Goal: Task Accomplishment & Management: Manage account settings

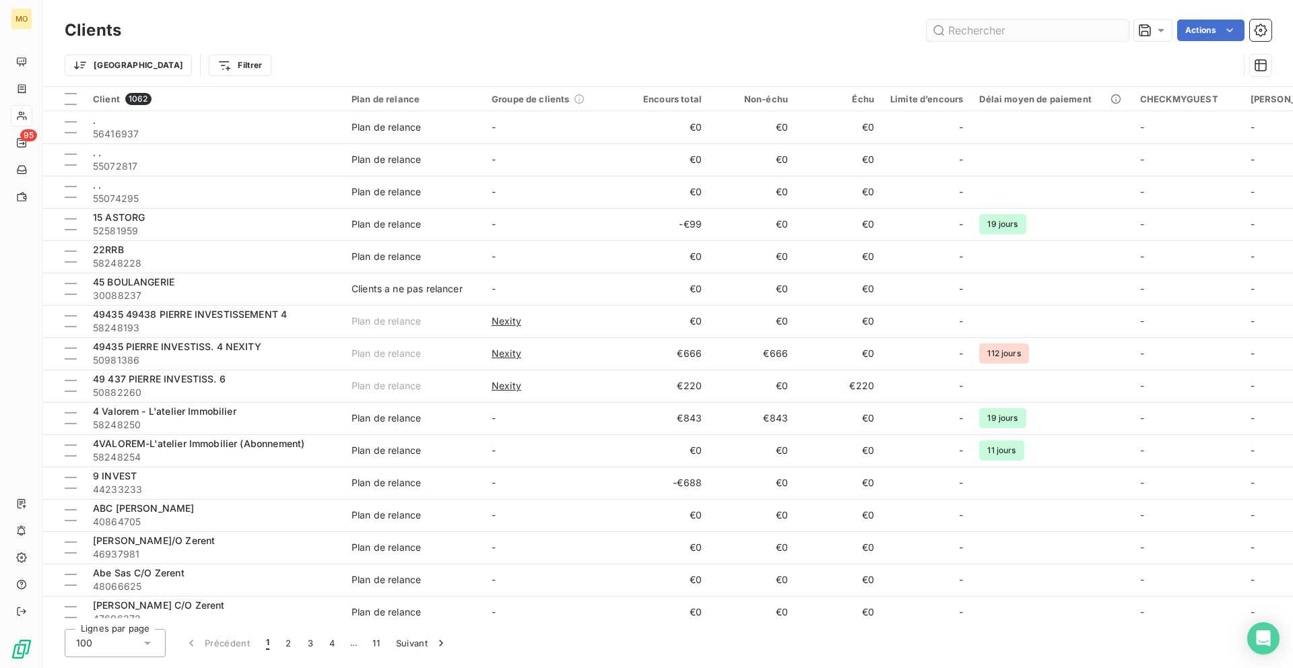
click at [951, 34] on input "text" at bounding box center [1027, 31] width 202 height 22
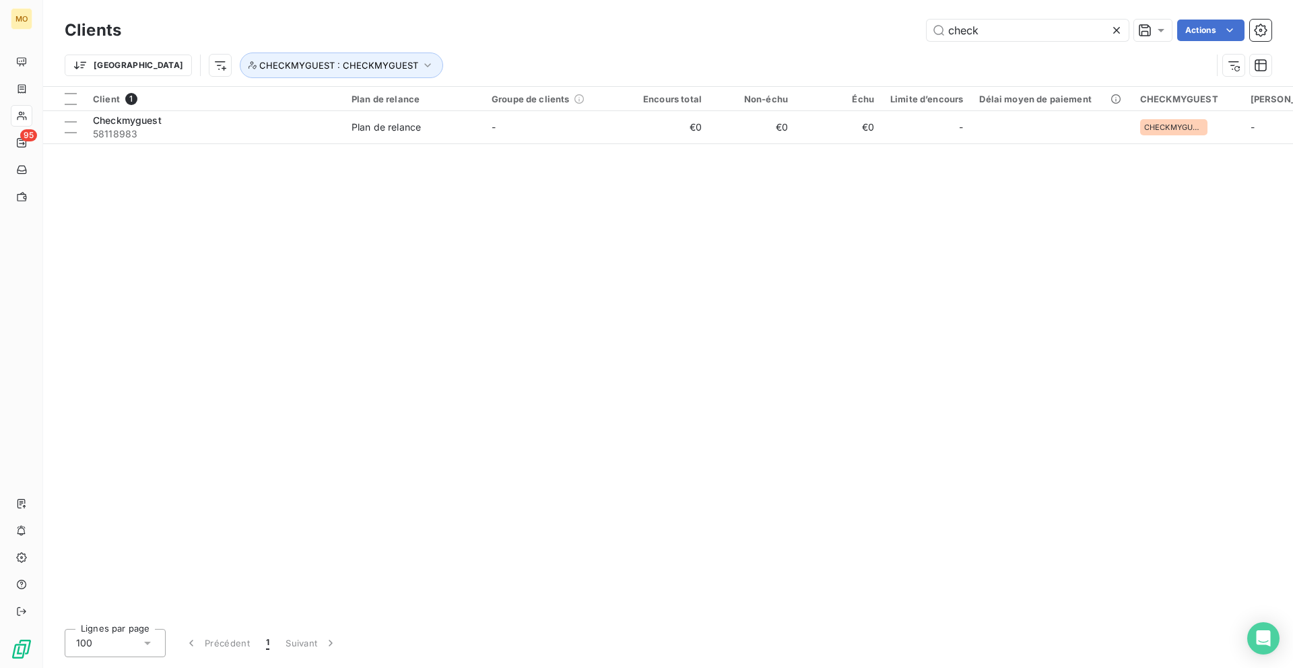
type input ","
type input "nexit"
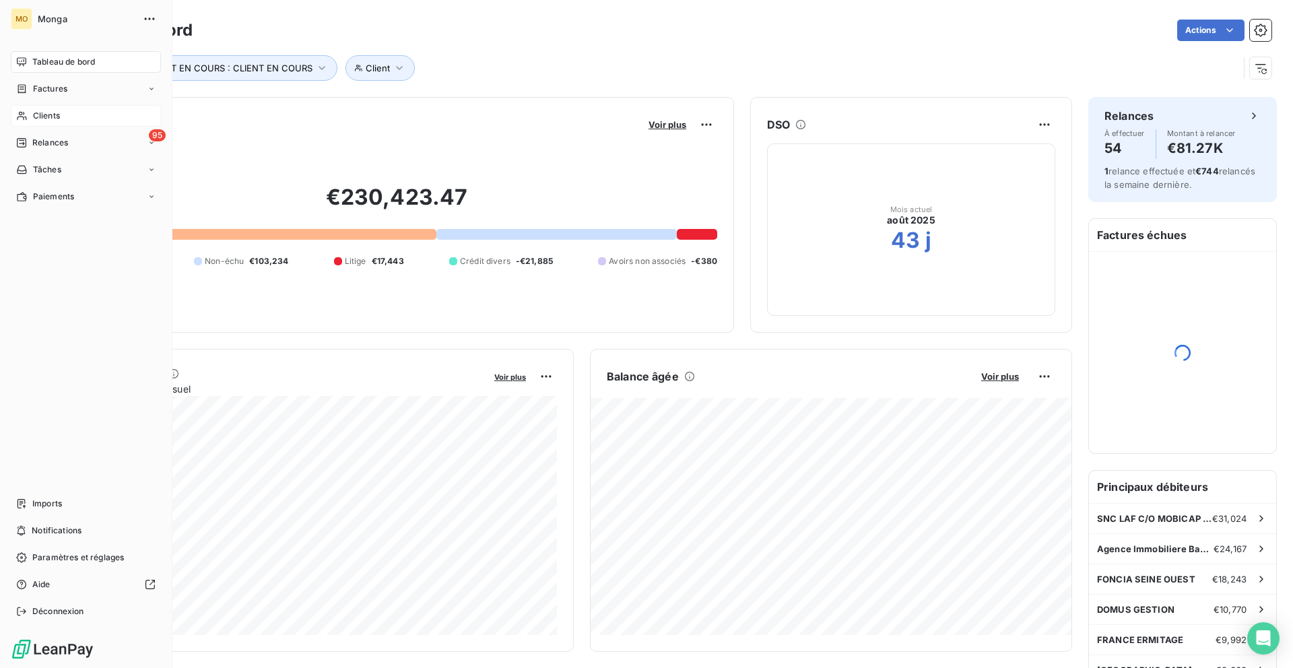
click at [30, 115] on div "Clients" at bounding box center [86, 116] width 150 height 22
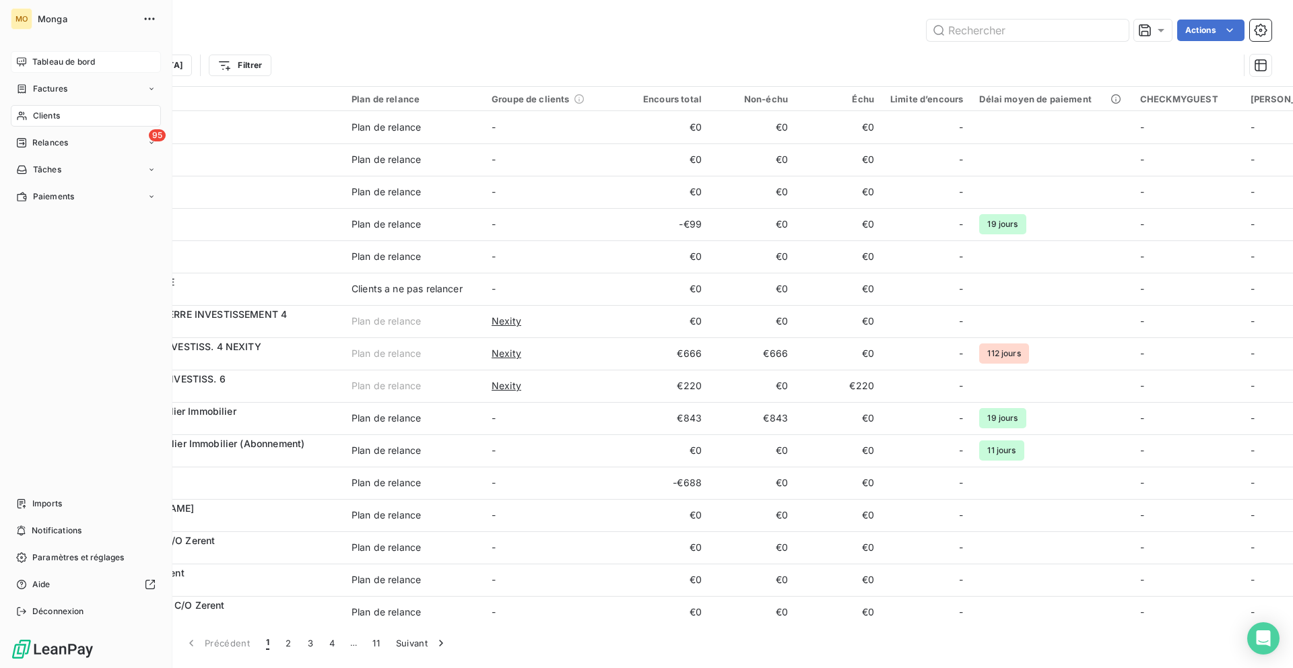
click at [94, 65] on span "Tableau de bord" at bounding box center [63, 62] width 63 height 12
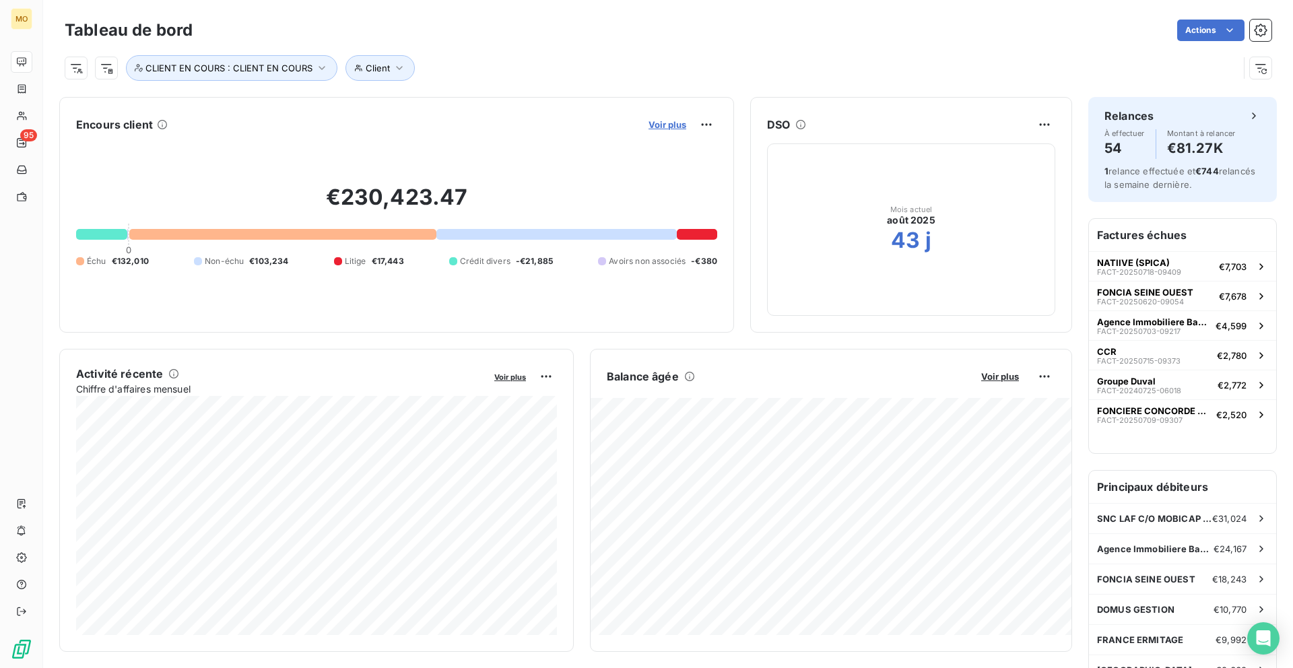
click at [681, 121] on span "Voir plus" at bounding box center [667, 124] width 38 height 11
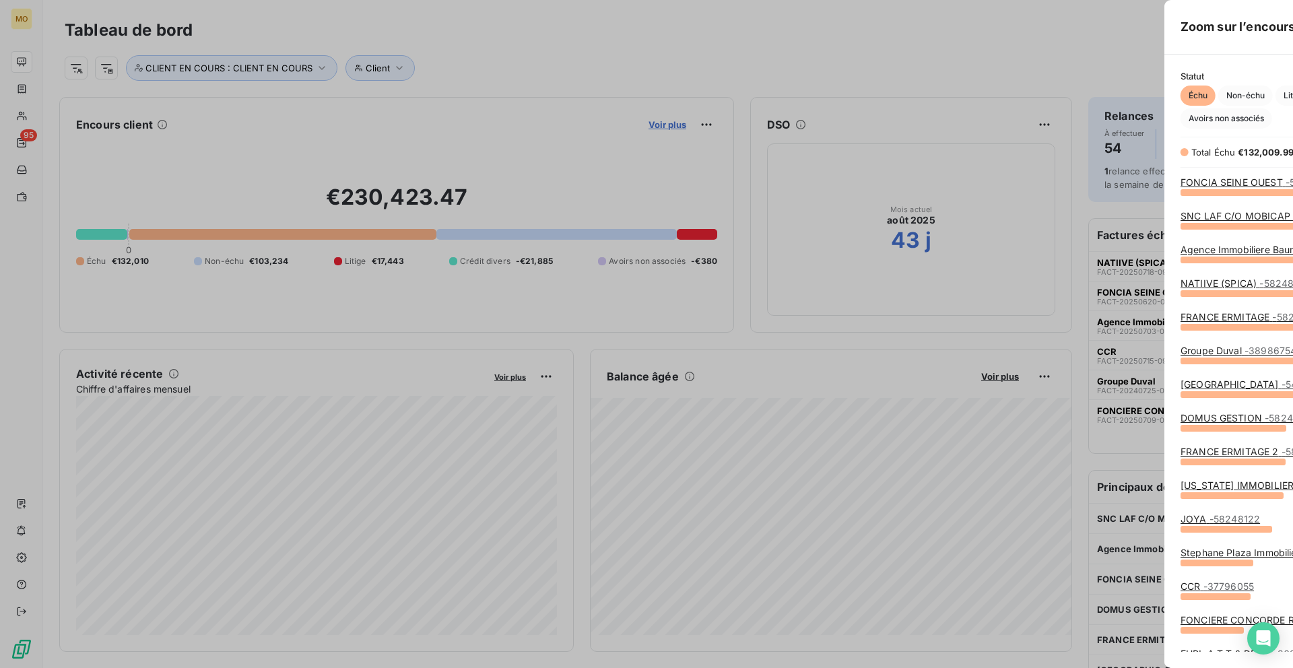
scroll to position [476, 517]
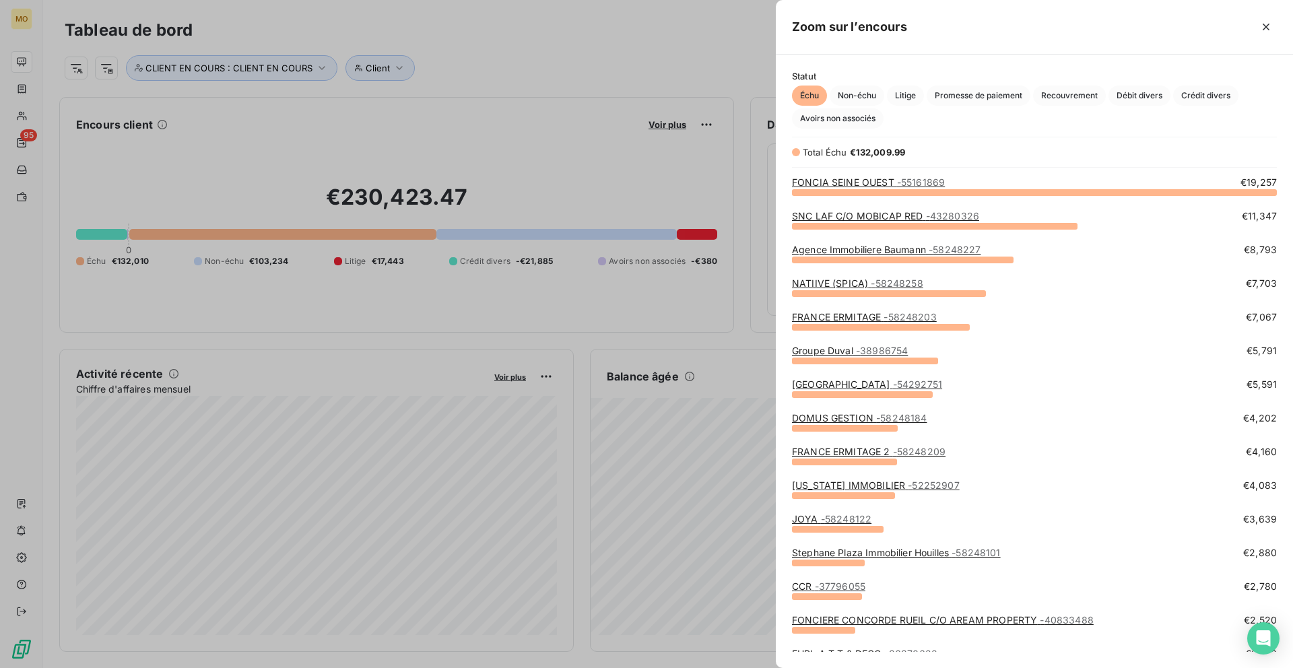
click at [176, 98] on div at bounding box center [646, 334] width 1293 height 668
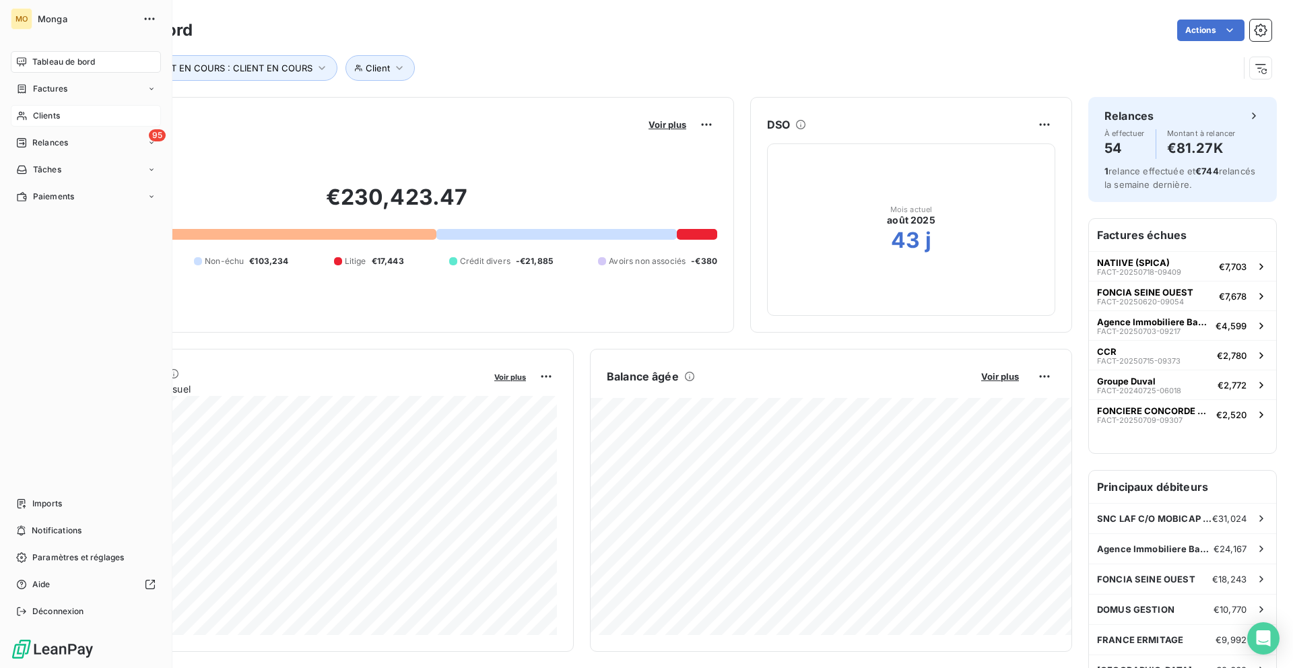
click at [15, 122] on div "Clients" at bounding box center [86, 116] width 150 height 22
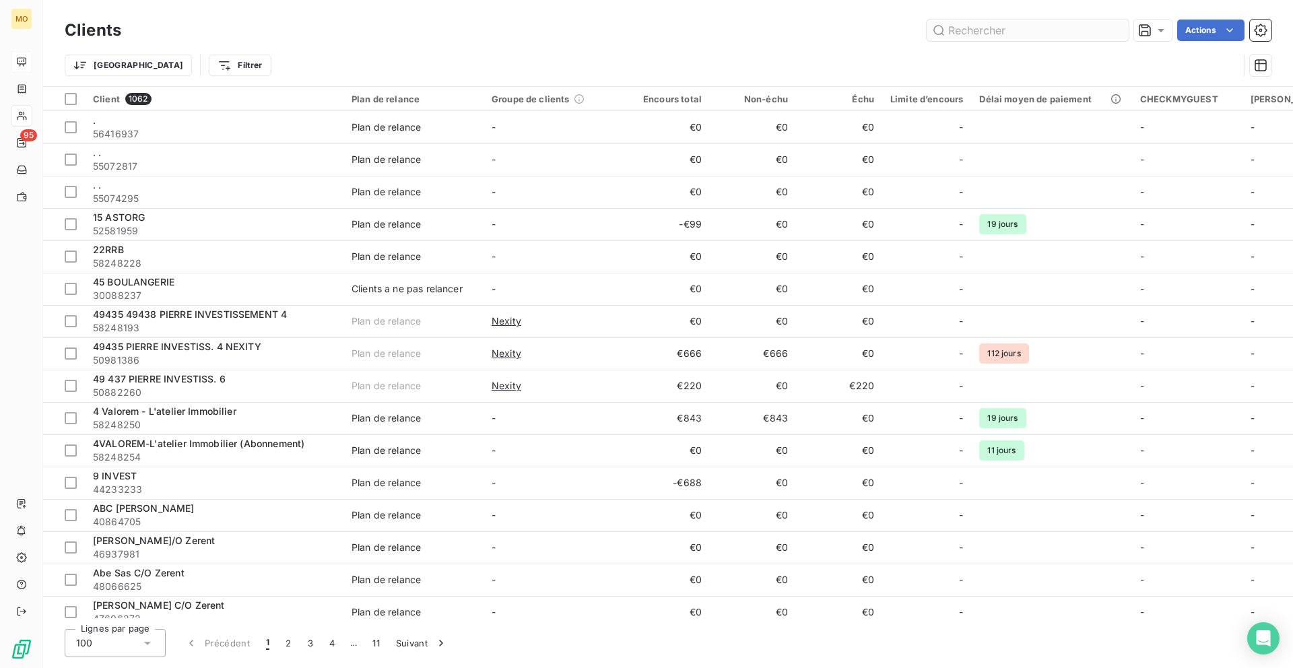
click at [994, 33] on input "text" at bounding box center [1027, 31] width 202 height 22
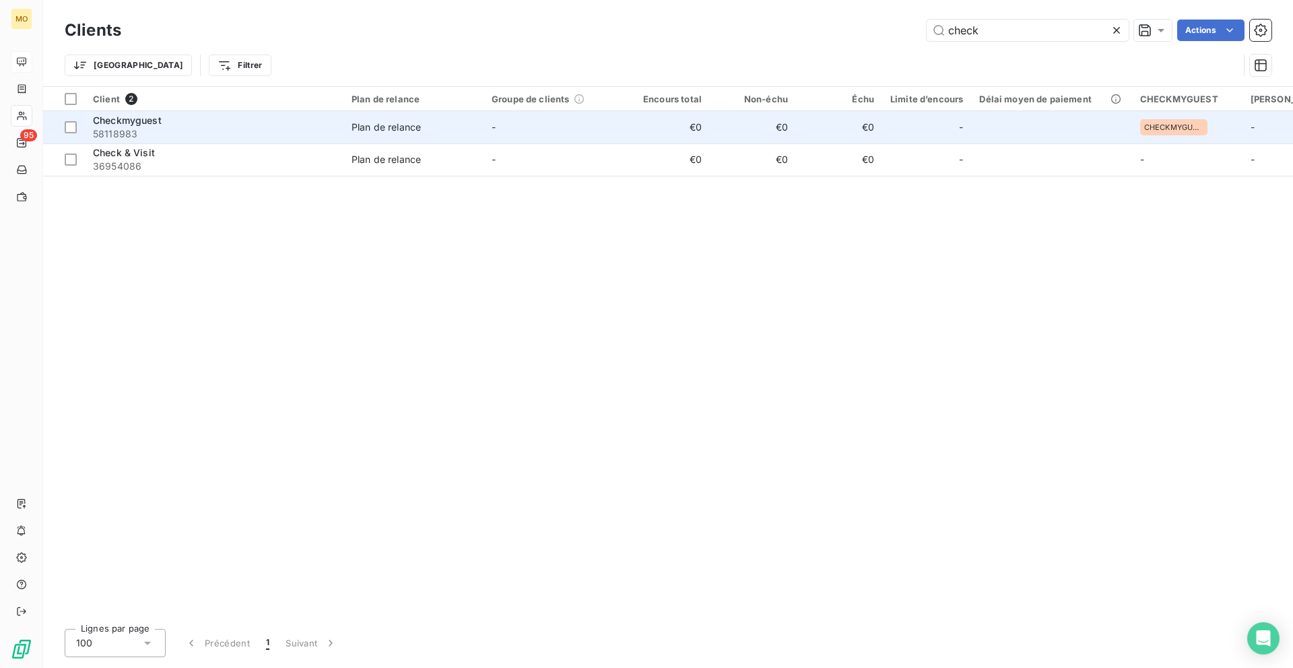
type input "check"
click at [817, 123] on td "€0" at bounding box center [839, 127] width 86 height 32
click at [168, 126] on div "Checkmyguest" at bounding box center [214, 120] width 242 height 13
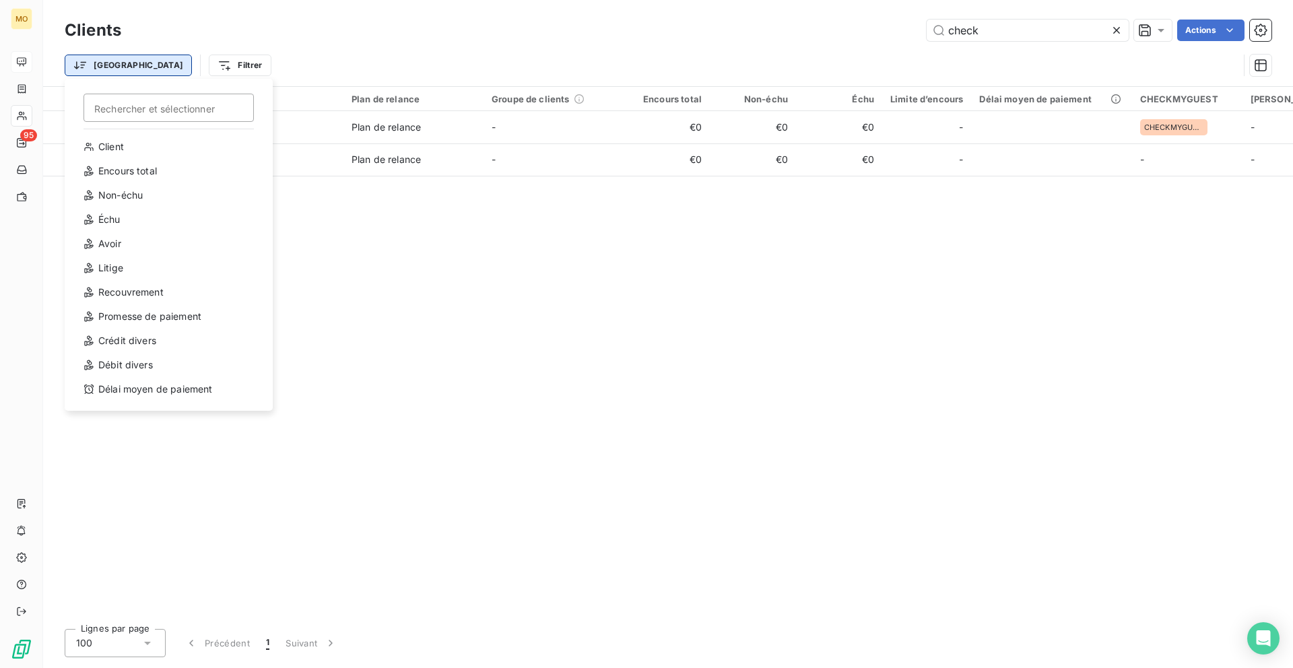
click at [100, 67] on html "MO 95 Clients check Actions Trier Rechercher et sélectionner Client Encours tot…" at bounding box center [646, 334] width 1293 height 668
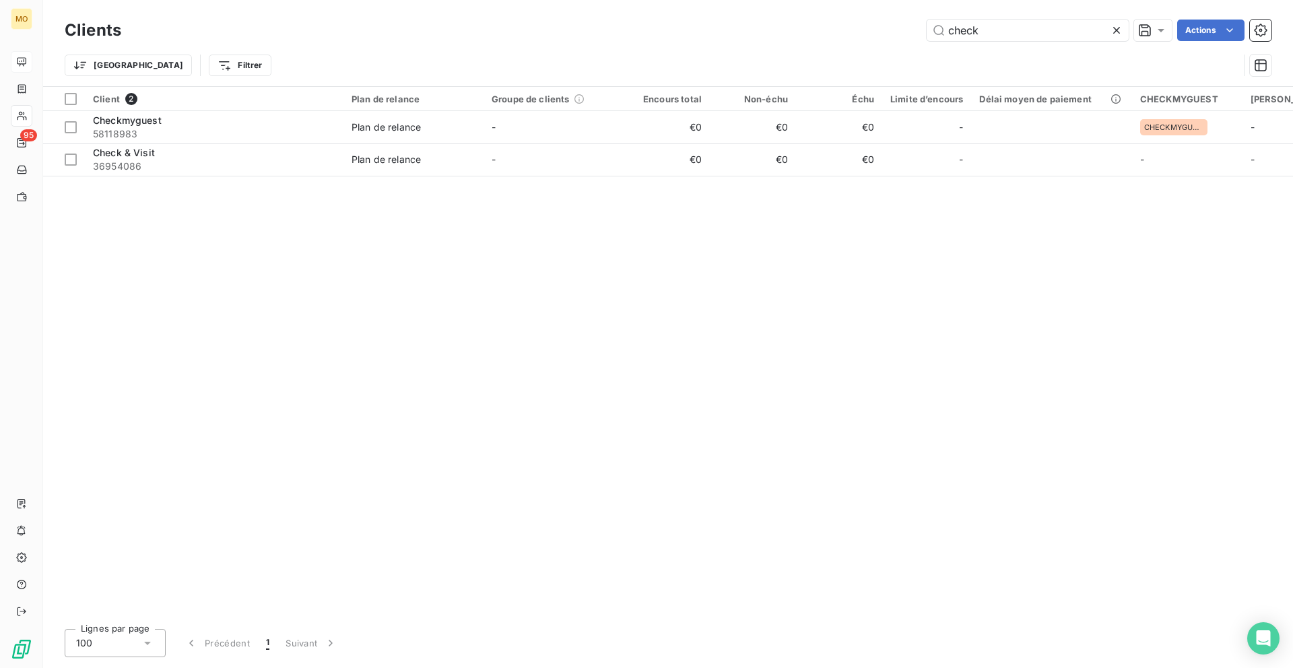
click at [166, 71] on html "MO 95 Clients check Actions Trier Filtrer Client 2 Plan de relance Groupe de cl…" at bounding box center [646, 334] width 1293 height 668
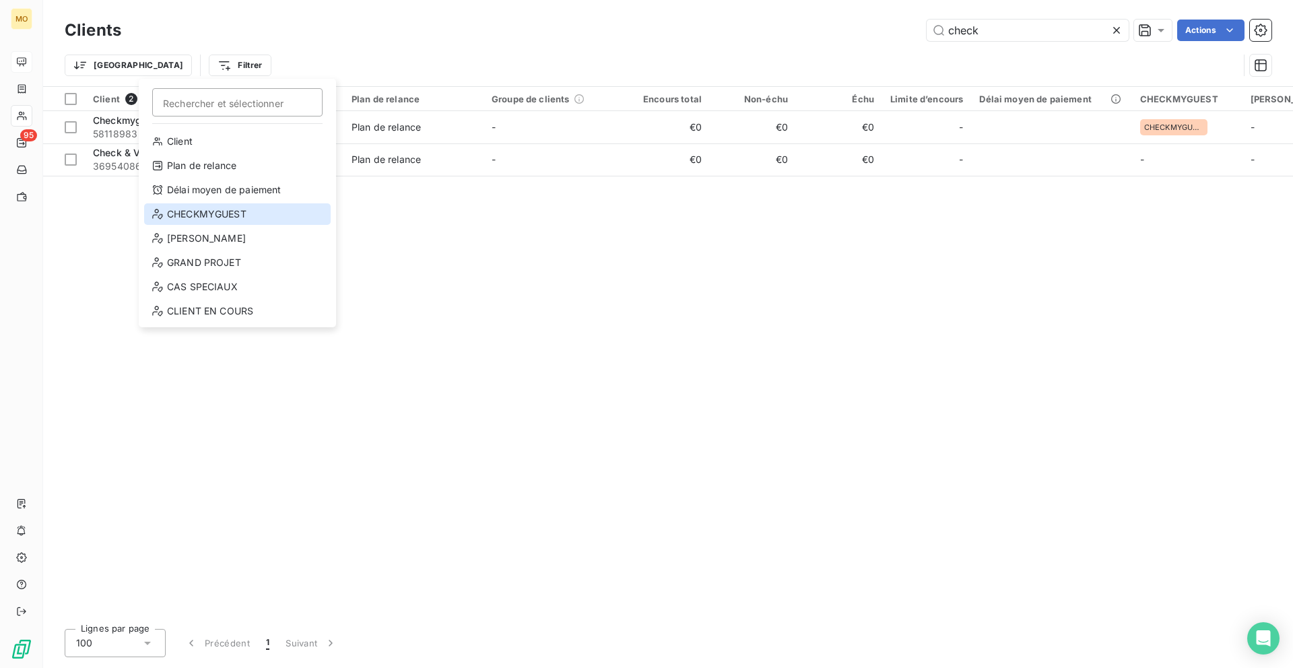
click at [195, 213] on div "CHECKMYGUEST" at bounding box center [237, 214] width 186 height 22
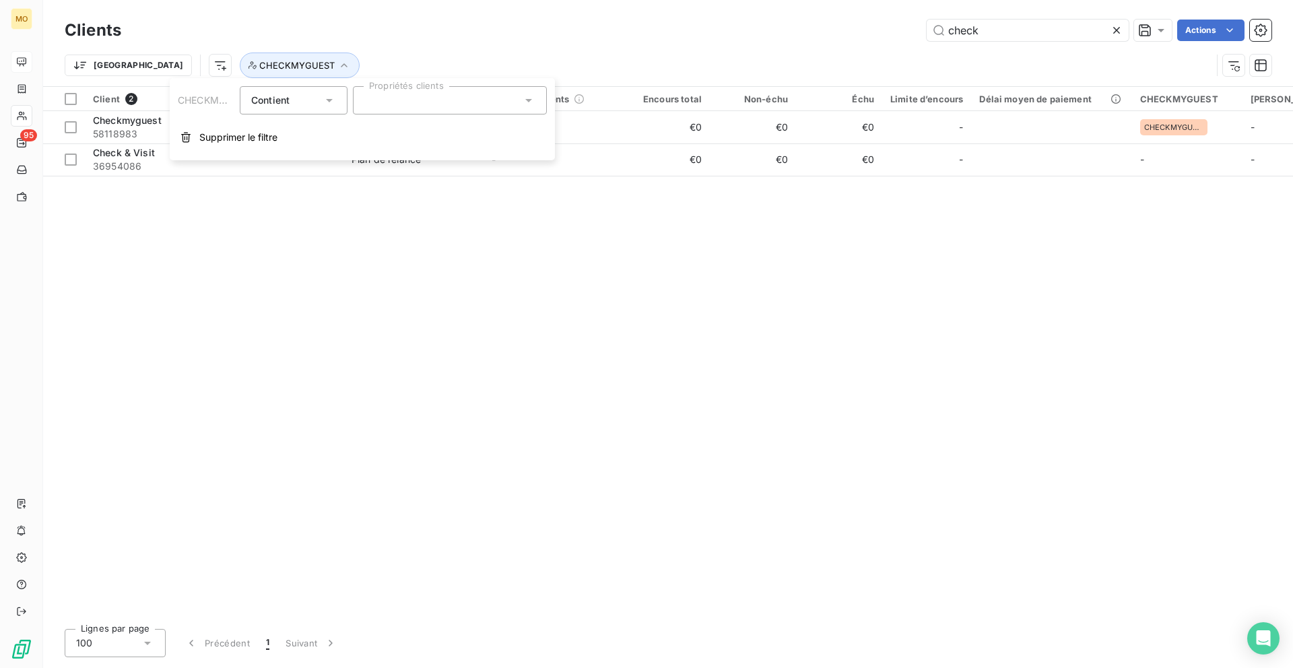
click at [356, 103] on div at bounding box center [450, 100] width 194 height 28
click at [364, 143] on li "CHECKMYGUEST" at bounding box center [449, 133] width 189 height 27
click at [176, 240] on div "Client 1 Plan de relance Groupe de clients Encours total Non-échu Échu Limite d…" at bounding box center [667, 352] width 1249 height 531
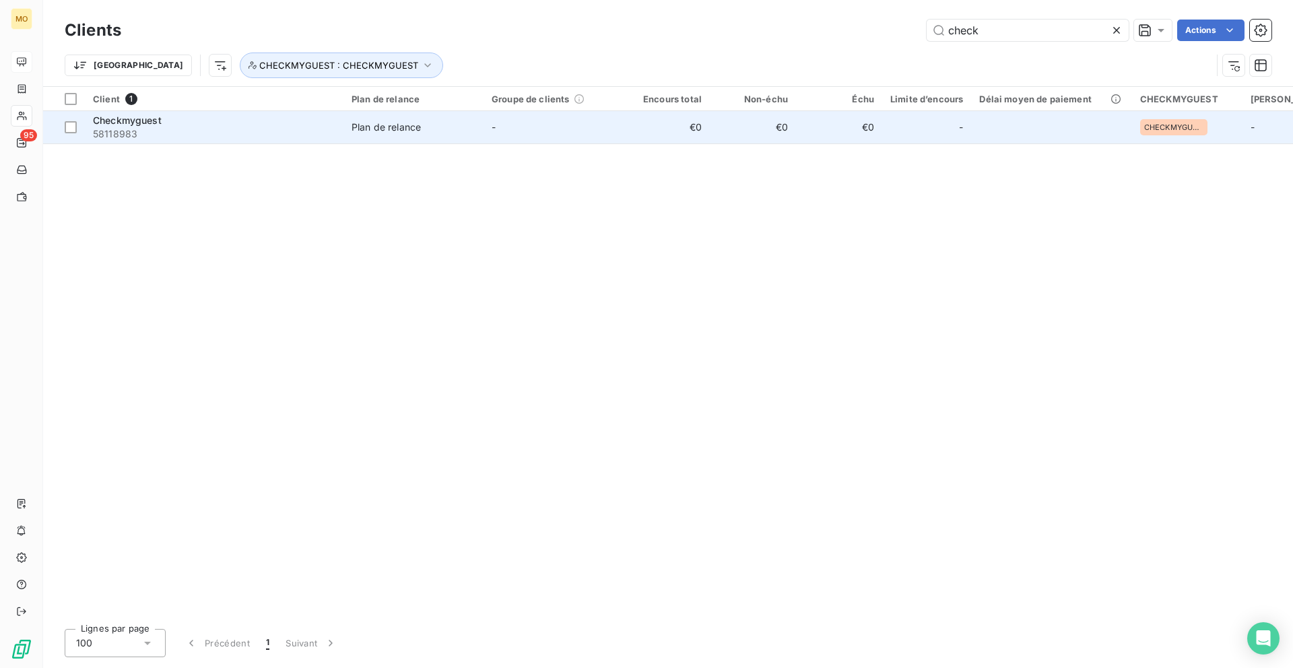
click at [298, 125] on div "Checkmyguest" at bounding box center [214, 120] width 242 height 13
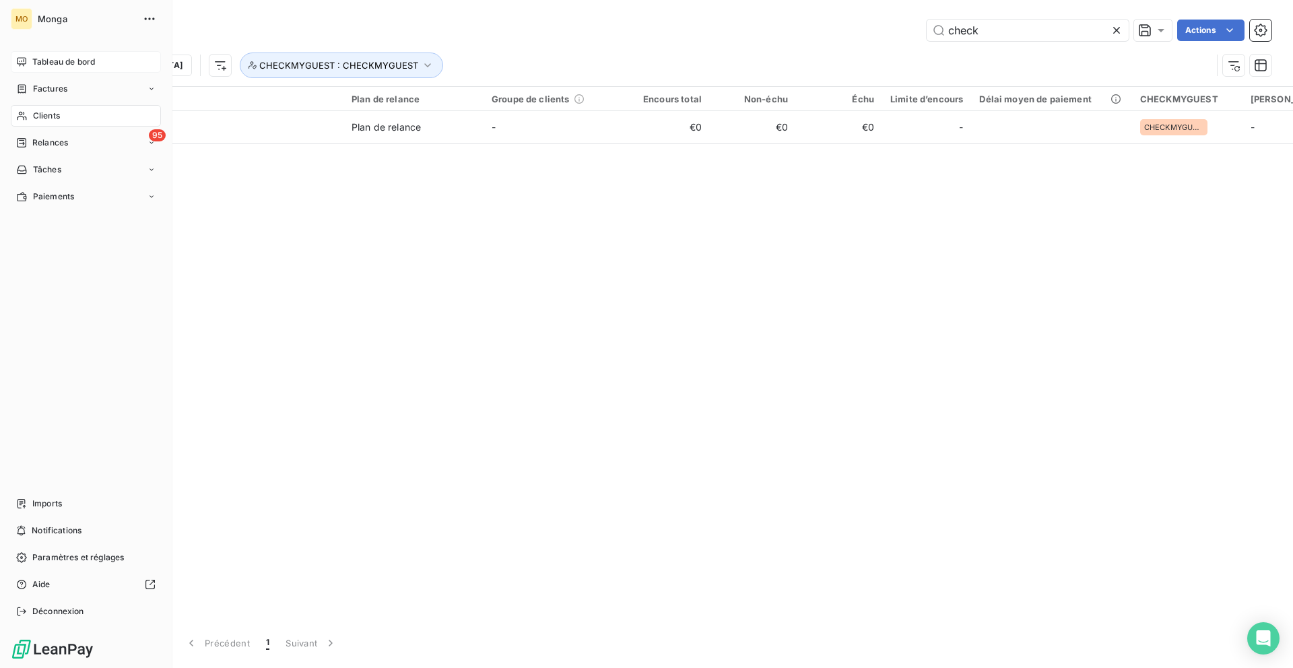
click at [24, 61] on icon at bounding box center [21, 62] width 11 height 11
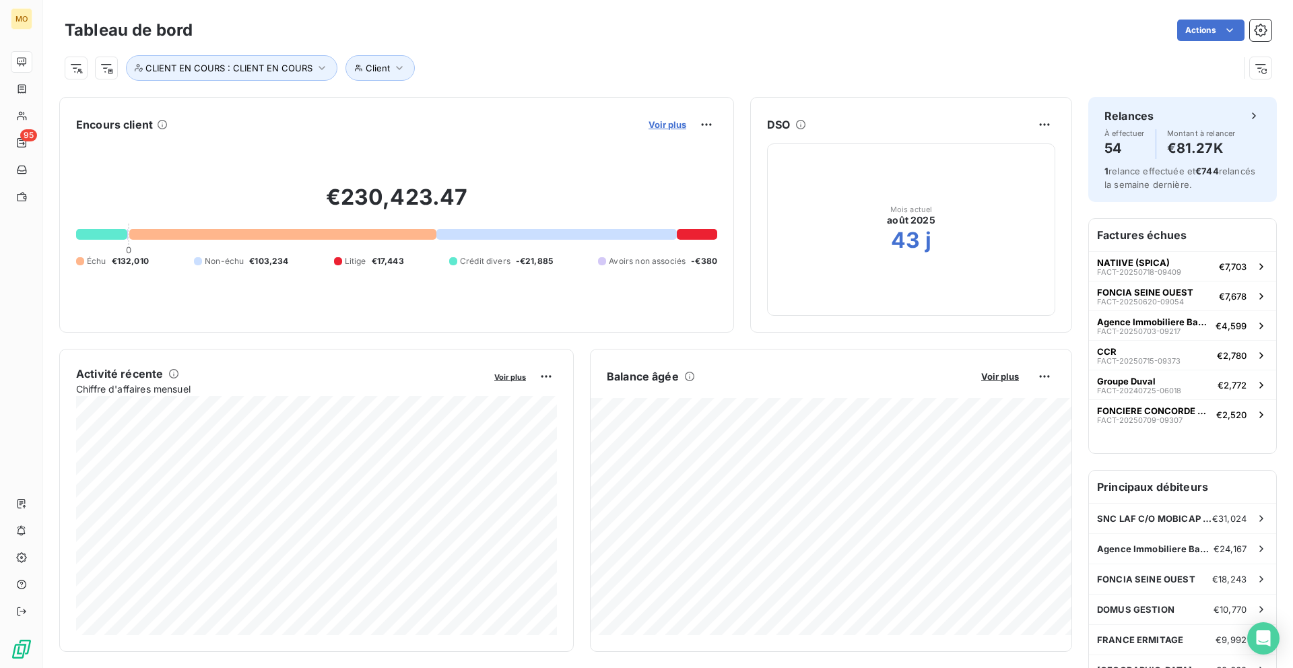
click at [654, 121] on span "Voir plus" at bounding box center [667, 124] width 38 height 11
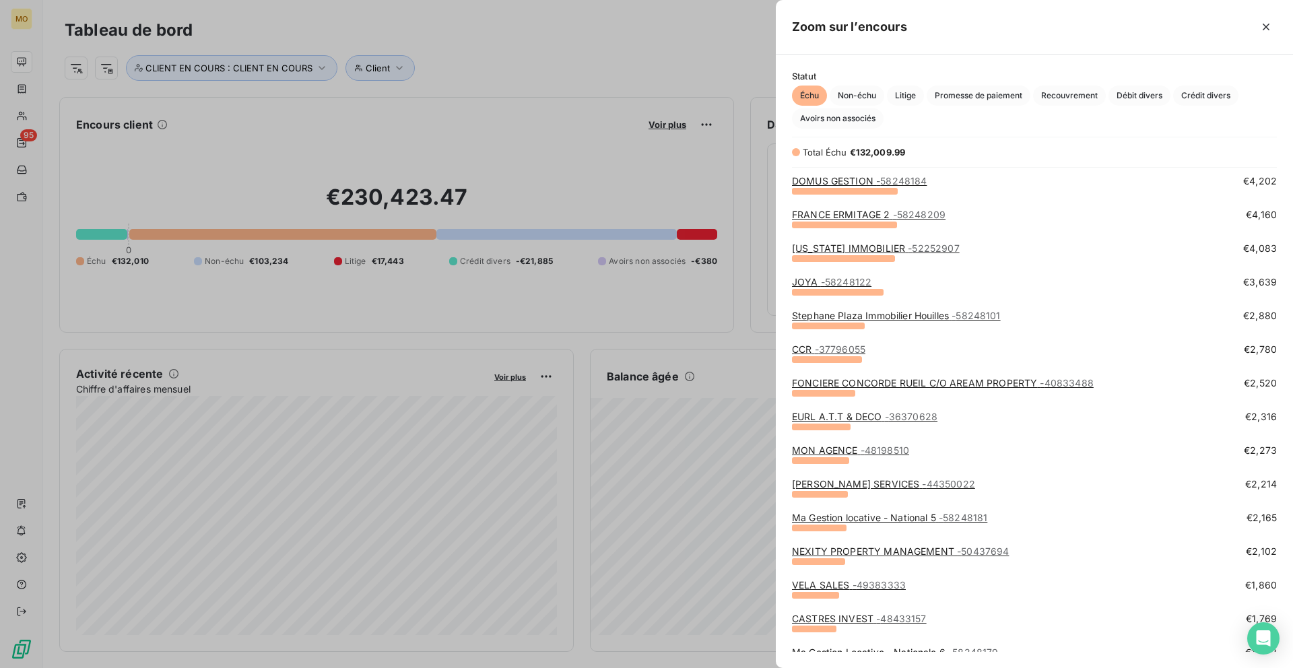
scroll to position [267, 0]
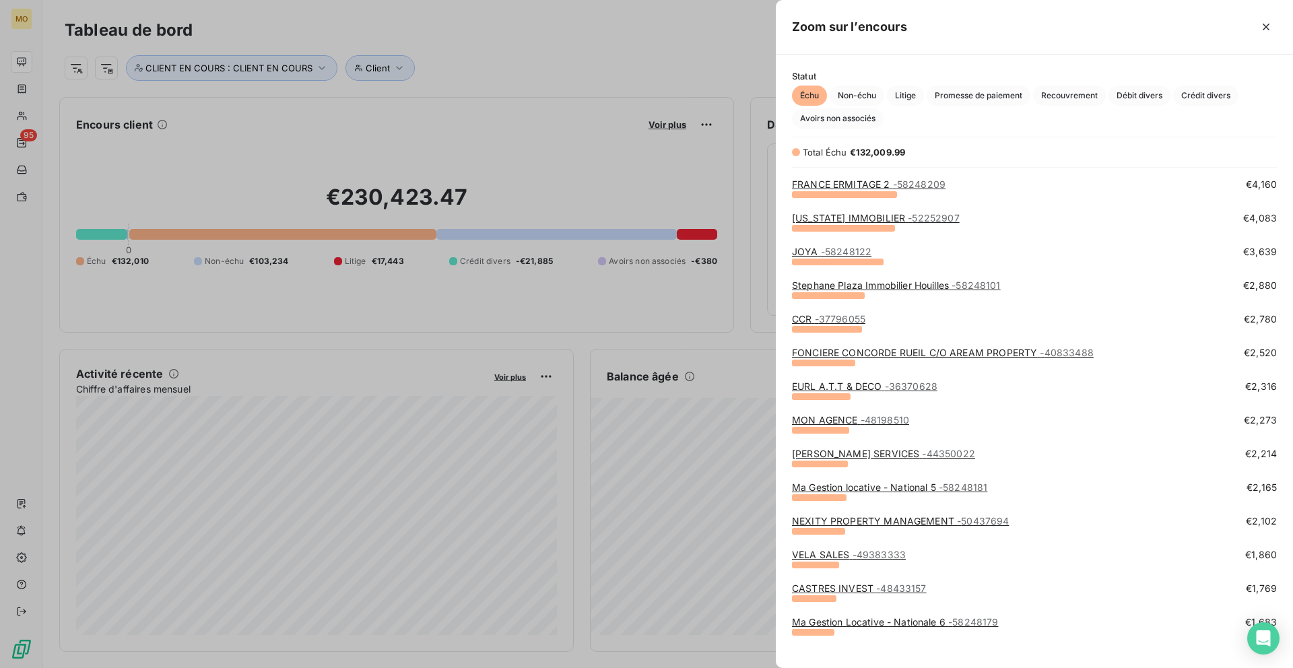
click at [819, 553] on link "VELA SALES - 49383333" at bounding box center [849, 554] width 114 height 11
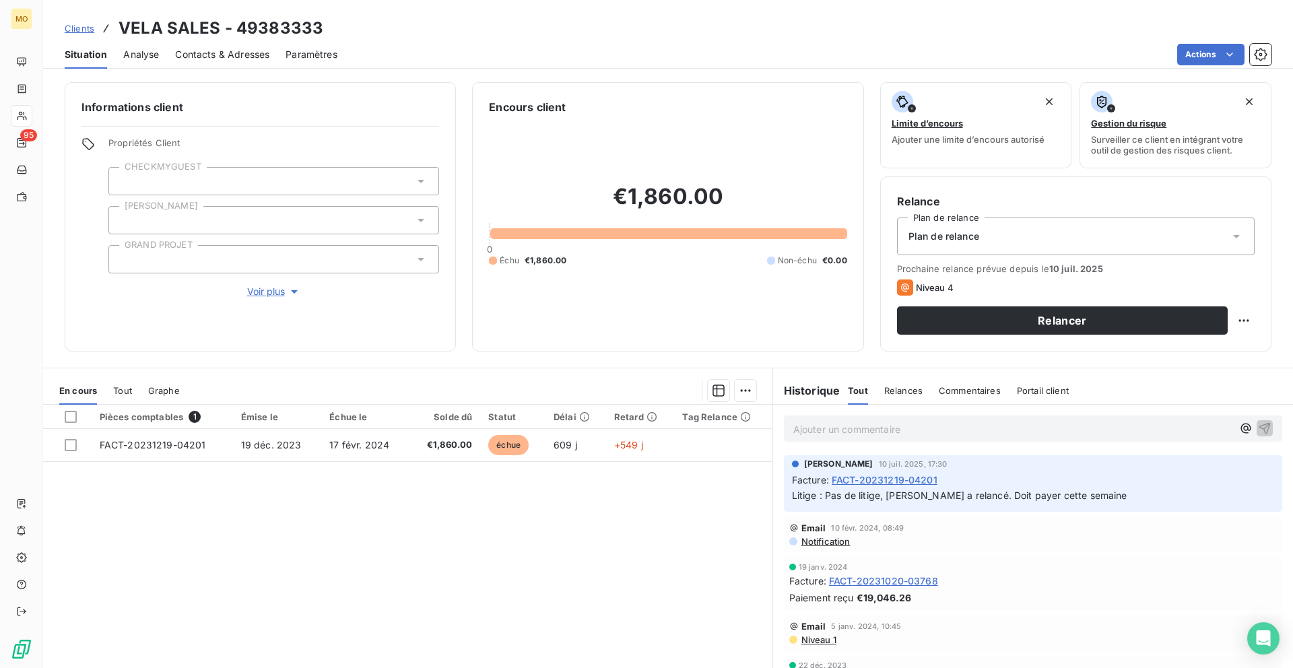
click at [215, 59] on span "Contacts & Adresses" at bounding box center [222, 54] width 94 height 13
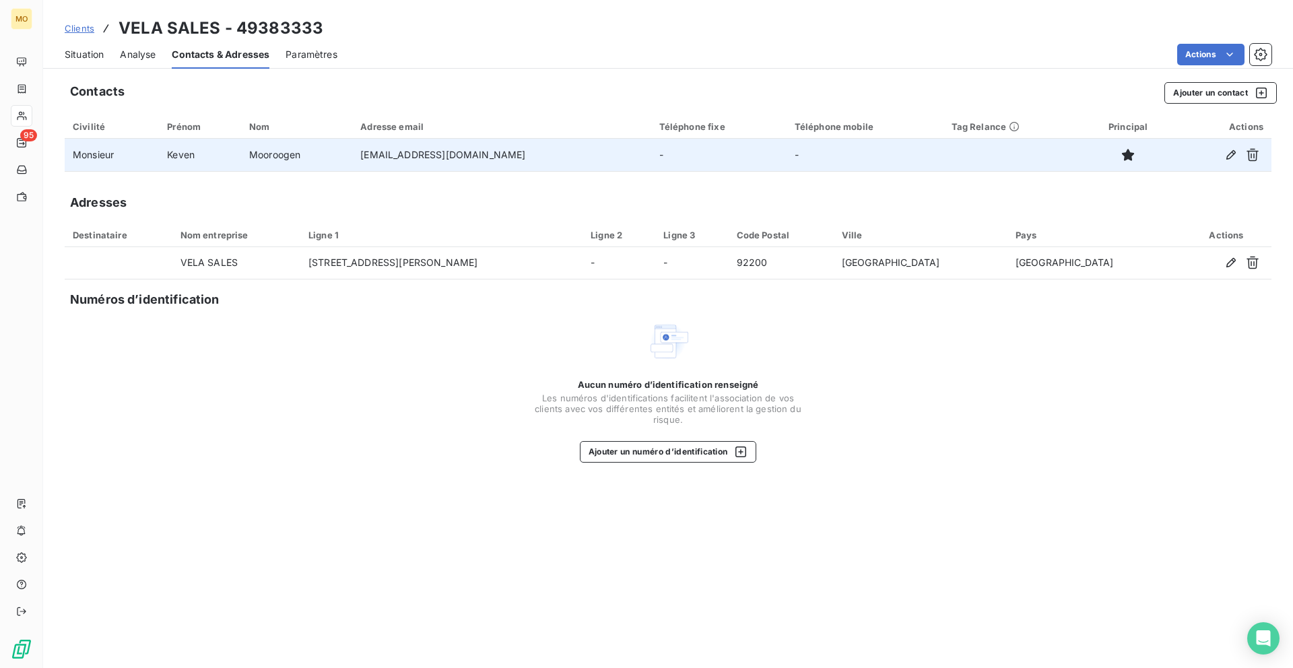
click at [405, 151] on td "keven.mooroogen@kt-energie.com" at bounding box center [501, 155] width 298 height 32
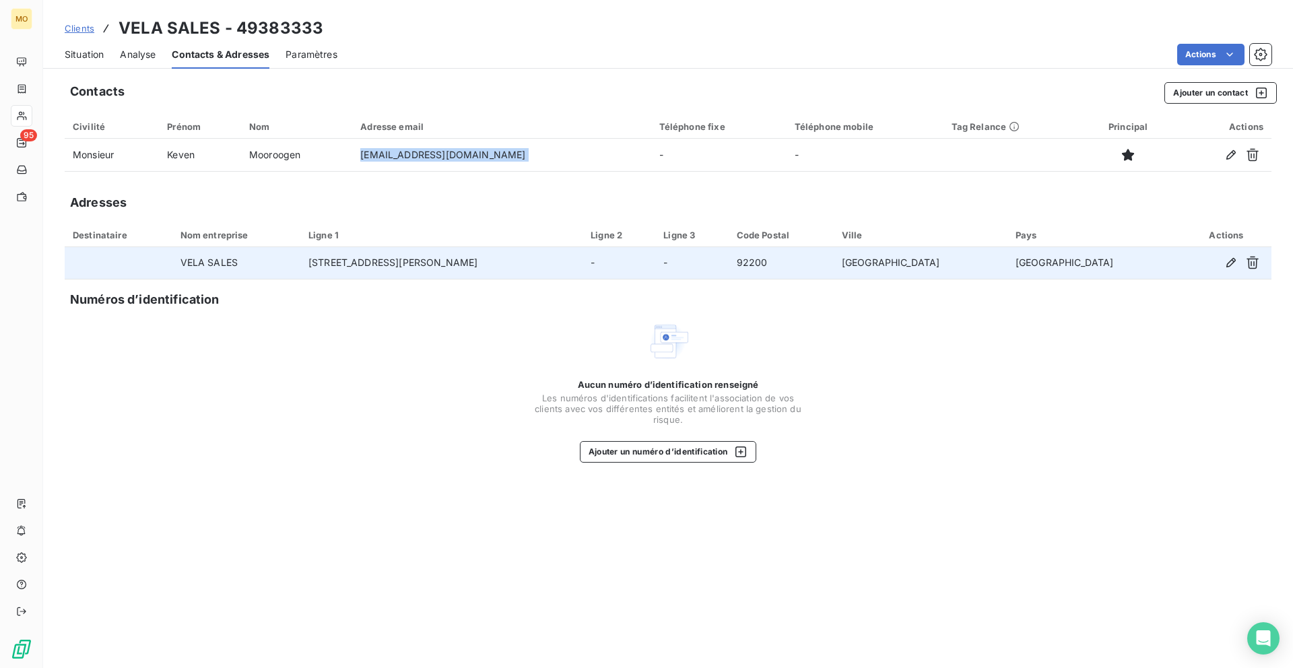
copy td "keven.mooroogen@kt-energie.com"
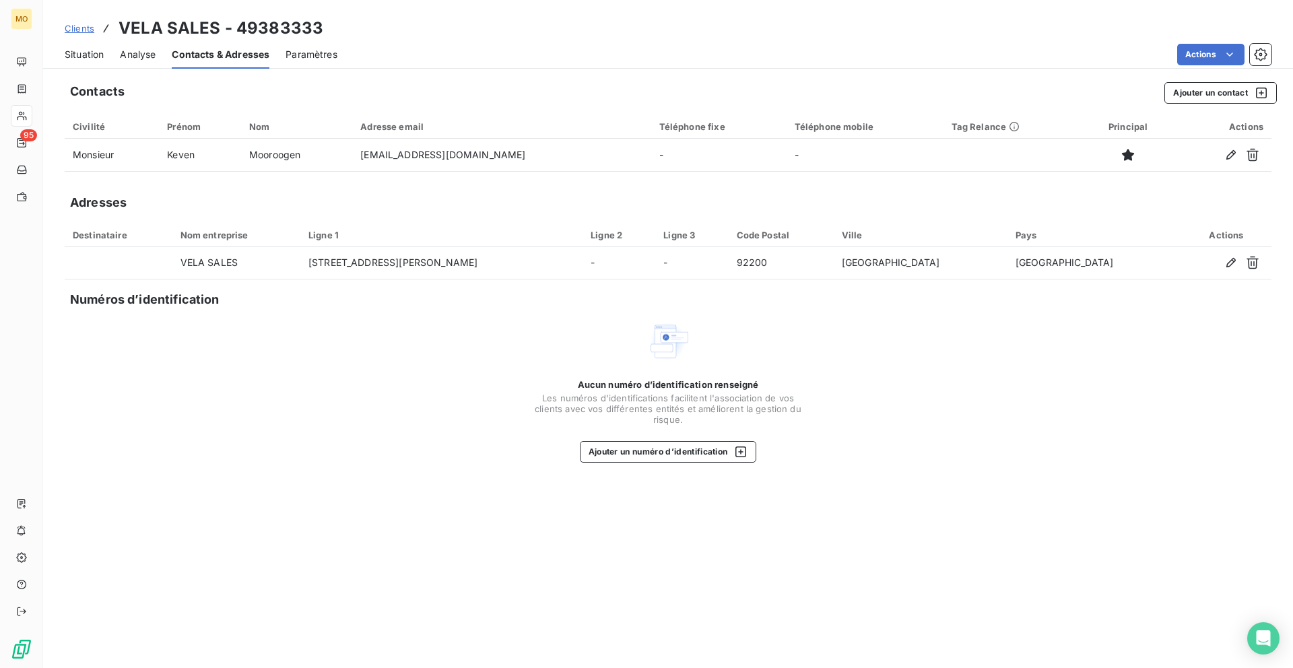
click at [268, 368] on div "Aucun numéro d’identification renseigné Les numéros d'identifications faciliten…" at bounding box center [668, 391] width 1206 height 143
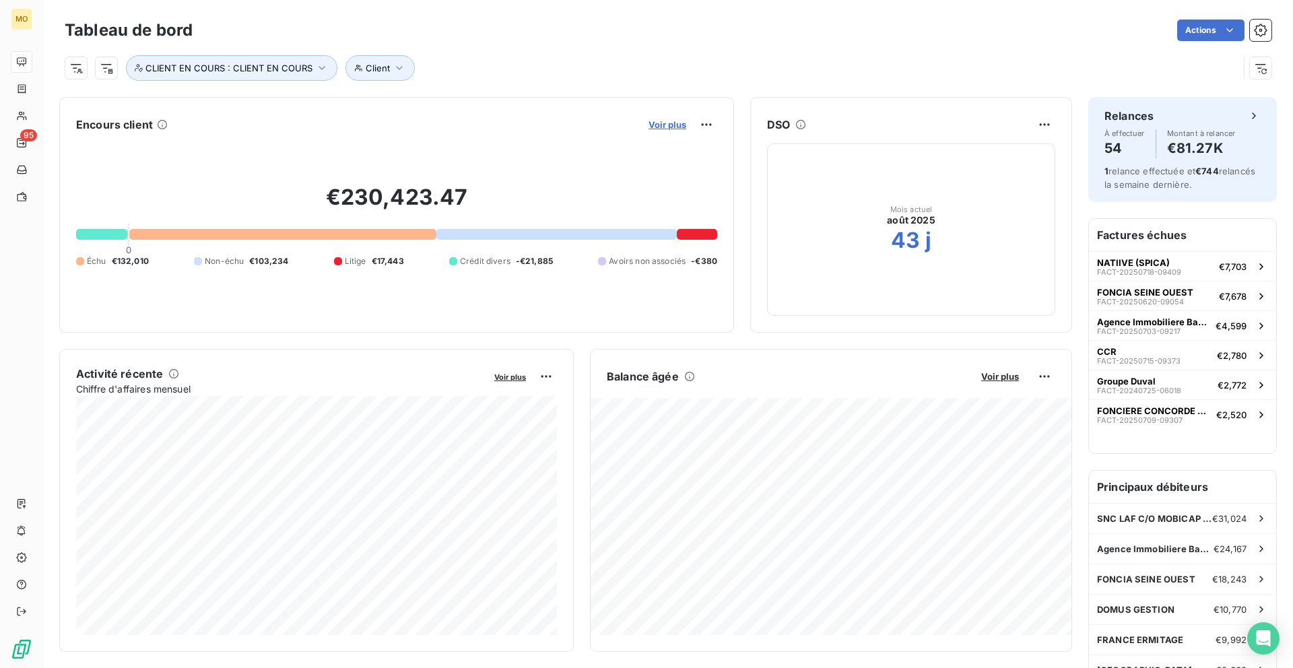
click at [661, 122] on span "Voir plus" at bounding box center [667, 124] width 38 height 11
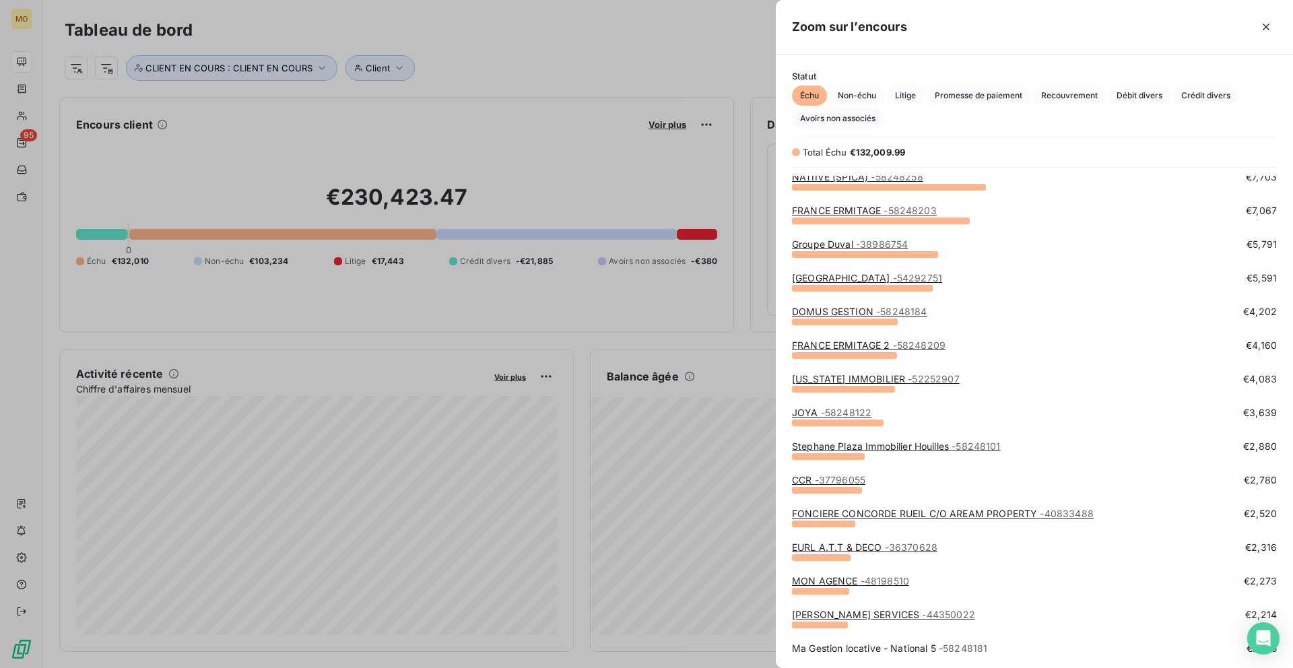
scroll to position [246, 0]
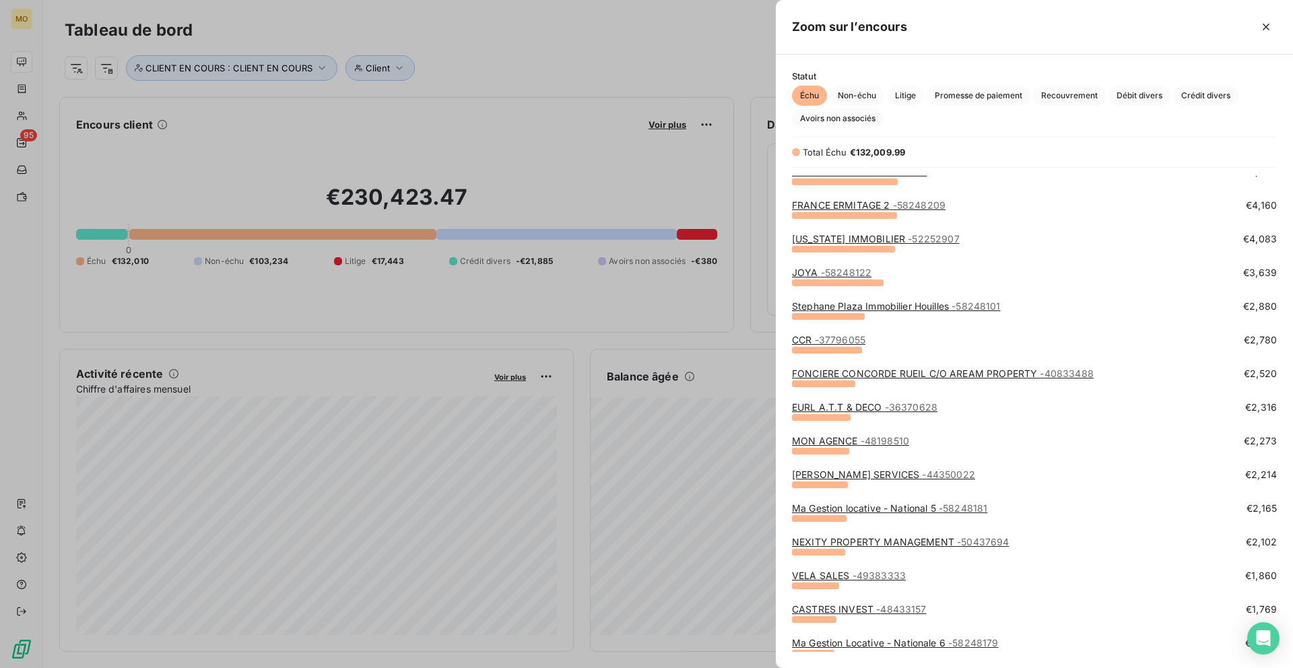
click at [844, 570] on link "VELA SALES - 49383333" at bounding box center [849, 575] width 114 height 11
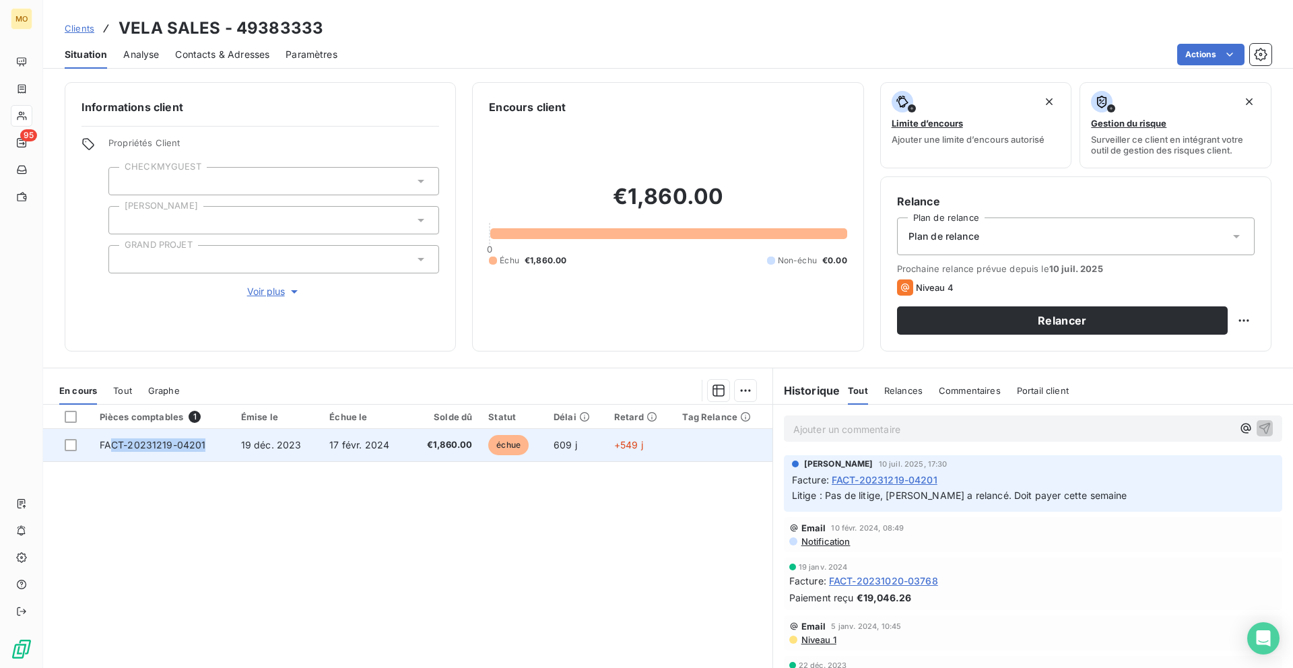
copy span "CT-20231219-04201"
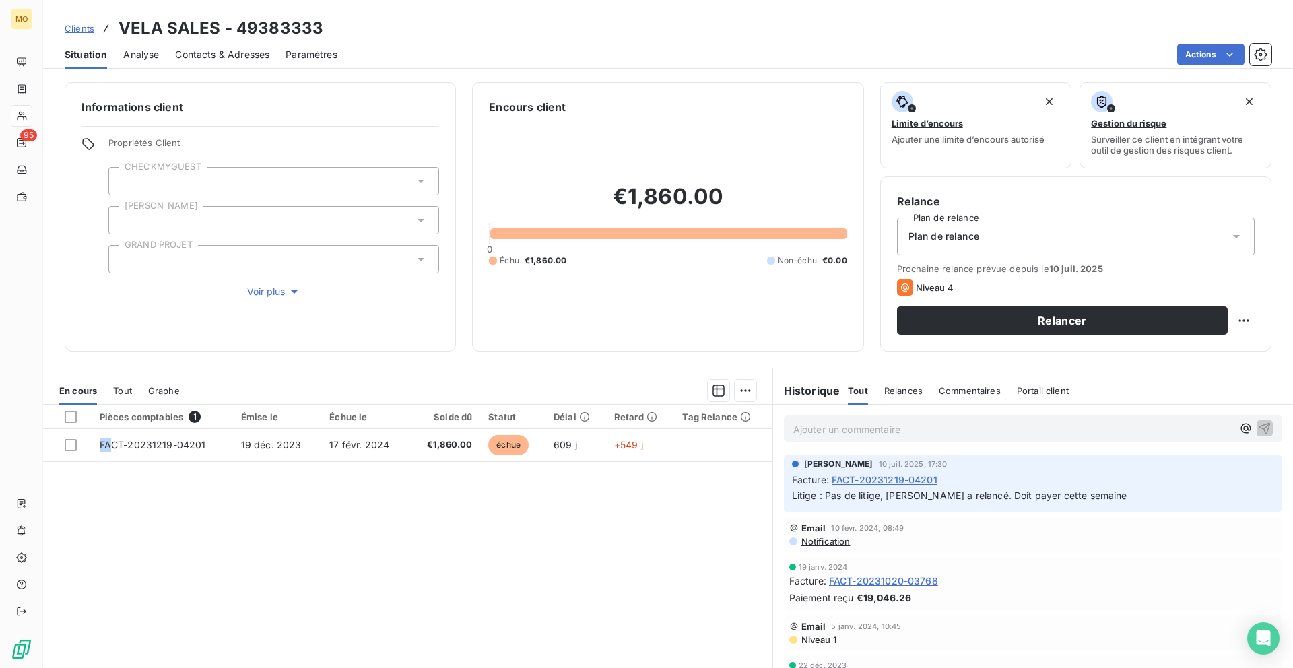
drag, startPoint x: 206, startPoint y: 448, endPoint x: 12, endPoint y: 646, distance: 277.1
click at [12, 646] on div "MO 95 Clients VELA SALES - 49383333 Situation Analyse Contacts & Adresses Param…" at bounding box center [646, 334] width 1293 height 668
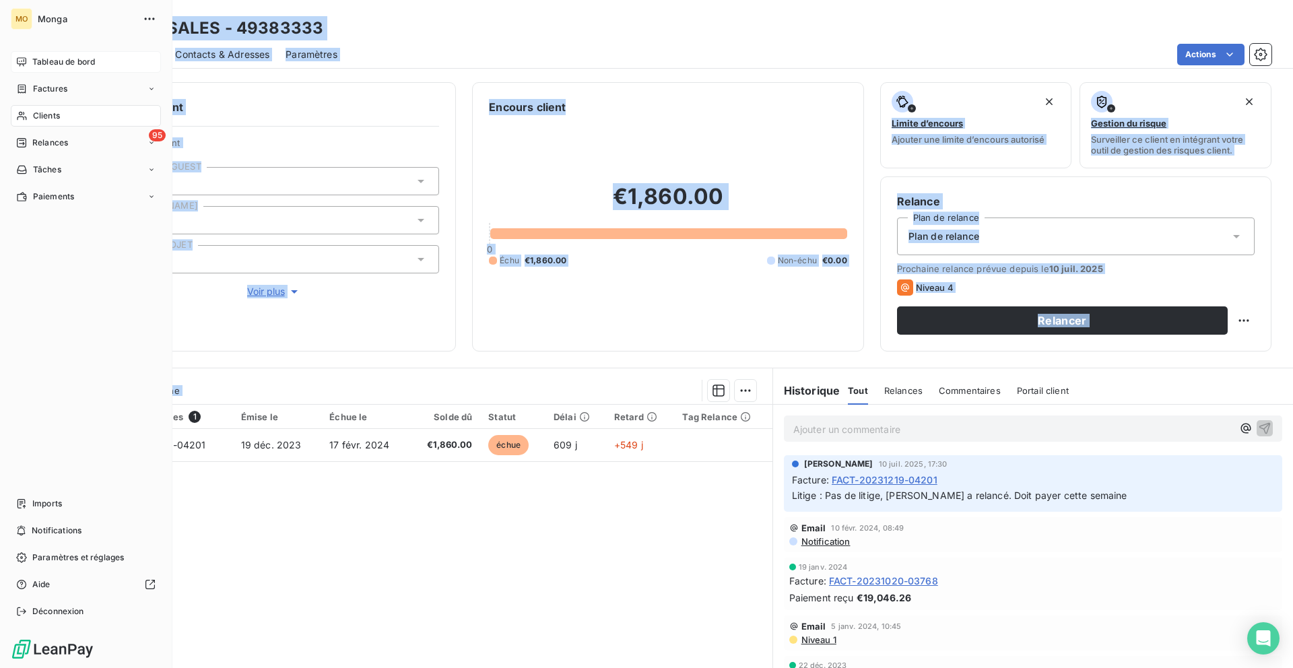
click at [17, 69] on div "Tableau de bord" at bounding box center [86, 62] width 150 height 22
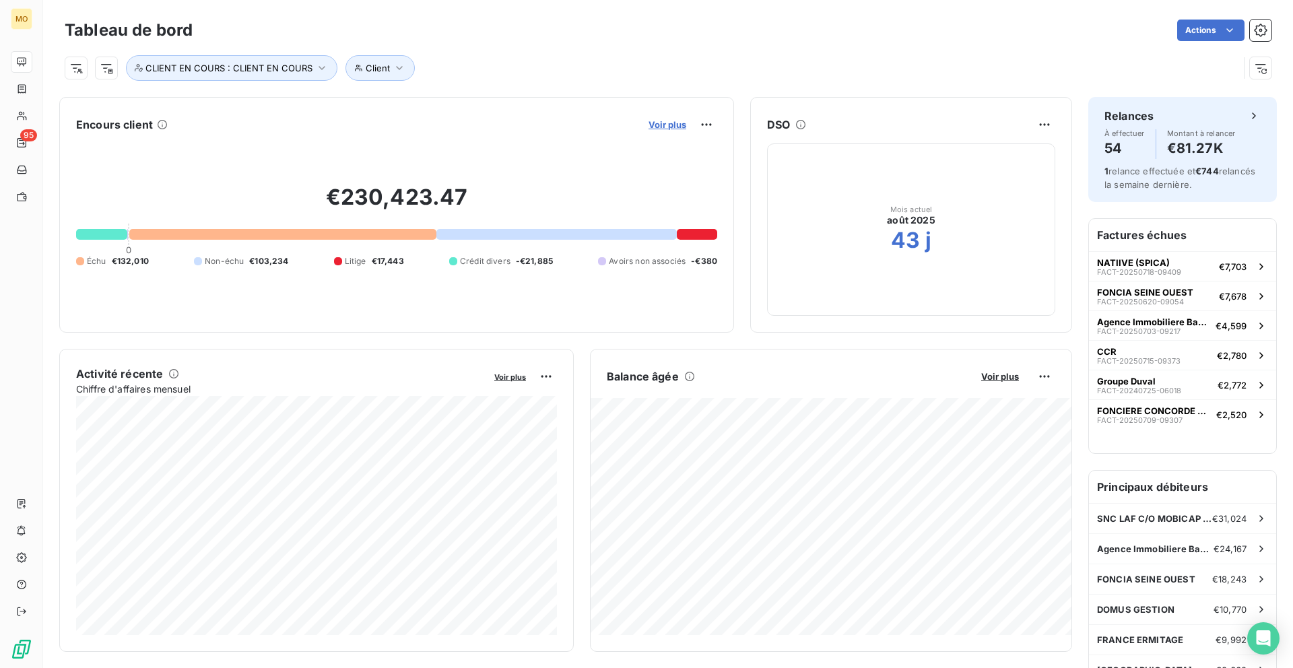
click at [658, 122] on span "Voir plus" at bounding box center [667, 124] width 38 height 11
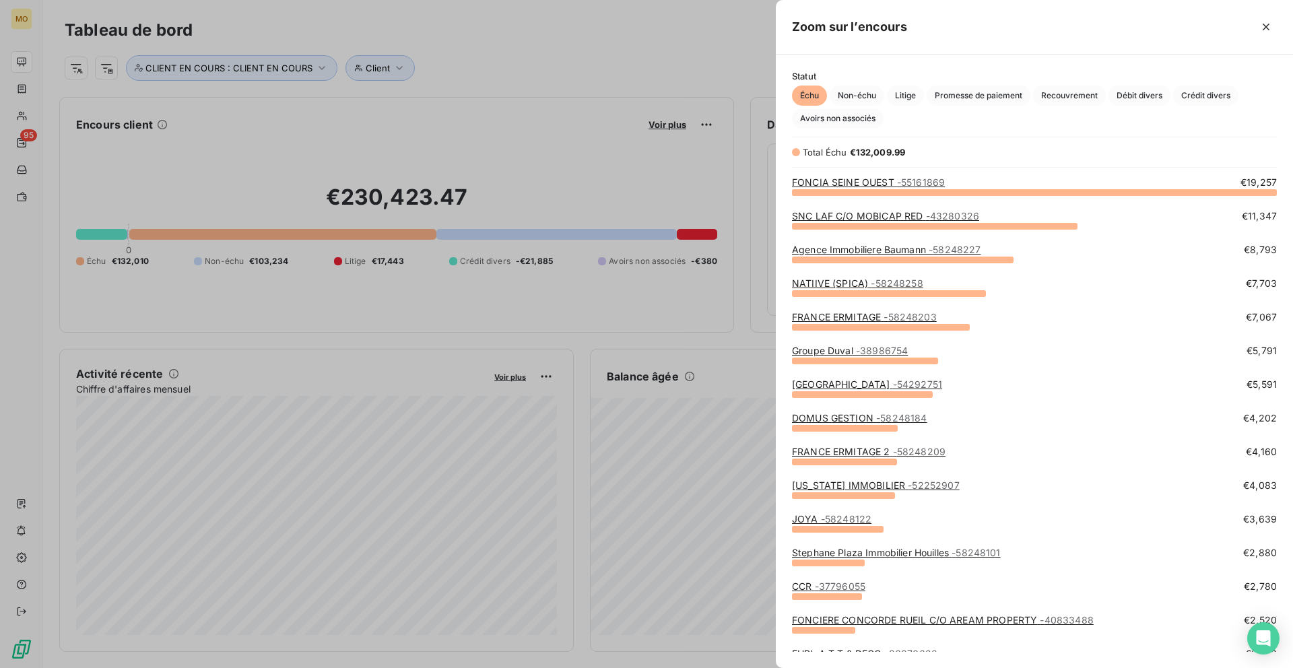
scroll to position [3, 0]
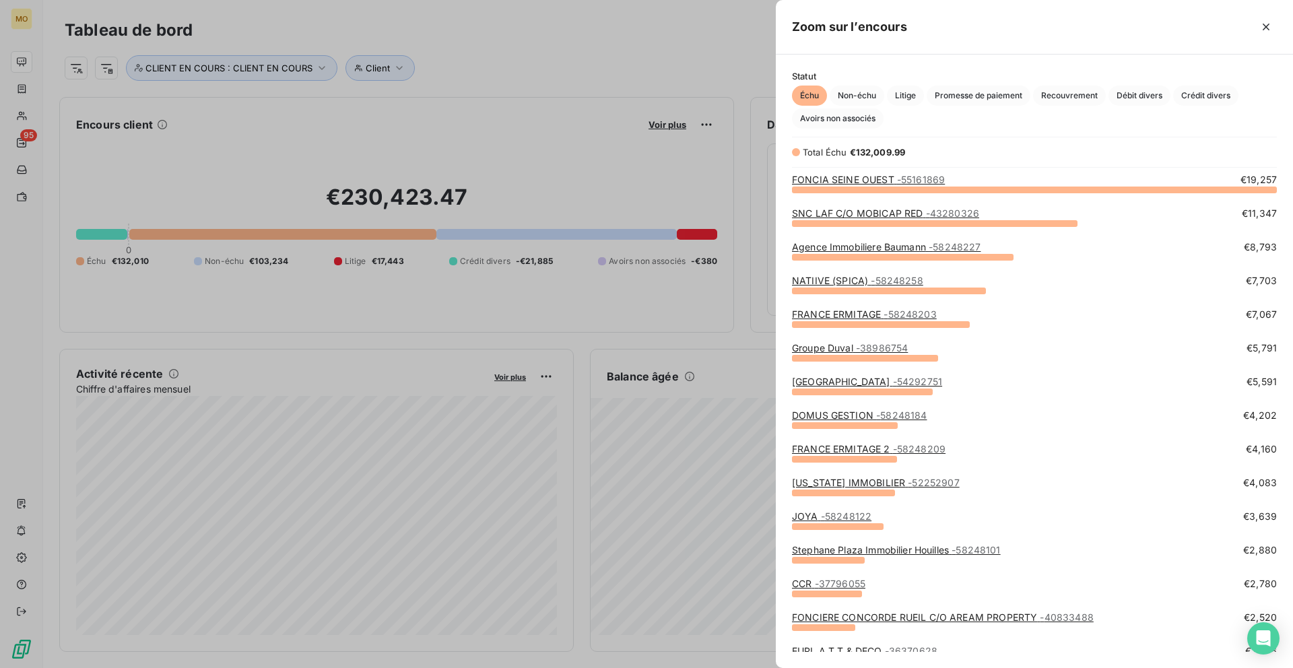
click at [830, 484] on link "WASHINGTON IMMOBILIER - 52252907" at bounding box center [876, 482] width 168 height 11
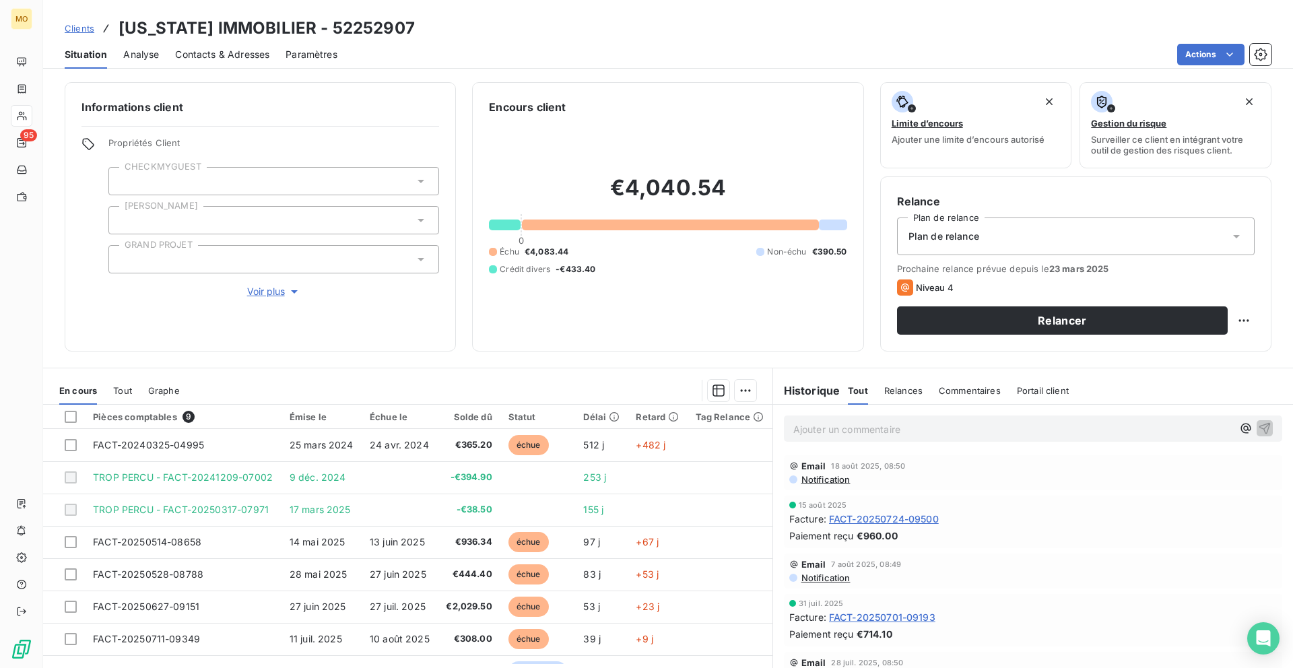
click at [201, 67] on div "Contacts & Adresses" at bounding box center [222, 54] width 94 height 28
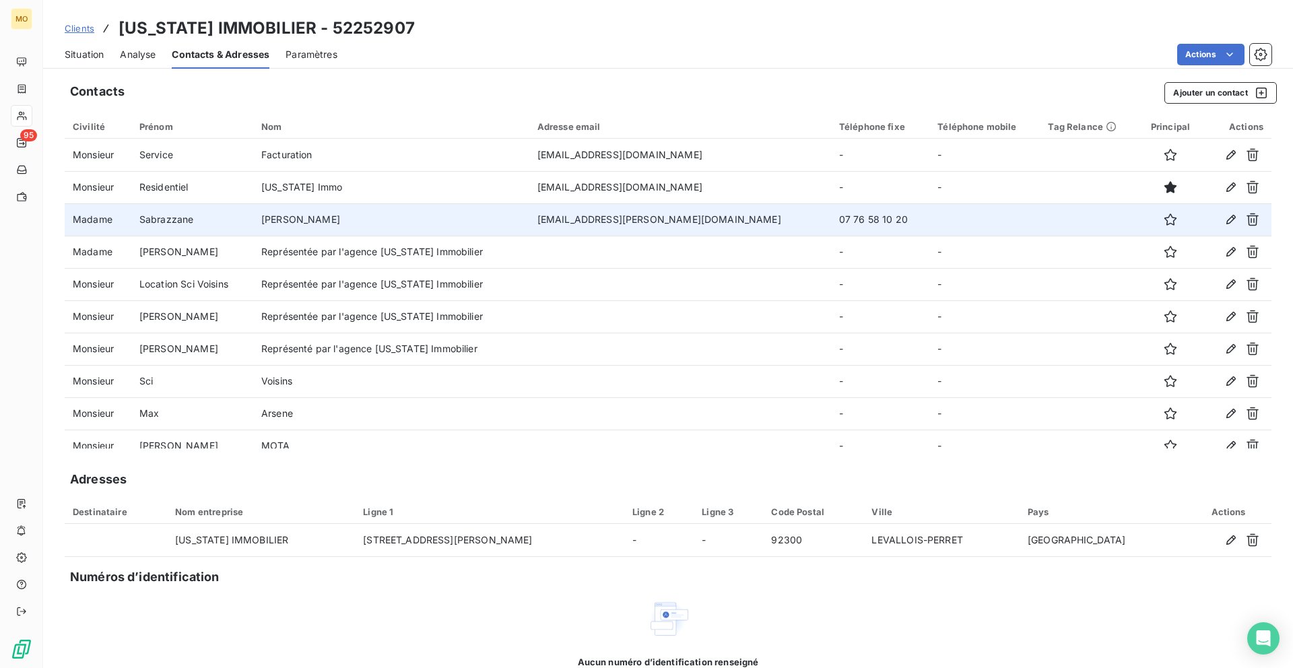
click at [624, 210] on td "sabrazzane.abdoul@washingtonimmobilier.fr" at bounding box center [680, 219] width 302 height 32
copy td "sabrazzane.abdoul@washingtonimmobilier.fr"
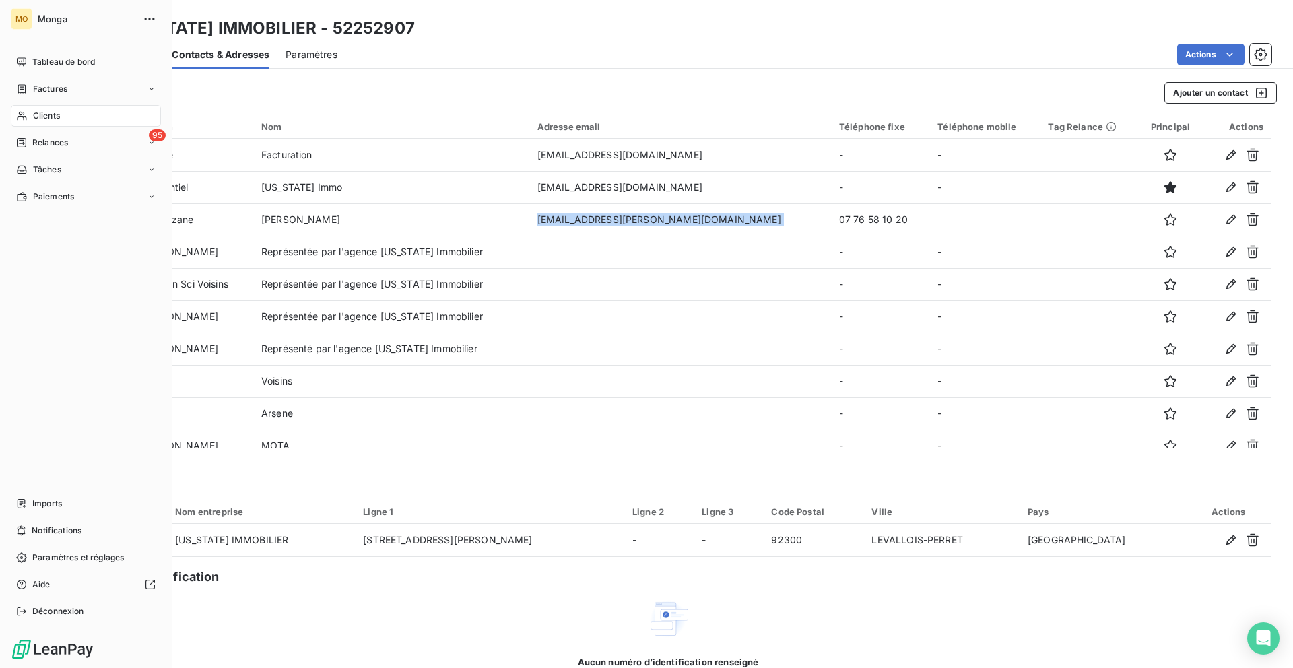
click at [2, 50] on div "MO Monga Tableau de bord Factures Clients 95 Relances Tâches Paiements Imports …" at bounding box center [86, 334] width 172 height 668
click at [16, 55] on div "Tableau de bord" at bounding box center [86, 62] width 150 height 22
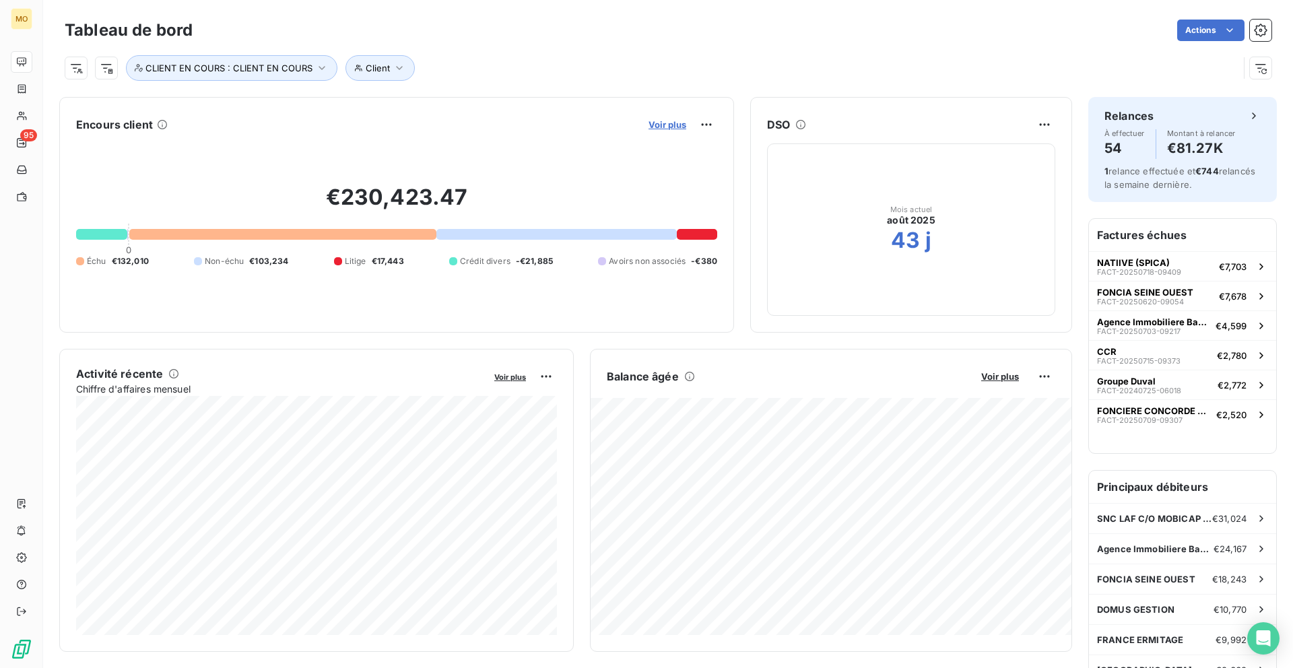
click at [683, 119] on span "Voir plus" at bounding box center [667, 124] width 38 height 11
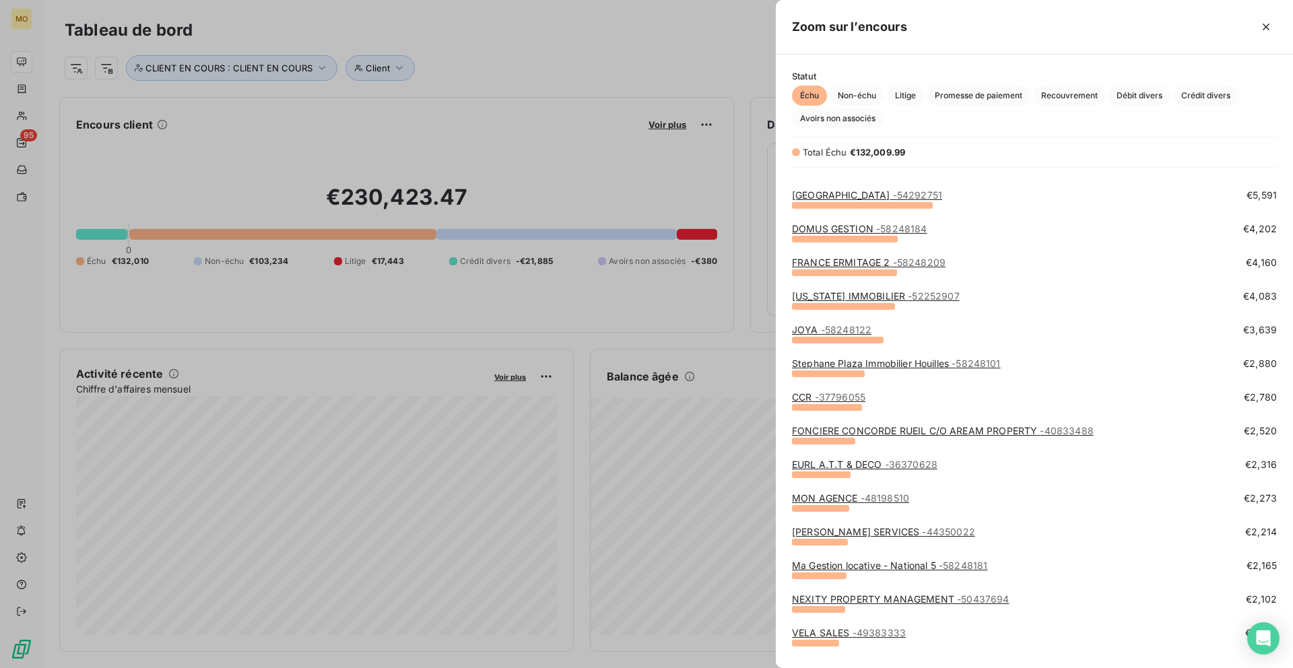
scroll to position [195, 0]
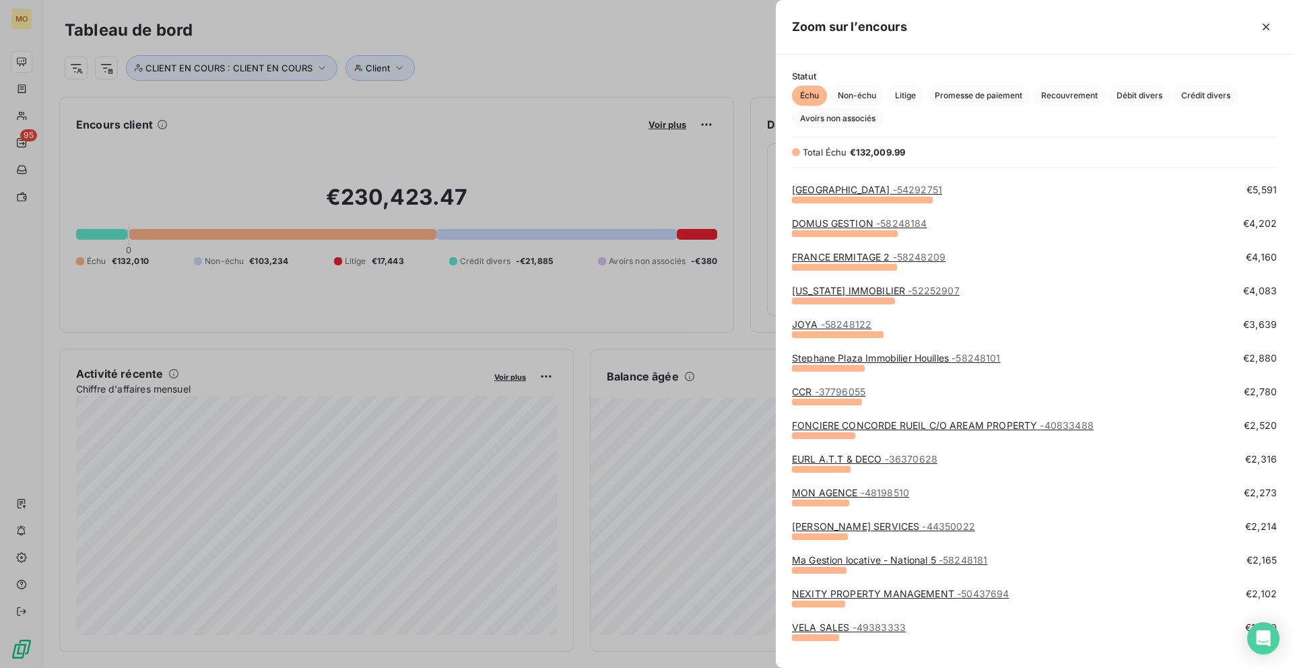
click at [822, 590] on link "NEXITY PROPERTY MANAGEMENT - 50437694" at bounding box center [900, 593] width 217 height 11
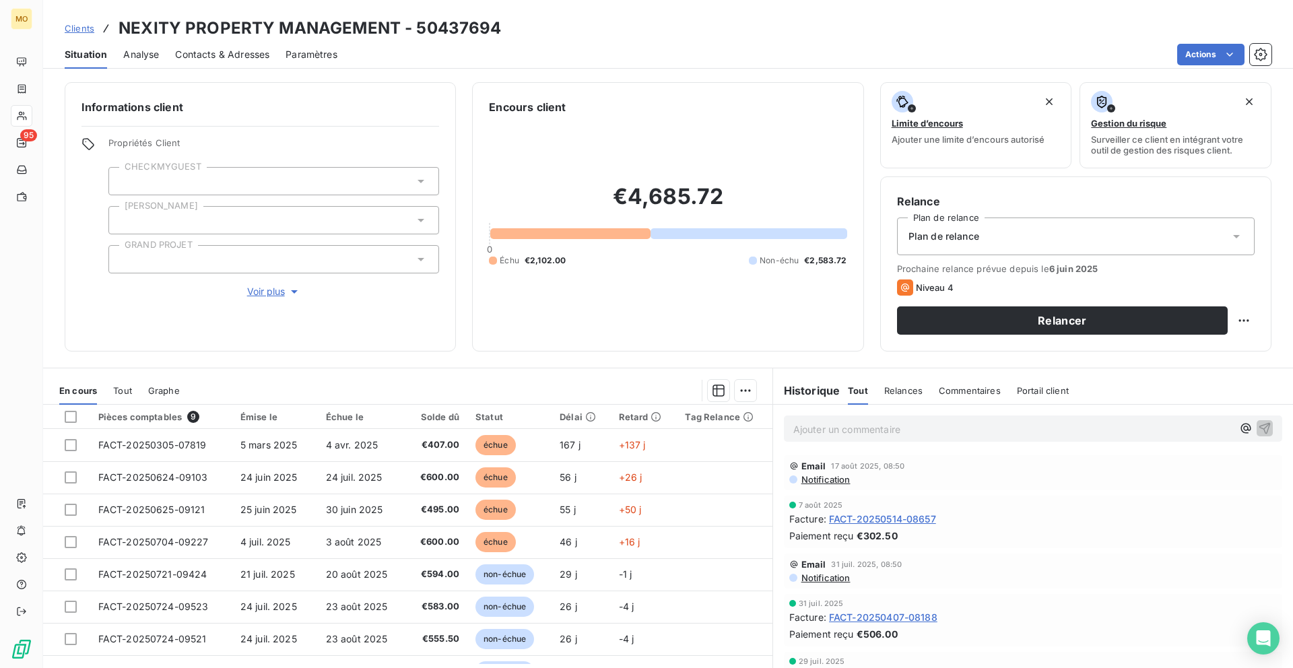
click at [242, 58] on span "Contacts & Adresses" at bounding box center [222, 54] width 94 height 13
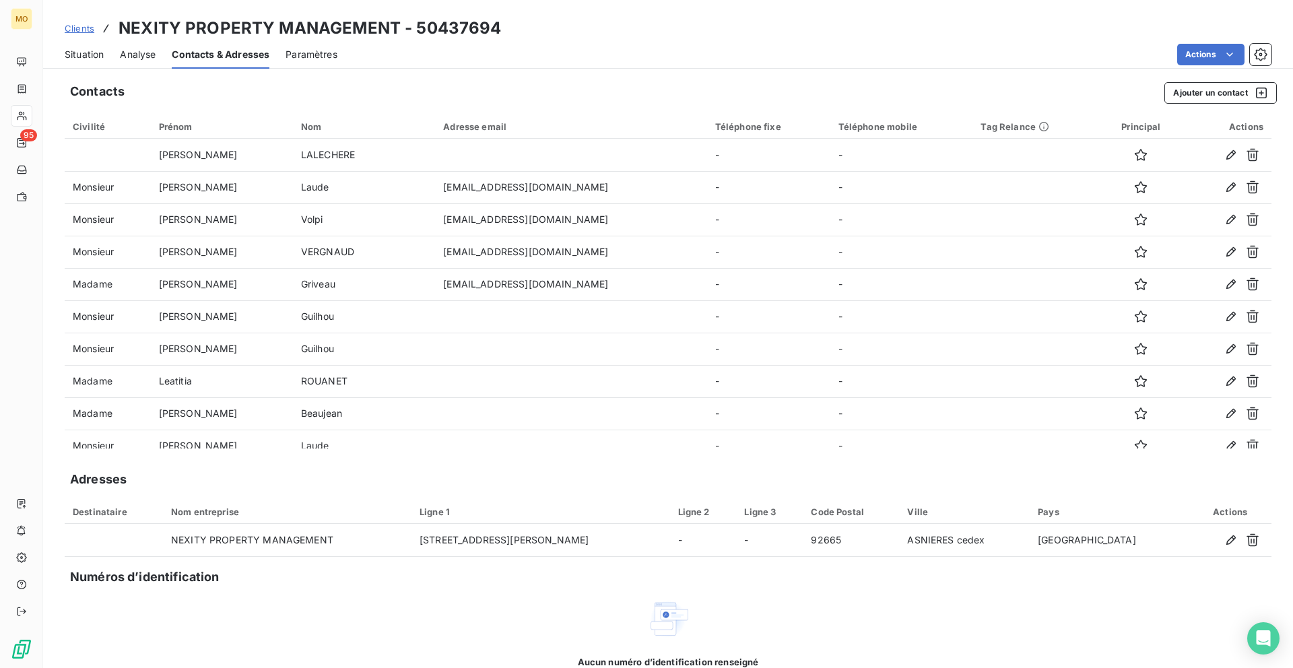
click at [110, 49] on div "Situation Analyse Contacts & Adresses Paramètres Actions" at bounding box center [667, 54] width 1249 height 28
click at [86, 57] on span "Situation" at bounding box center [84, 54] width 39 height 13
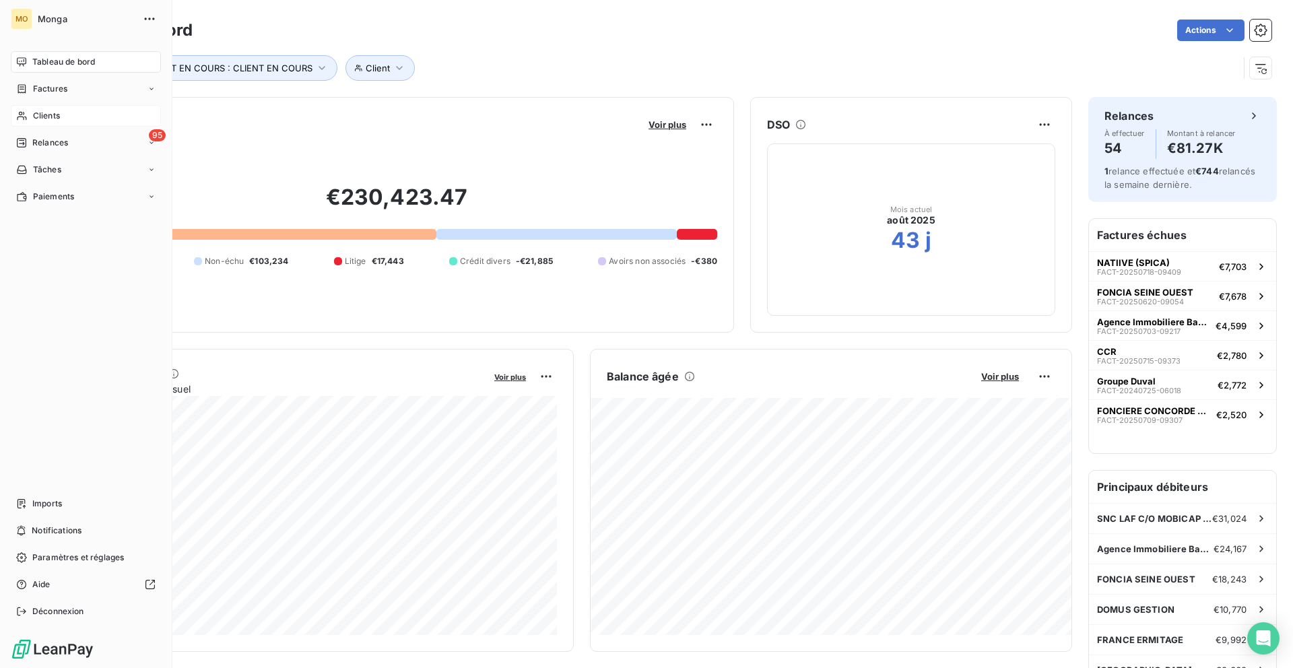
click at [20, 116] on icon at bounding box center [21, 116] width 9 height 9
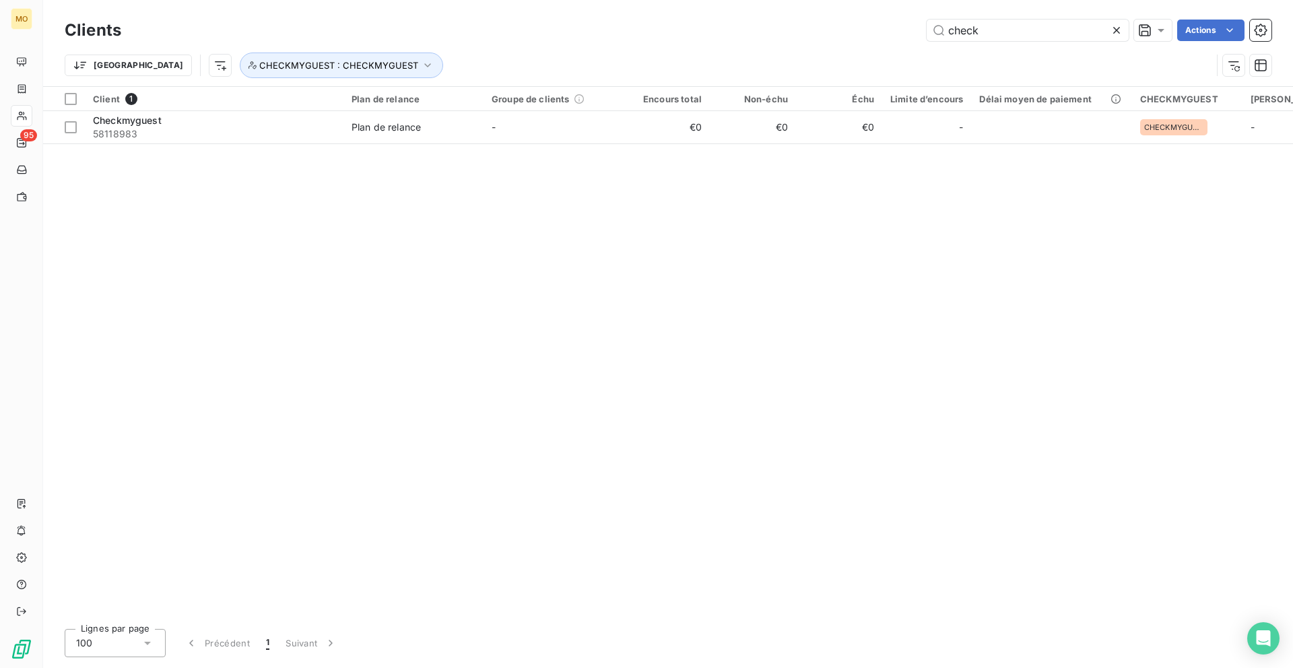
click at [998, 41] on div "Clients check Actions" at bounding box center [668, 30] width 1206 height 28
click at [998, 28] on input "check" at bounding box center [1027, 31] width 202 height 22
type input ","
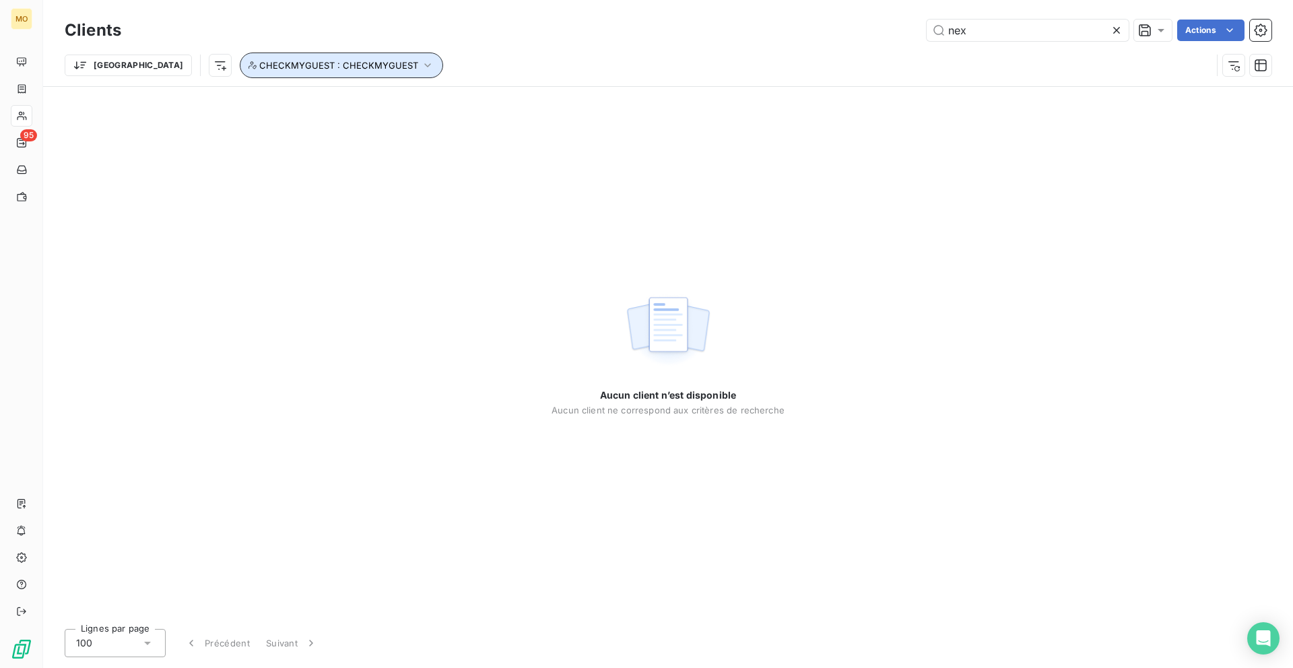
click at [259, 69] on span "CHECKMYGUEST : CHECKMYGUEST" at bounding box center [338, 65] width 159 height 11
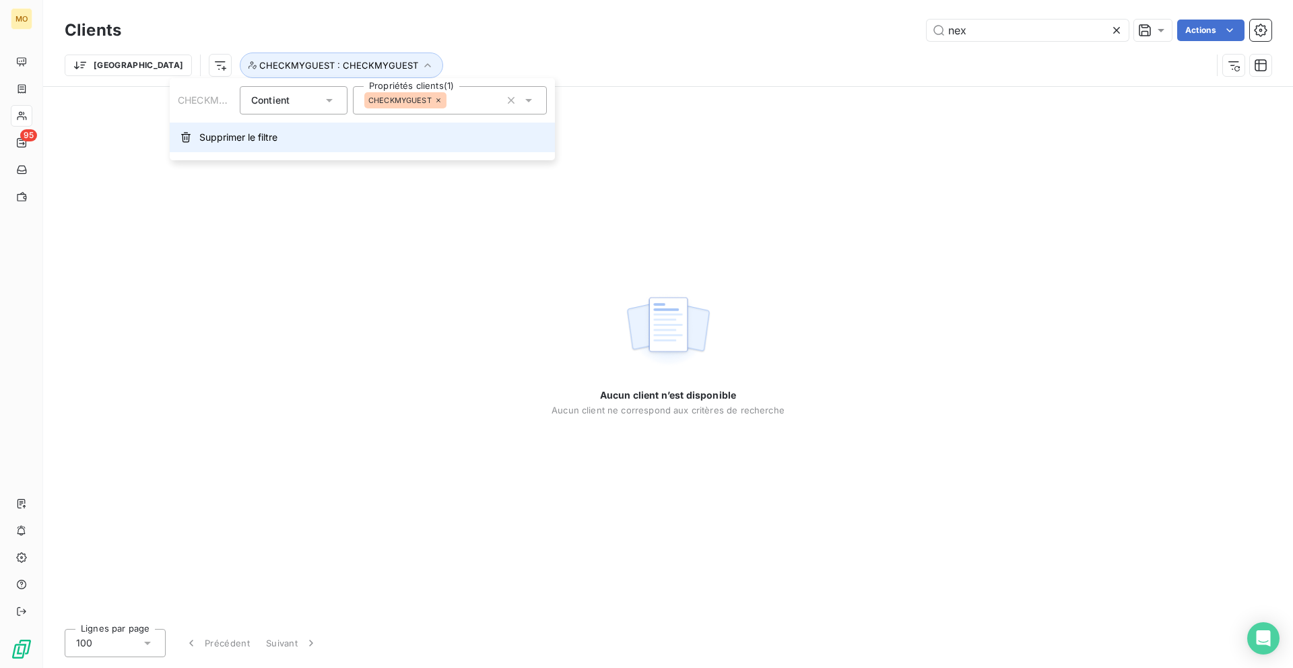
click at [246, 133] on span "Supprimer le filtre" at bounding box center [238, 137] width 78 height 13
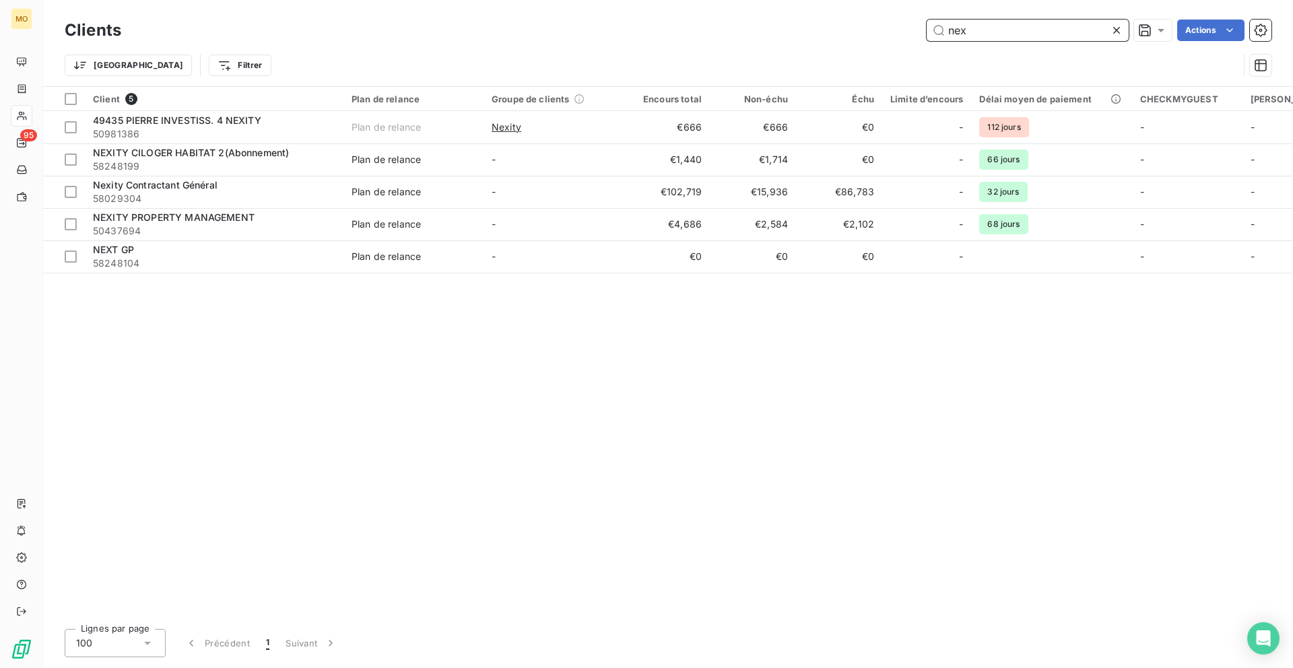
click at [1013, 22] on input "nex" at bounding box center [1027, 31] width 202 height 22
click at [1009, 24] on input "nex" at bounding box center [1027, 31] width 202 height 22
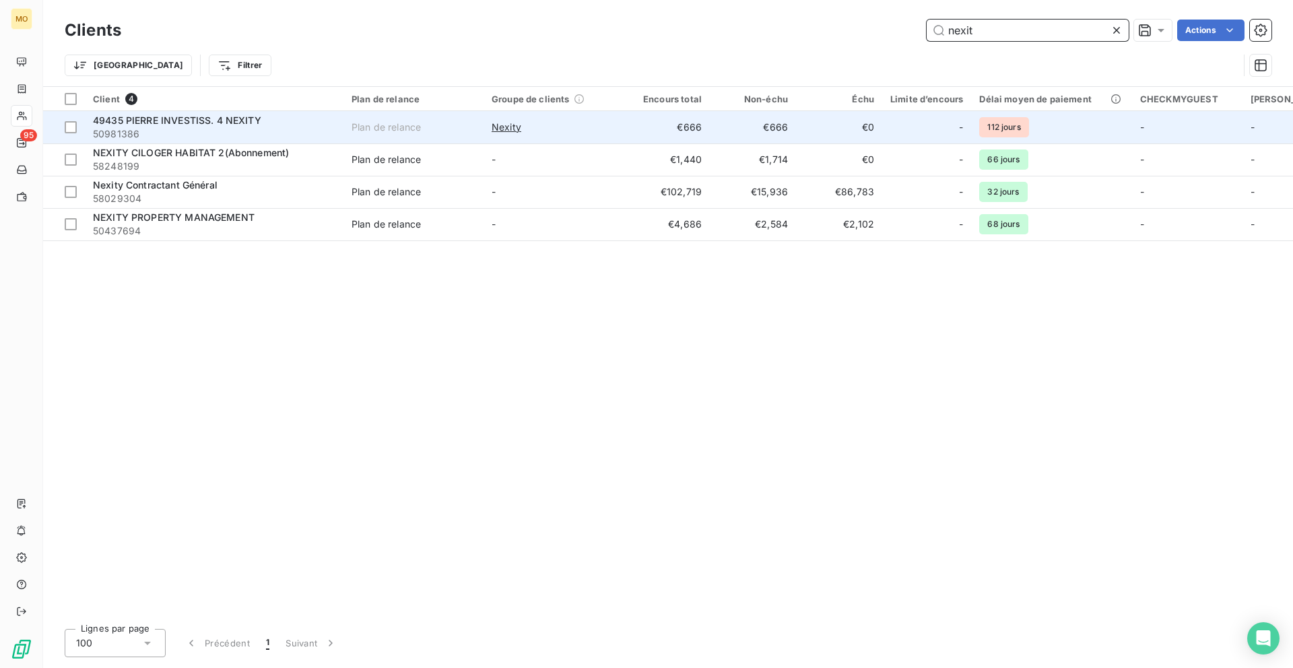
type input "nexit"
click at [601, 124] on div "Nexity" at bounding box center [553, 127] width 124 height 13
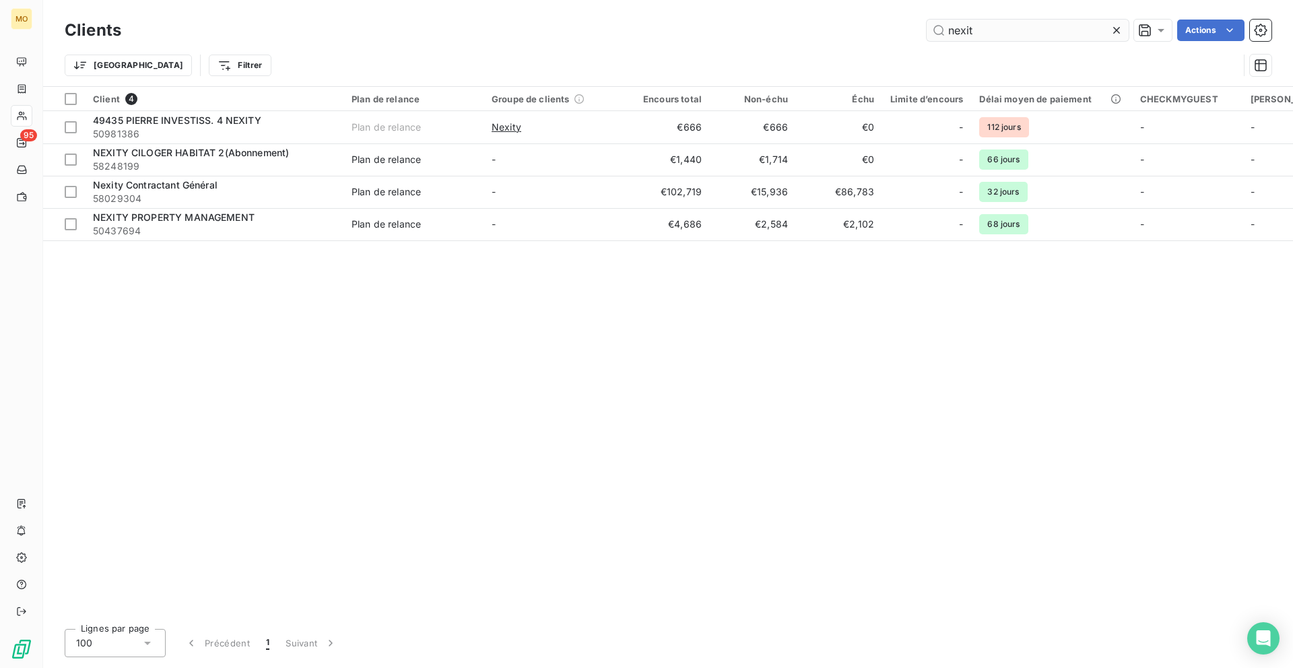
click at [993, 29] on input "nexit" at bounding box center [1027, 31] width 202 height 22
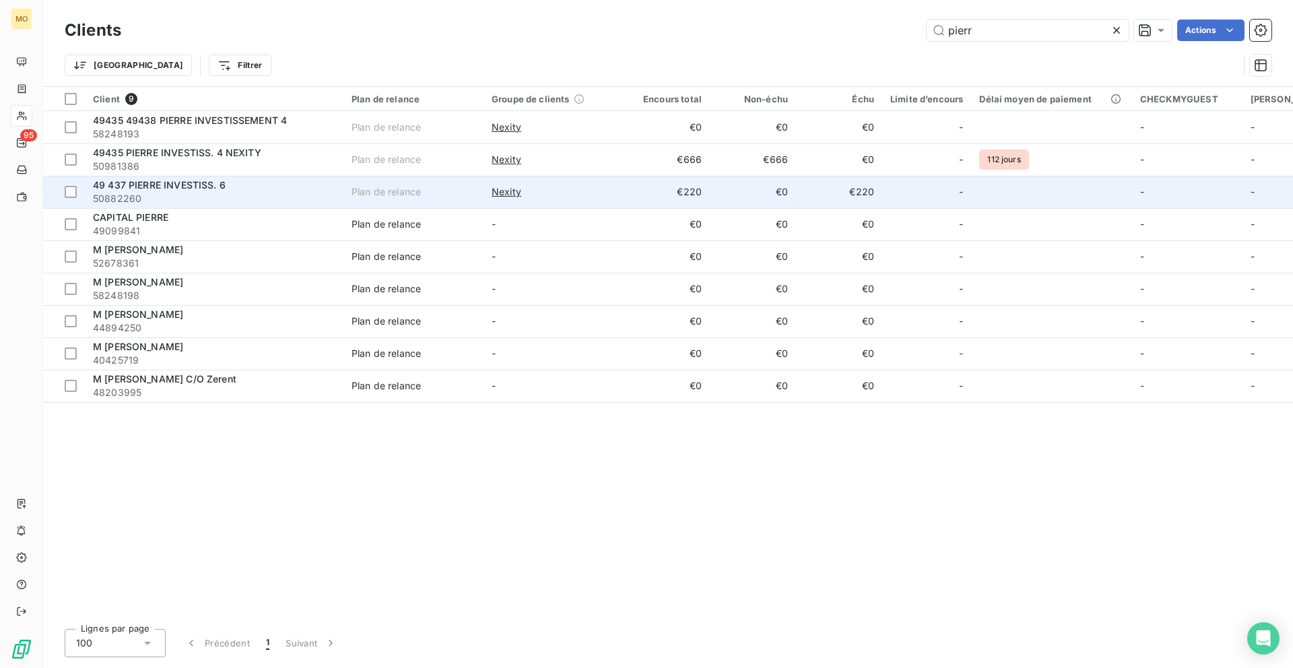
type input "pierr"
click at [294, 196] on span "50882260" at bounding box center [214, 198] width 242 height 13
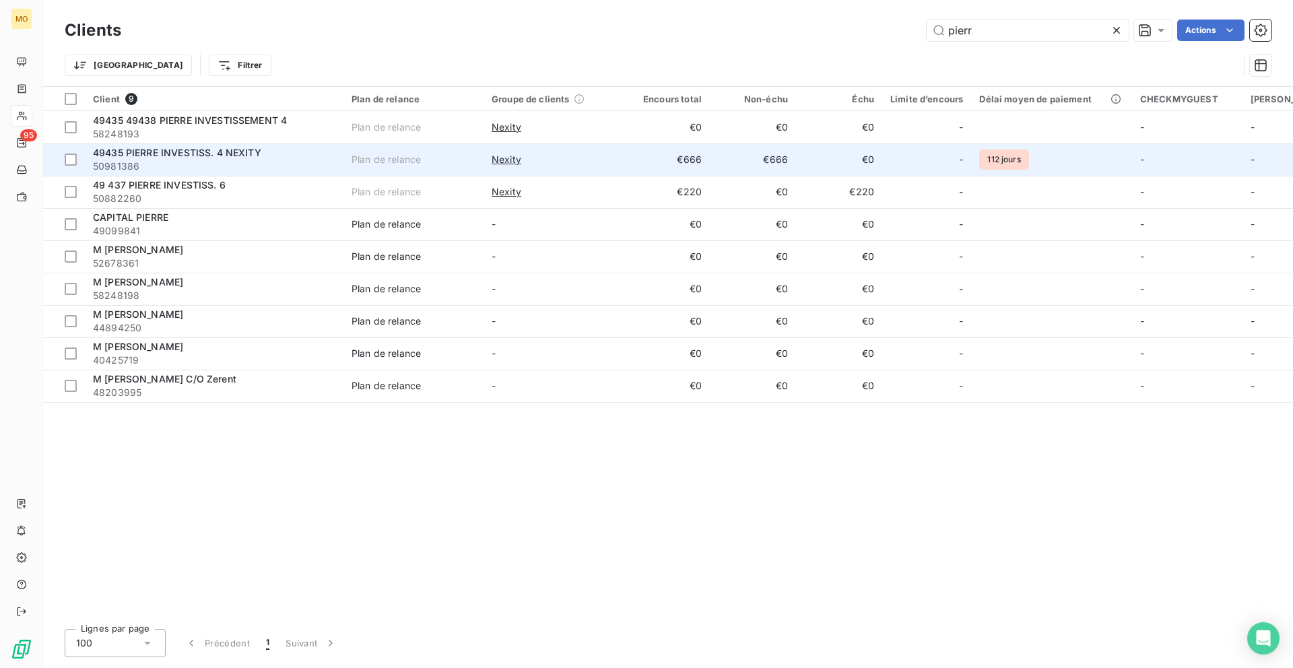
click at [295, 174] on td "49435 PIERRE INVESTISS. 4 NEXITY 50981386" at bounding box center [214, 159] width 259 height 32
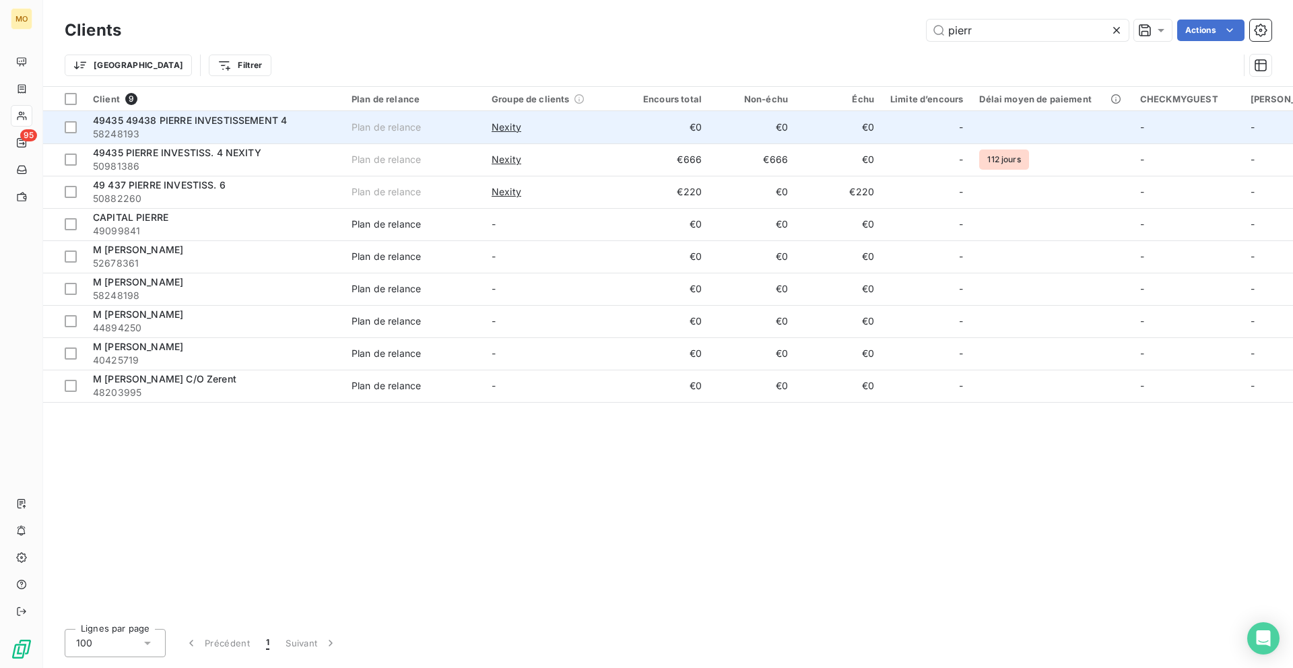
click at [289, 122] on div "49435 49438 PIERRE INVESTISSEMENT 4" at bounding box center [214, 120] width 242 height 13
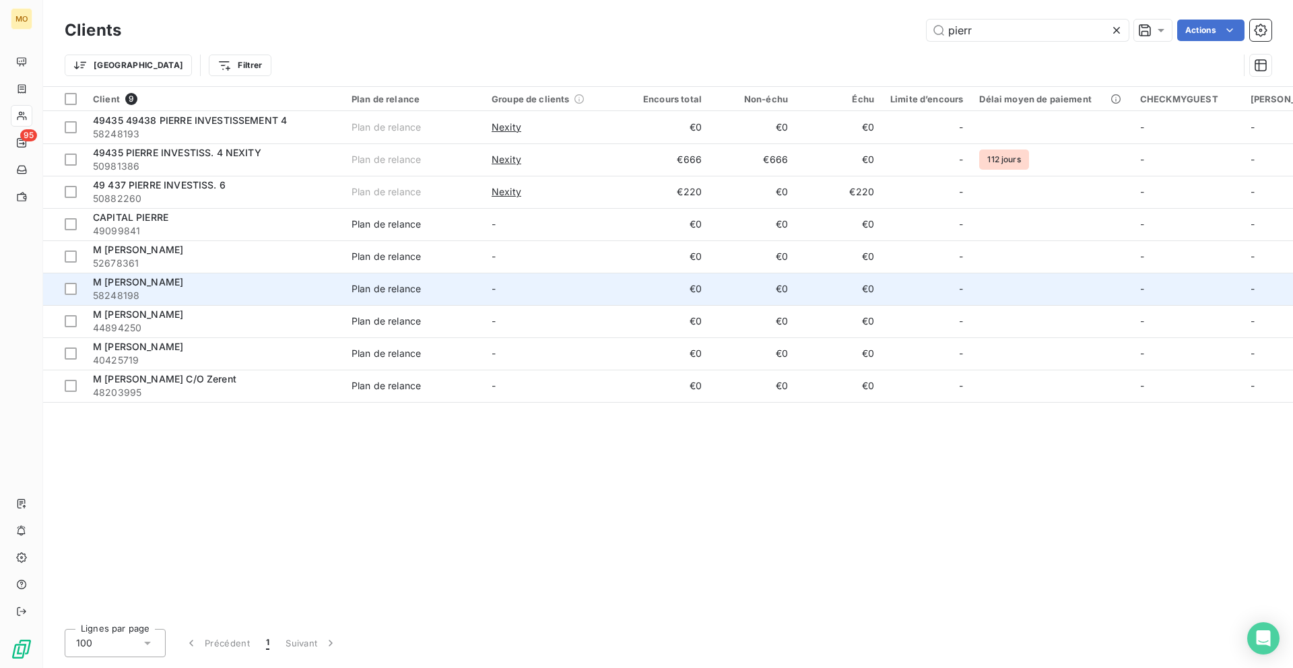
click at [263, 273] on td "M Pierre Cappiello 58248198" at bounding box center [214, 289] width 259 height 32
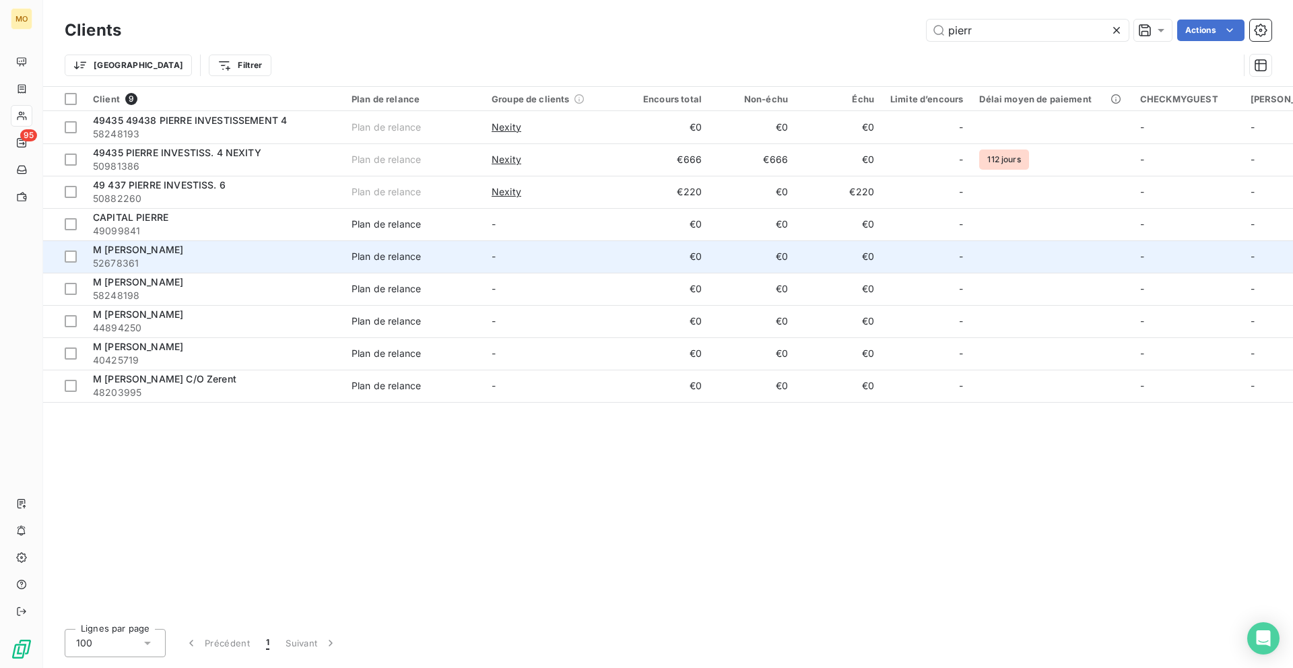
click at [263, 243] on div "M Jean-Pierre Guillement" at bounding box center [214, 249] width 242 height 13
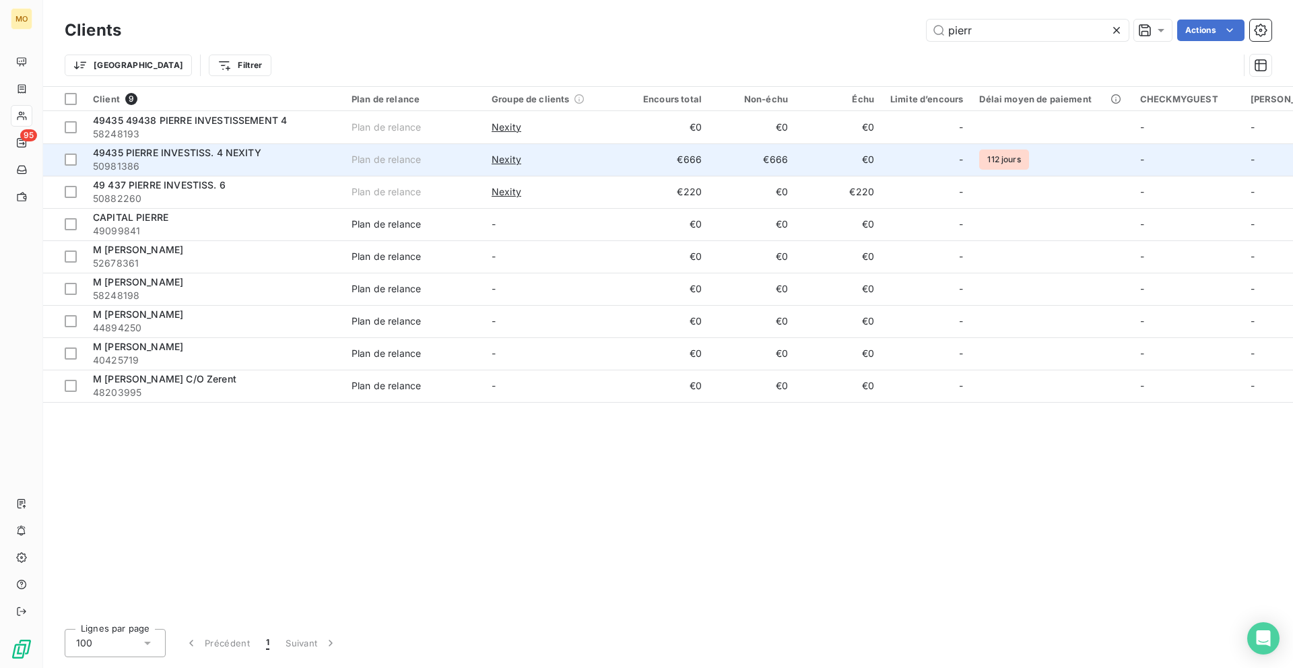
click at [585, 153] on div "Nexity" at bounding box center [553, 159] width 124 height 13
click at [322, 162] on span "50981386" at bounding box center [214, 166] width 242 height 13
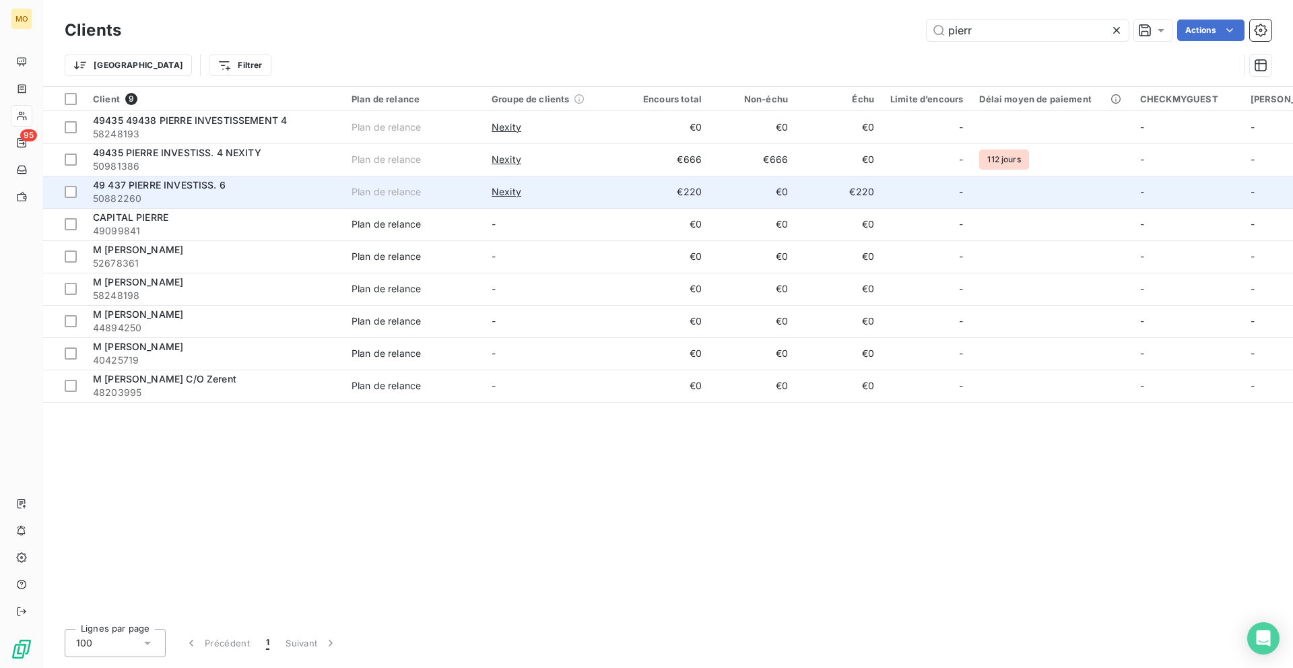
click at [288, 185] on div "49 437 PIERRE INVESTISS. 6" at bounding box center [214, 184] width 242 height 13
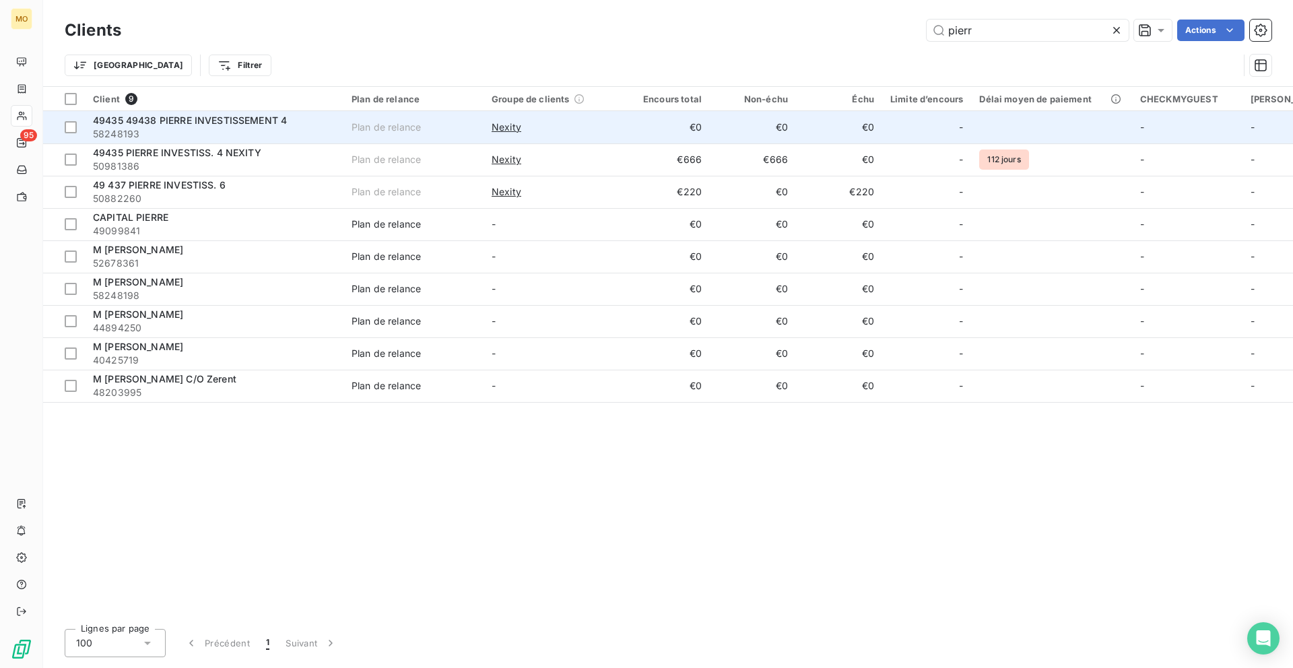
click at [295, 129] on span "58248193" at bounding box center [214, 133] width 242 height 13
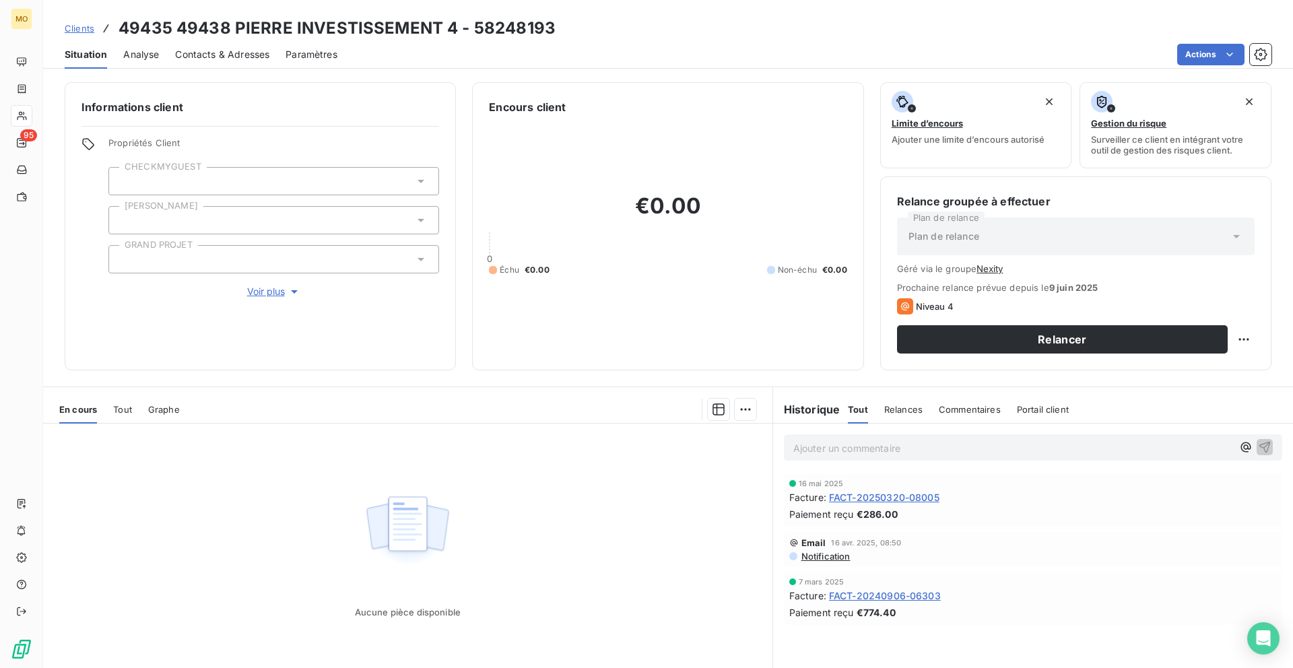
scroll to position [1, 0]
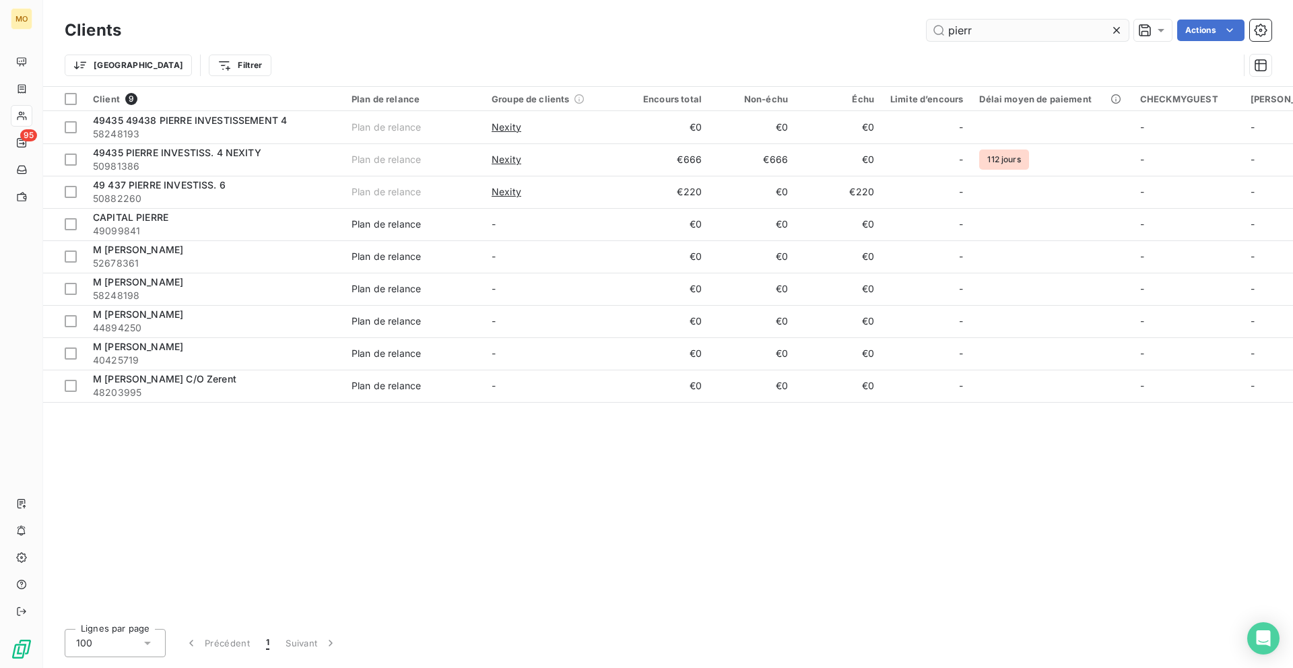
click at [966, 30] on input "pierr" at bounding box center [1027, 31] width 202 height 22
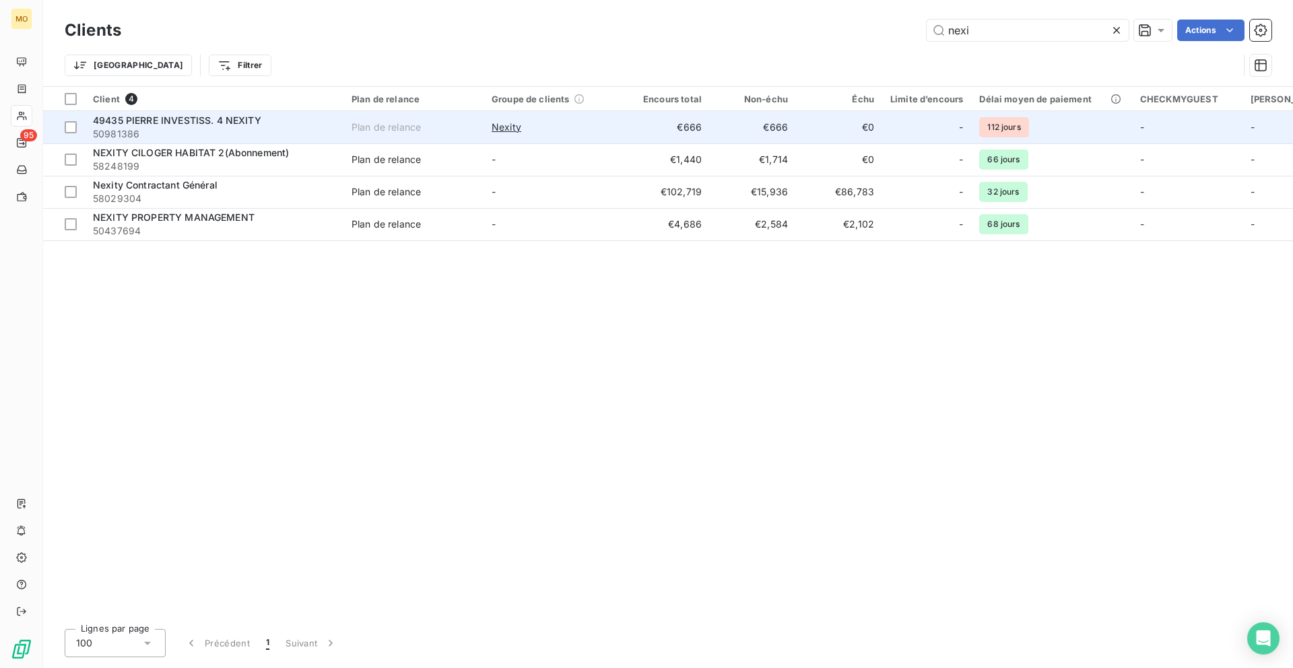
type input "nexi"
click at [296, 126] on div "49435 PIERRE INVESTISS. 4 NEXITY" at bounding box center [214, 120] width 242 height 13
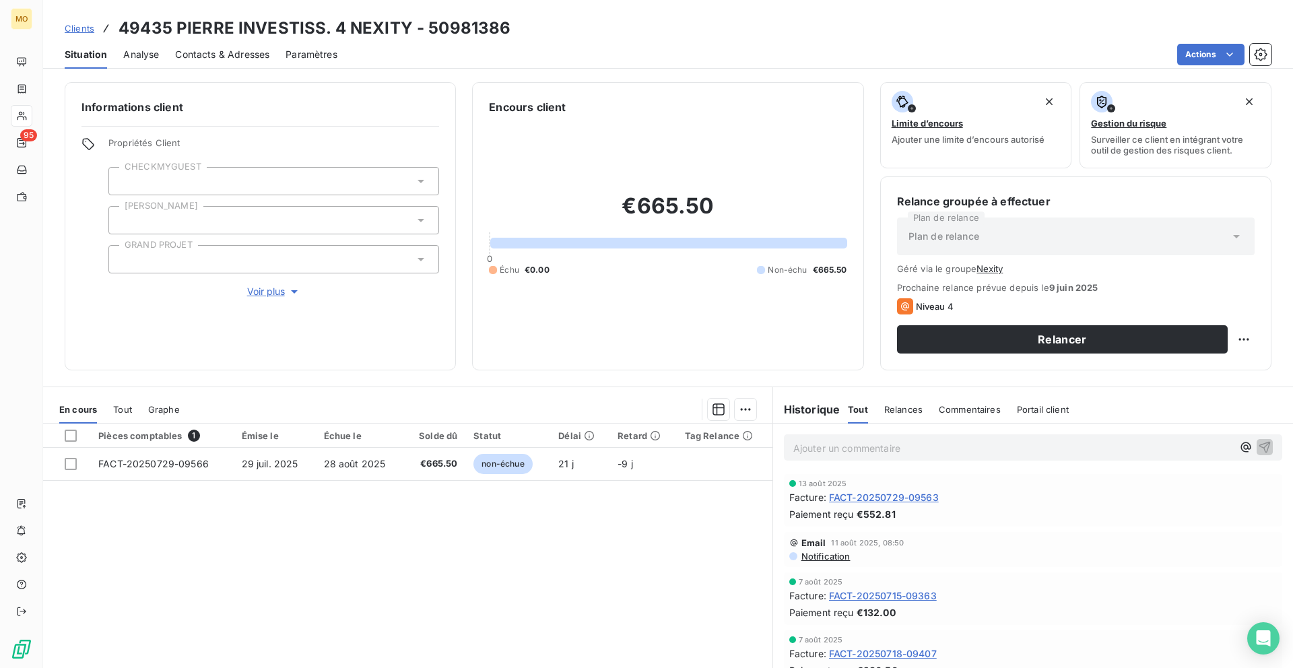
scroll to position [1, 0]
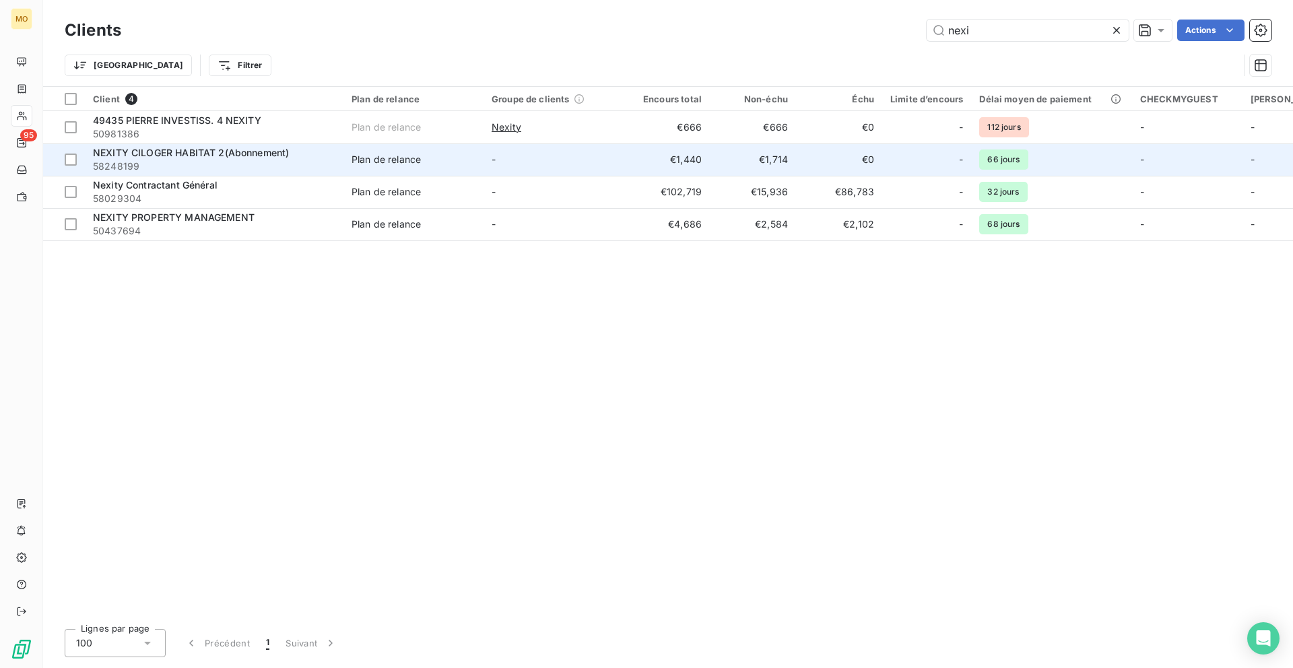
click at [333, 160] on span "58248199" at bounding box center [214, 166] width 242 height 13
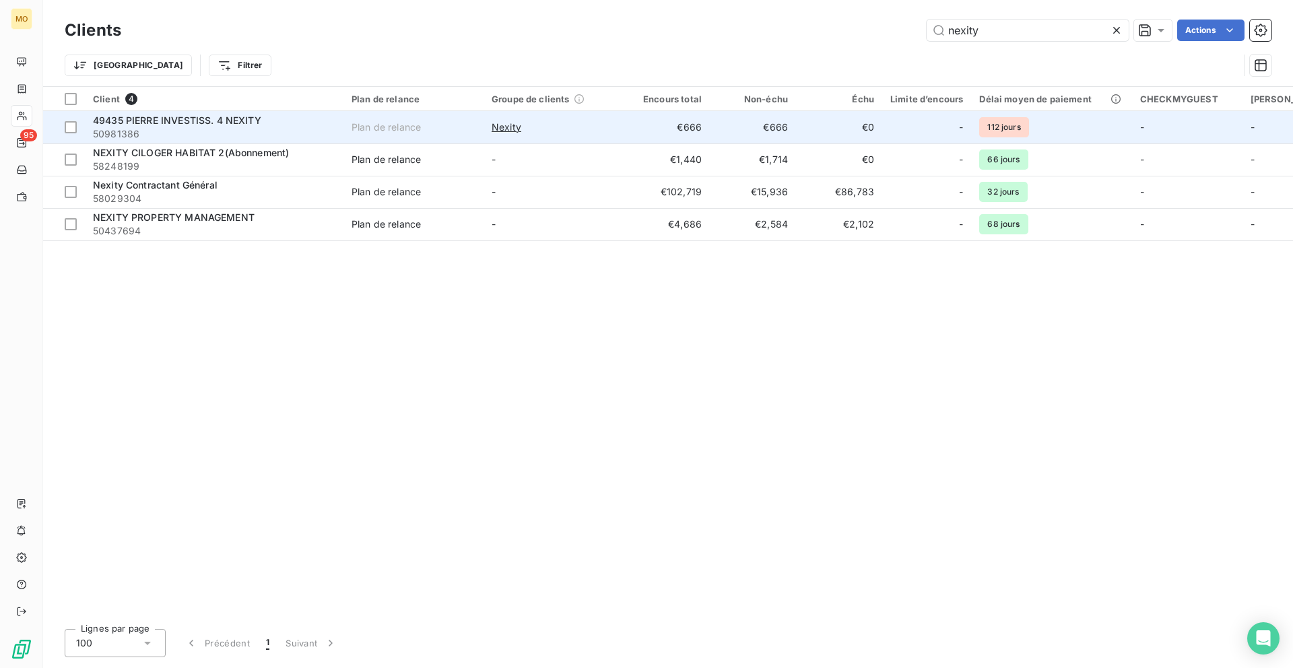
type input "nexity"
click at [522, 124] on div "Nexity" at bounding box center [553, 127] width 124 height 13
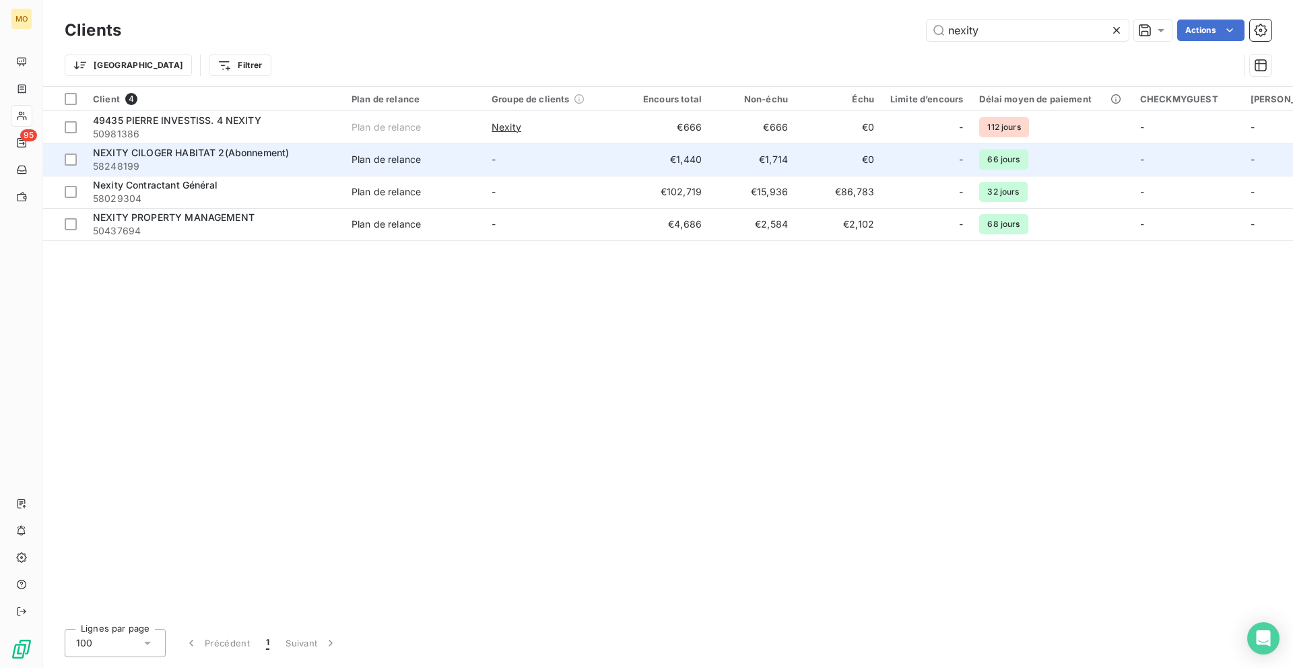
click at [452, 156] on span "Plan de relance" at bounding box center [413, 159] width 124 height 13
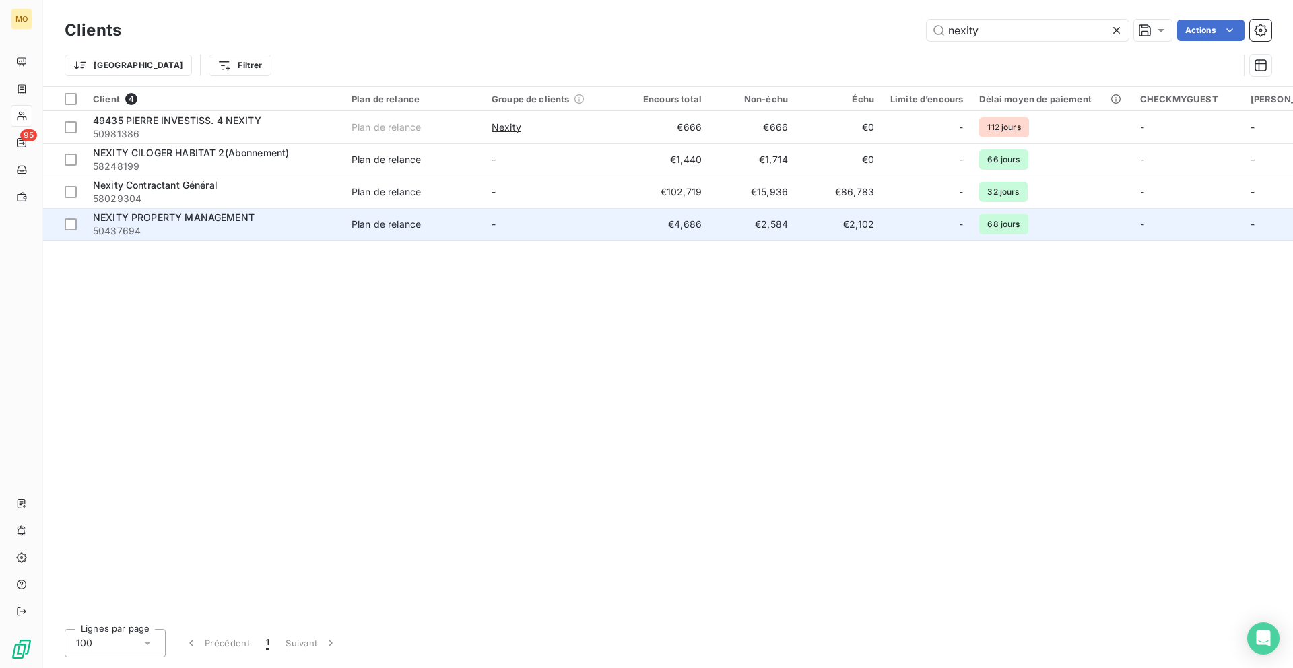
click at [485, 212] on td "-" at bounding box center [553, 224] width 140 height 32
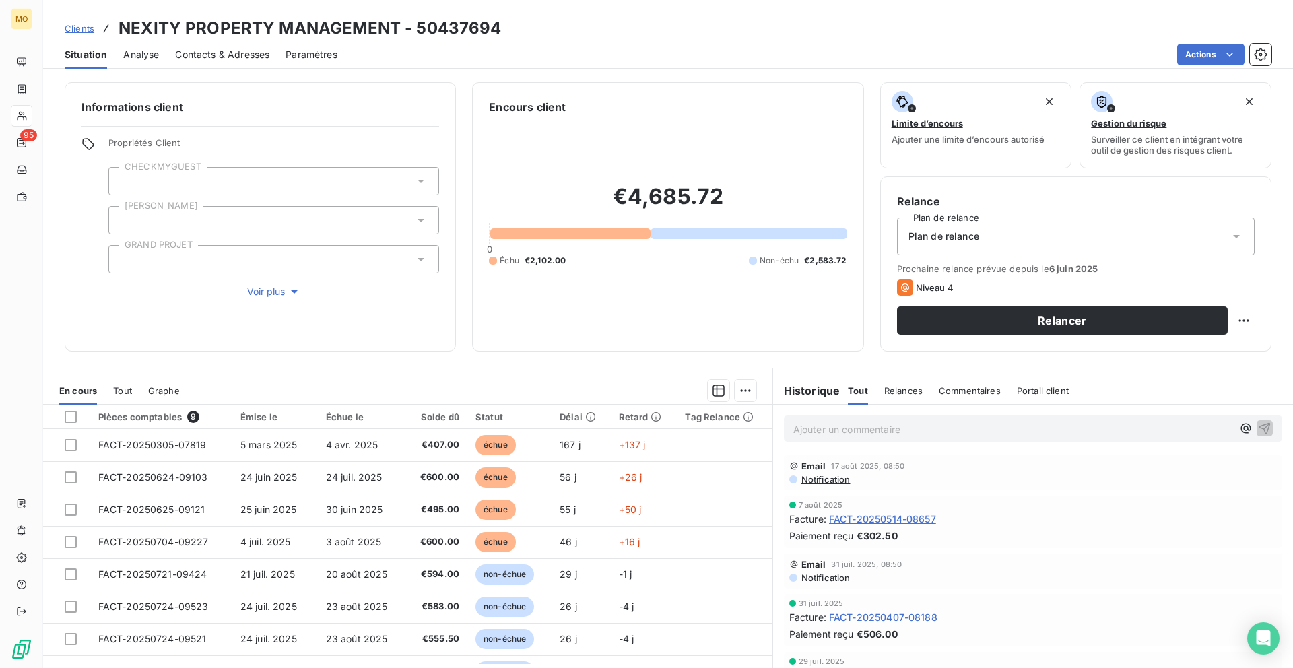
scroll to position [36, 0]
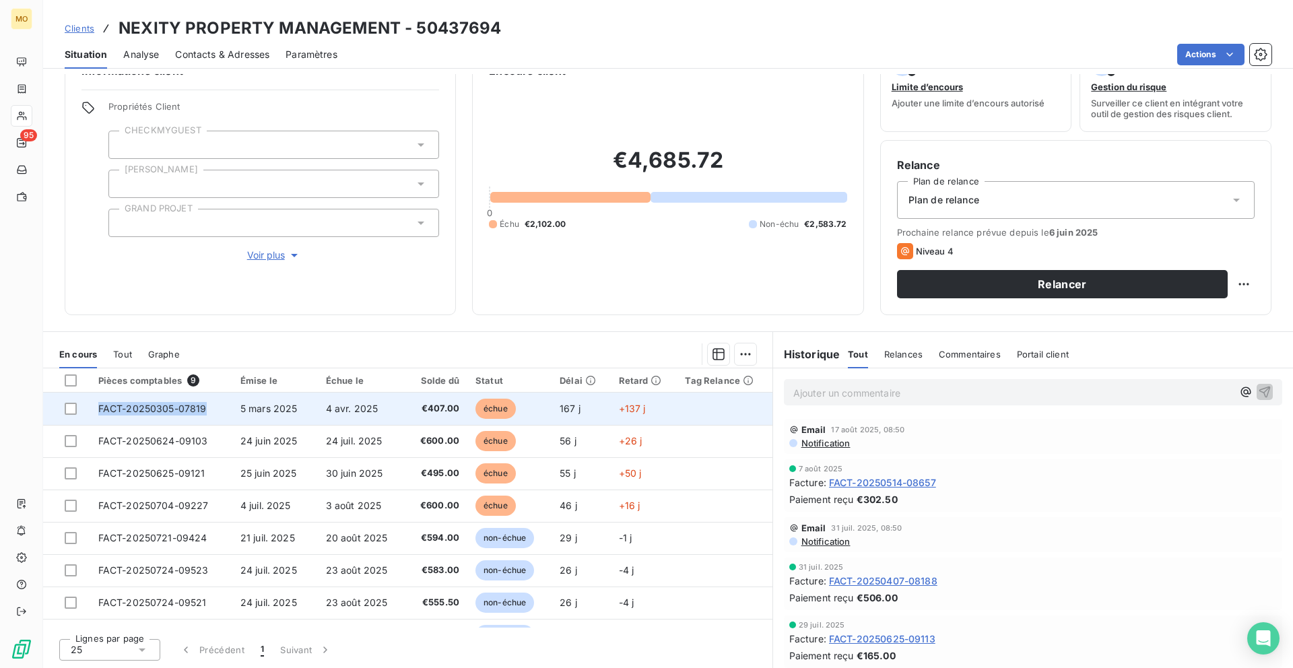
copy tr "FACT-20250305-07819"
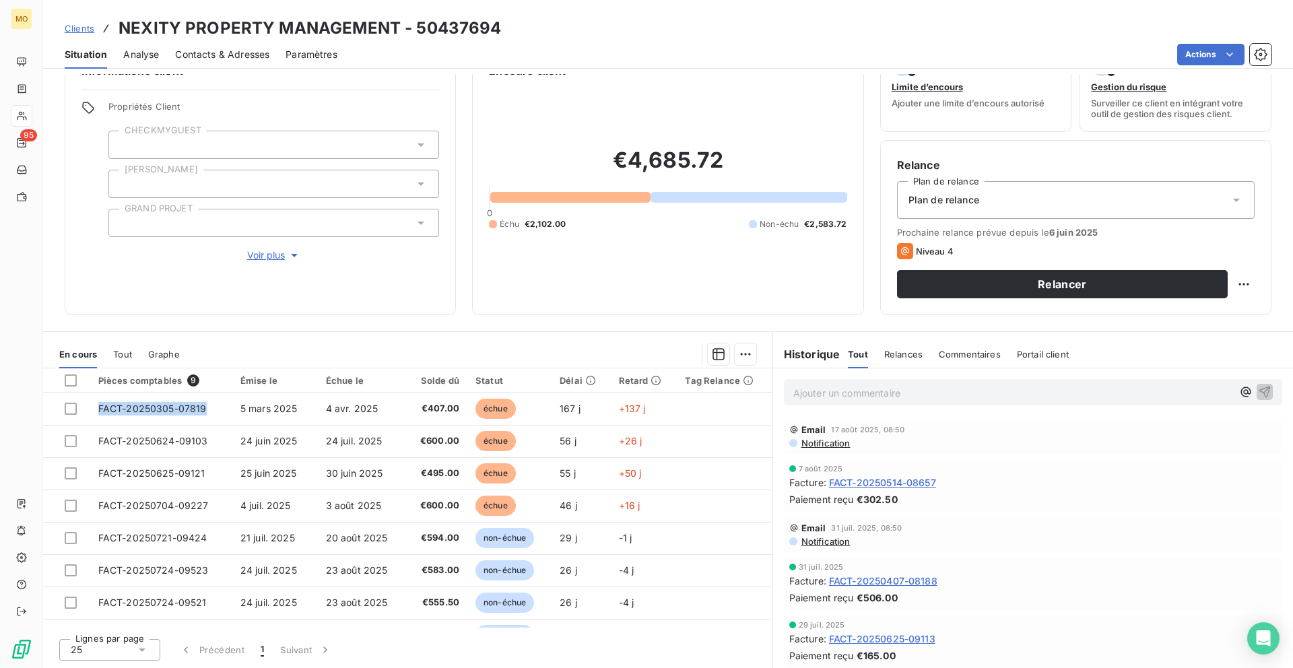
drag, startPoint x: 219, startPoint y: 403, endPoint x: 306, endPoint y: 322, distance: 118.1
click at [306, 322] on div "Informations client Propriétés Client CHECKMYGUEST Duval GRAND PROJET Voir plus…" at bounding box center [667, 371] width 1249 height 594
drag, startPoint x: 269, startPoint y: 321, endPoint x: 253, endPoint y: 333, distance: 19.8
click at [269, 321] on div "Informations client Propriétés Client CHECKMYGUEST Duval GRAND PROJET Voir plus…" at bounding box center [667, 371] width 1249 height 594
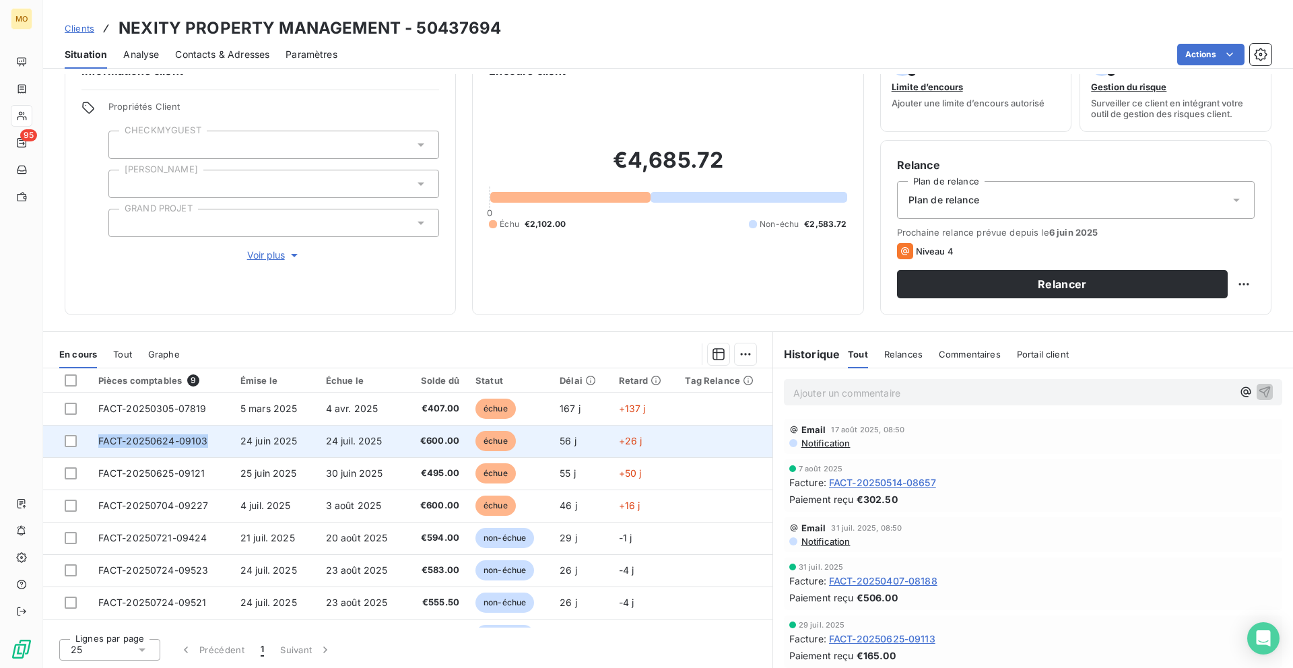
copy span "FACT-20250624-09103"
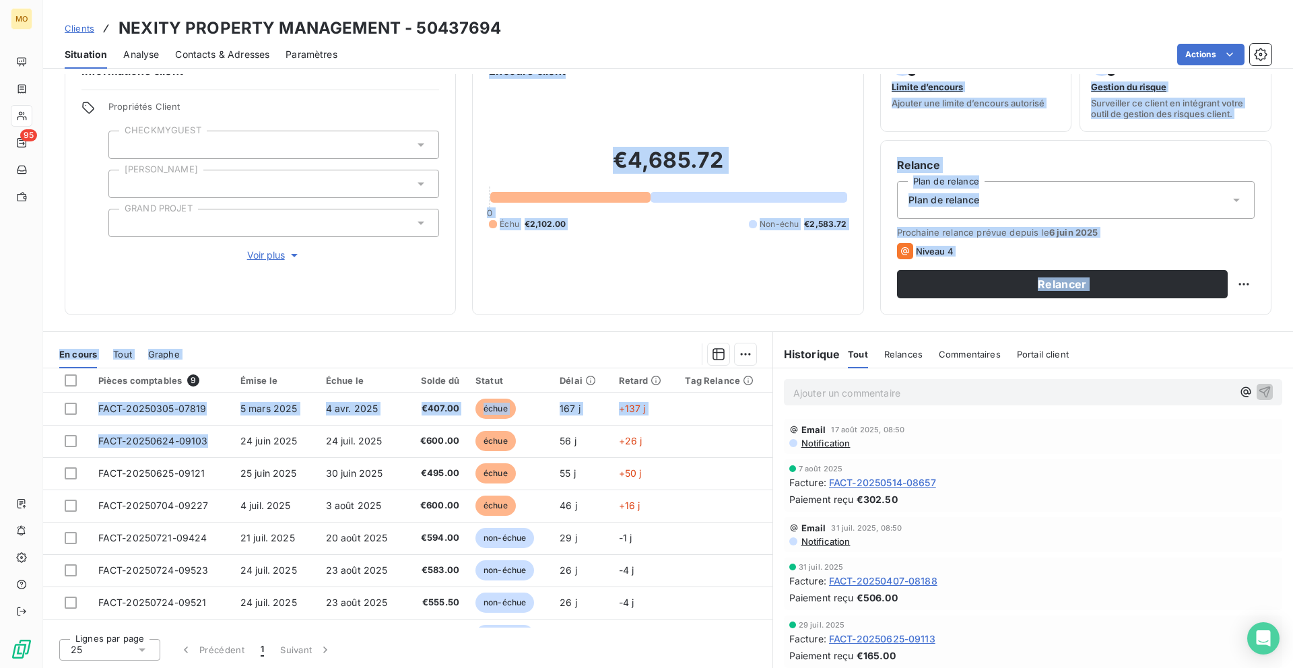
drag, startPoint x: 195, startPoint y: 435, endPoint x: 250, endPoint y: 292, distance: 153.0
click at [250, 292] on div "Informations client Propriétés Client CHECKMYGUEST Duval GRAND PROJET Voir plus…" at bounding box center [667, 371] width 1249 height 594
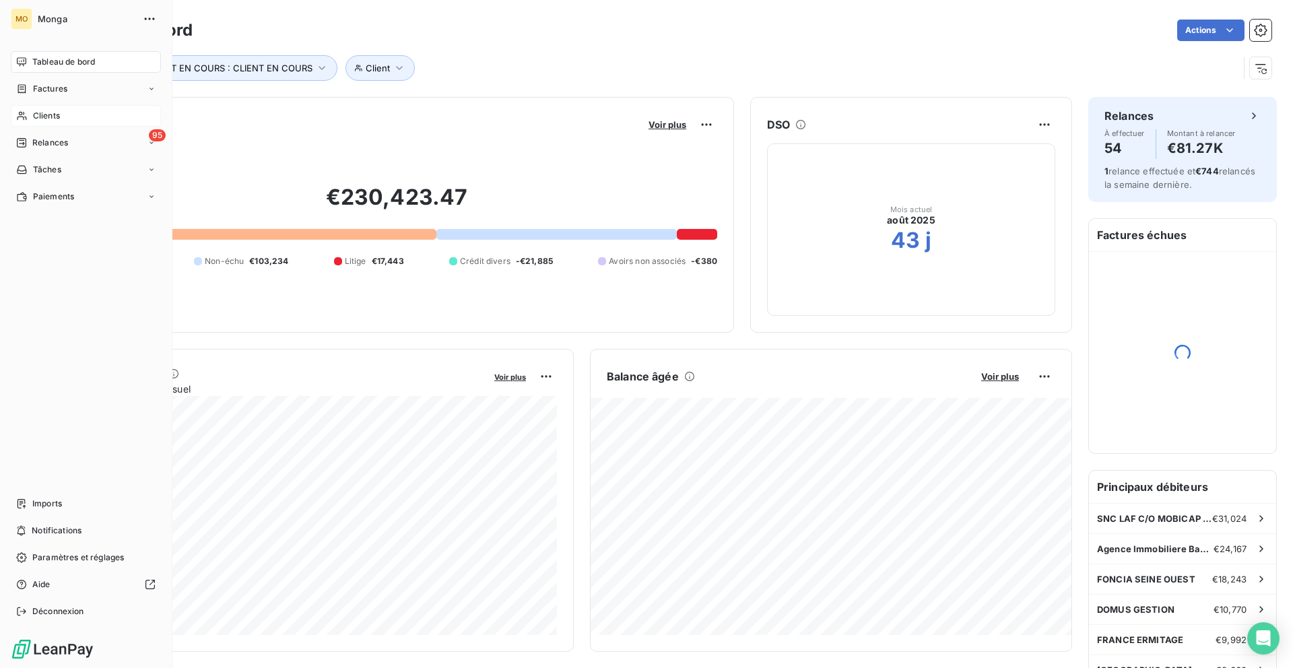
click at [27, 114] on icon at bounding box center [21, 115] width 11 height 11
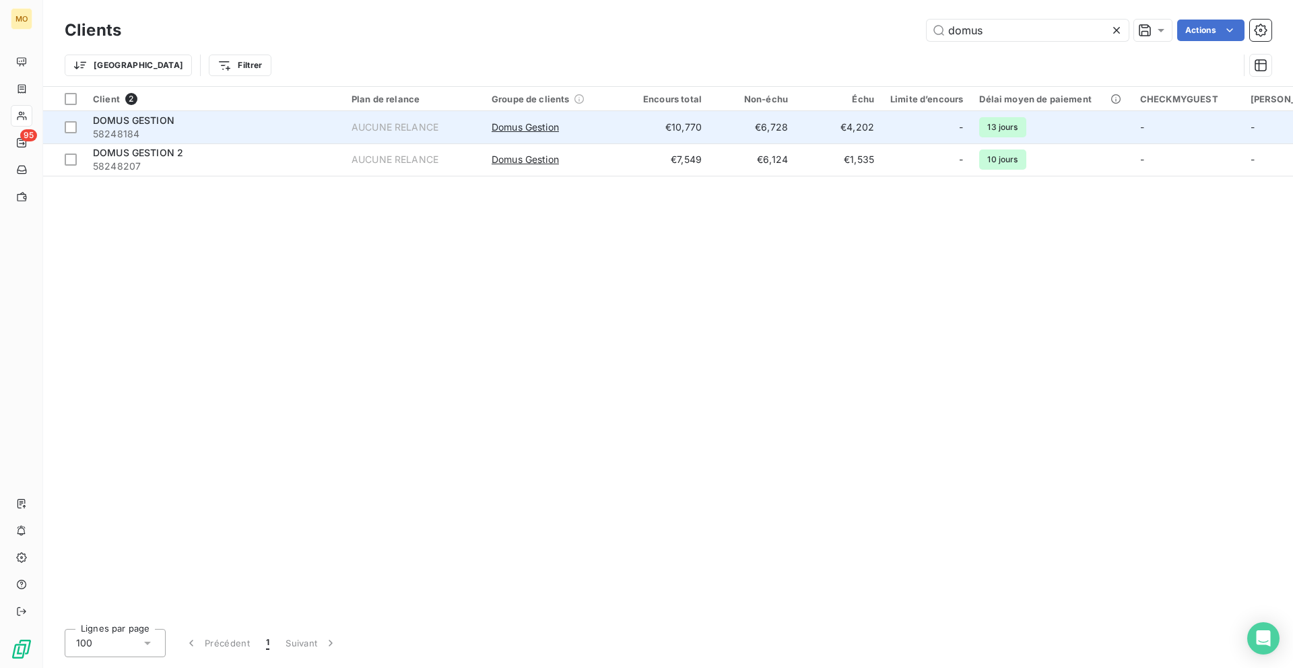
type input "domus"
click at [247, 133] on span "58248184" at bounding box center [214, 133] width 242 height 13
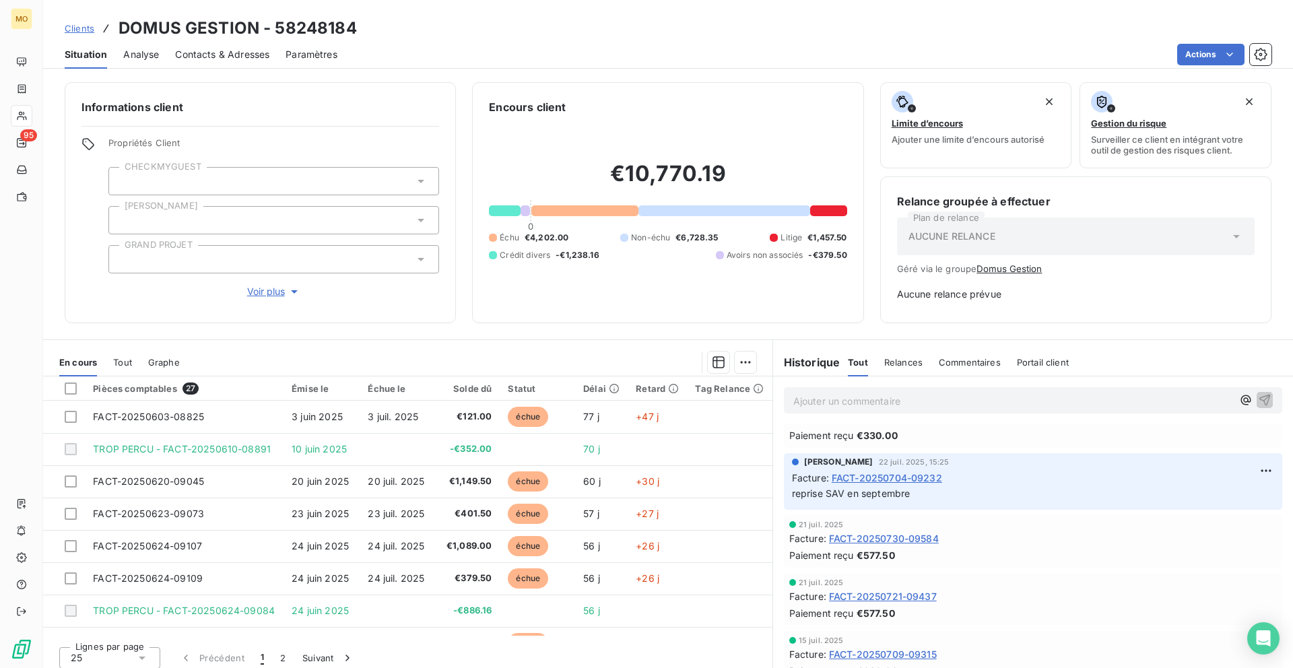
scroll to position [1477, 0]
drag, startPoint x: 807, startPoint y: 494, endPoint x: 916, endPoint y: 494, distance: 109.7
click at [916, 494] on p "reprise SAV en septembre" at bounding box center [1033, 495] width 482 height 15
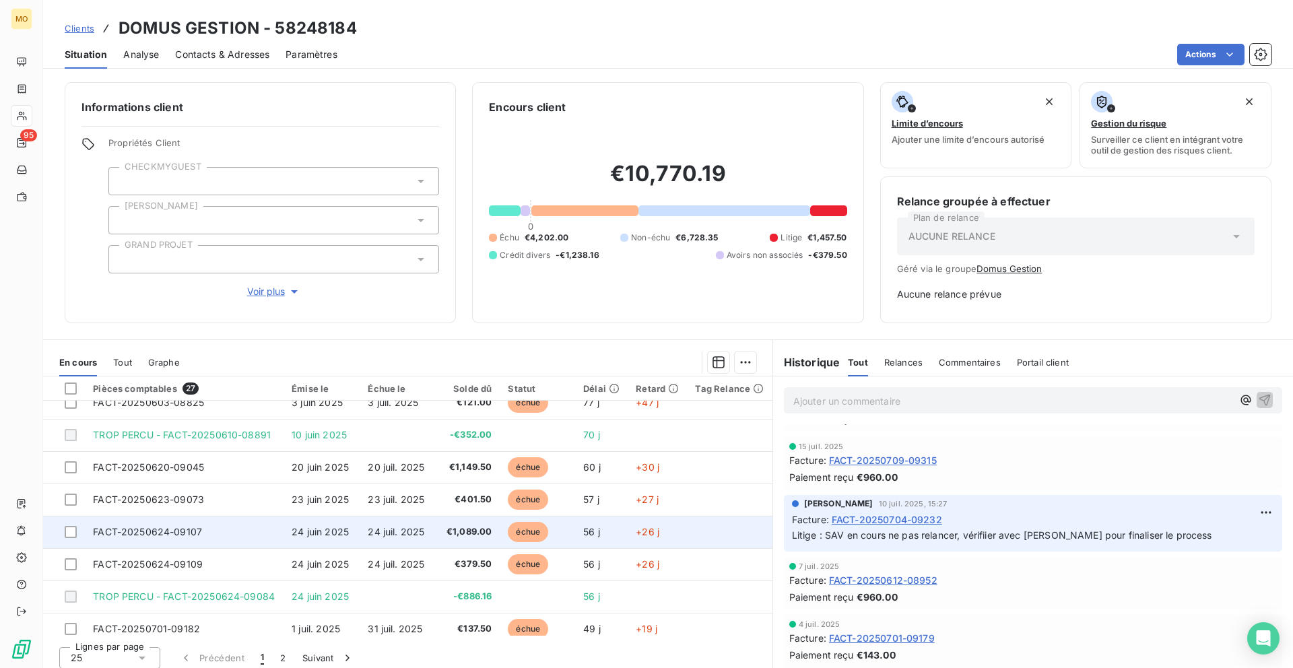
scroll to position [0, 0]
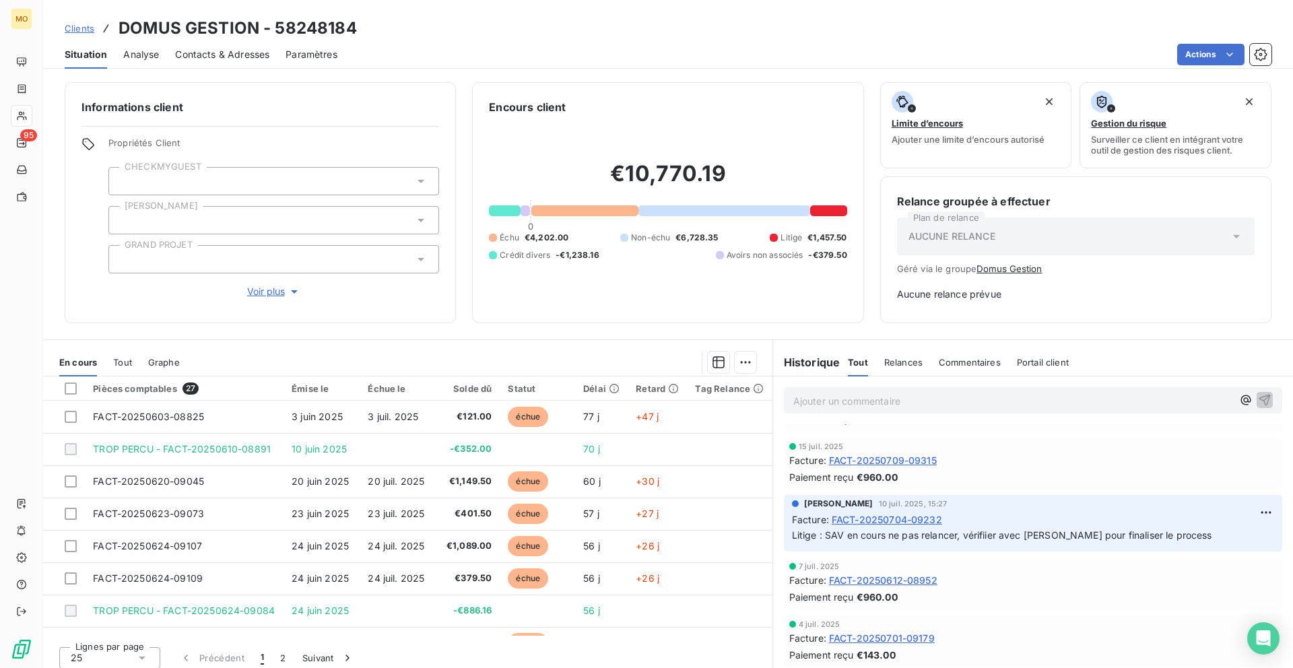
click at [206, 58] on span "Contacts & Adresses" at bounding box center [222, 54] width 94 height 13
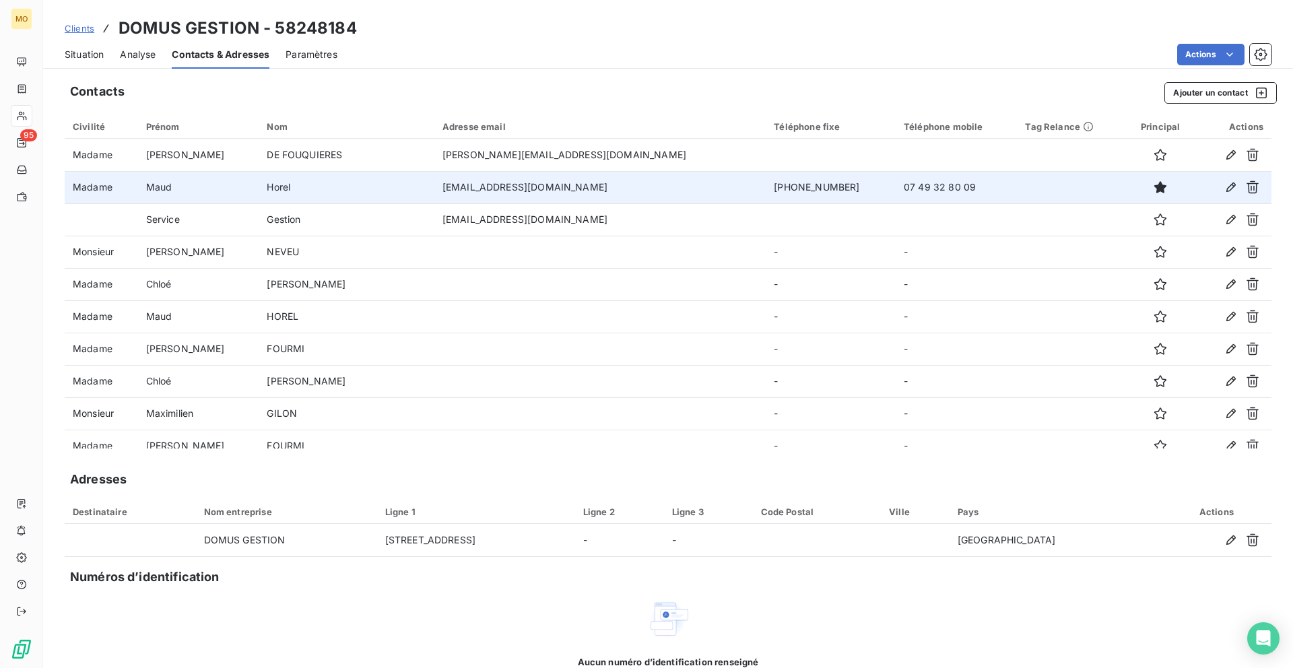
click at [555, 180] on td "[EMAIL_ADDRESS][PERSON_NAME][DOMAIN_NAME]" at bounding box center [600, 187] width 332 height 32
click at [555, 186] on td "[EMAIL_ADDRESS][PERSON_NAME][DOMAIN_NAME]" at bounding box center [600, 187] width 332 height 32
copy td "[EMAIL_ADDRESS][PERSON_NAME][DOMAIN_NAME]"
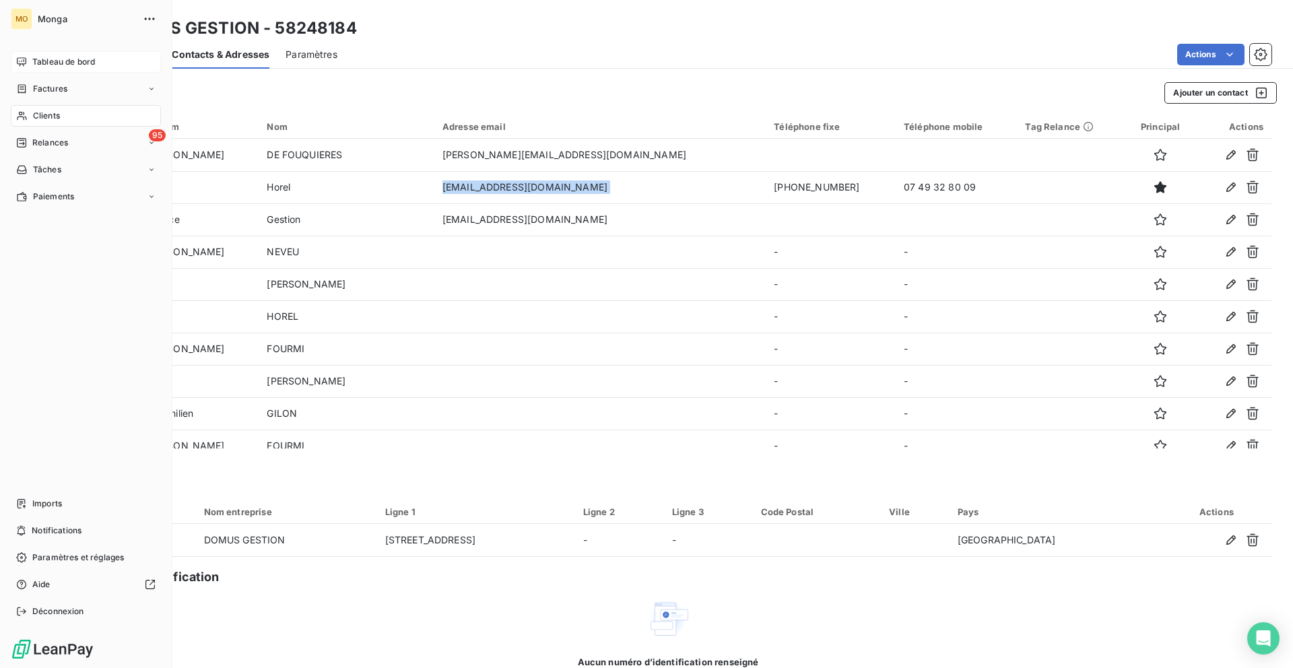
click at [79, 62] on span "Tableau de bord" at bounding box center [63, 62] width 63 height 12
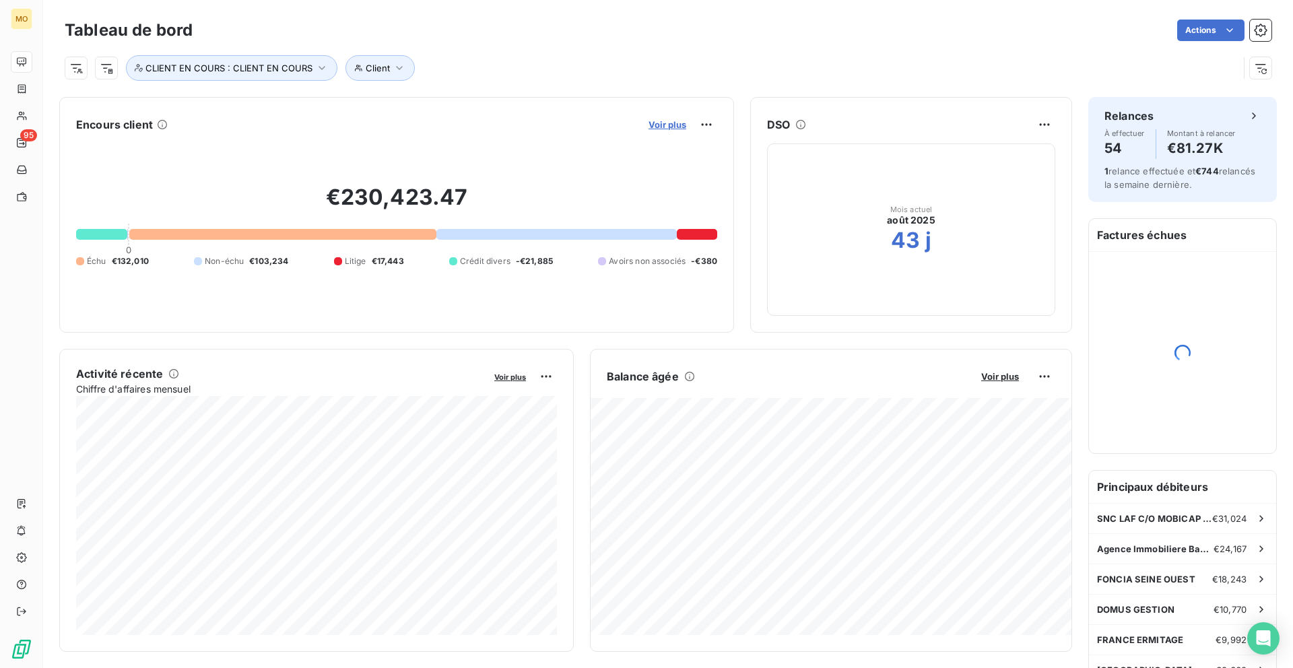
click at [660, 127] on span "Voir plus" at bounding box center [667, 124] width 38 height 11
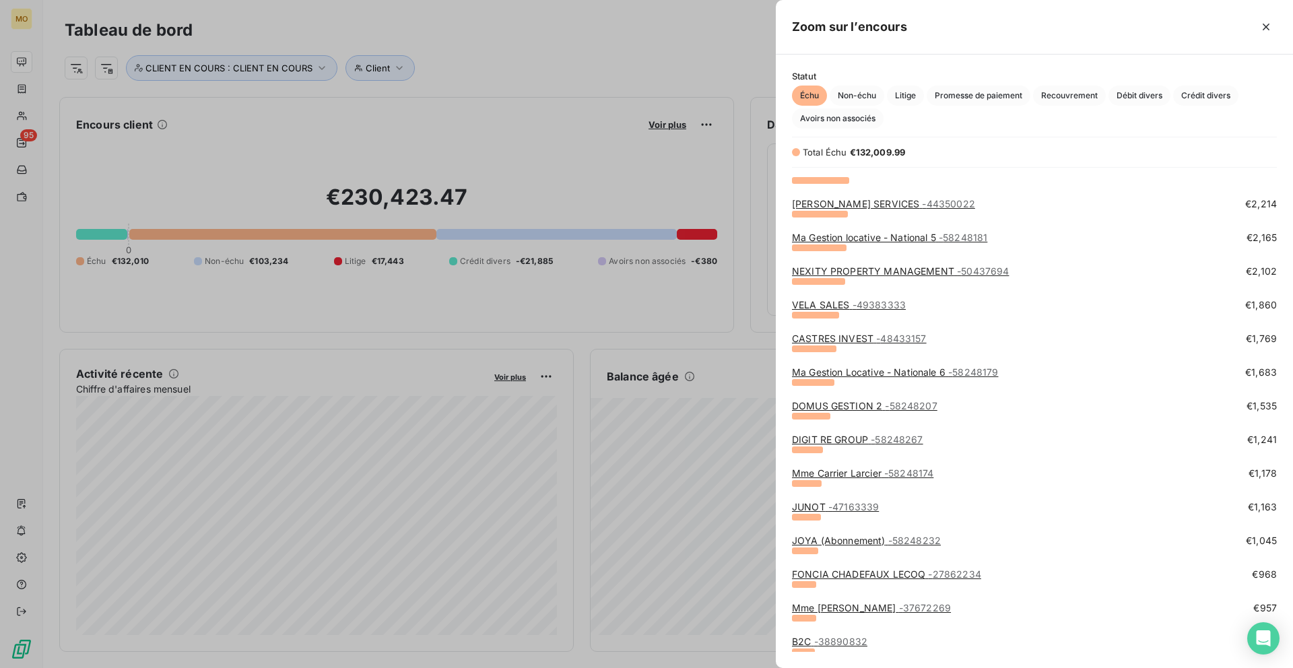
scroll to position [524, 0]
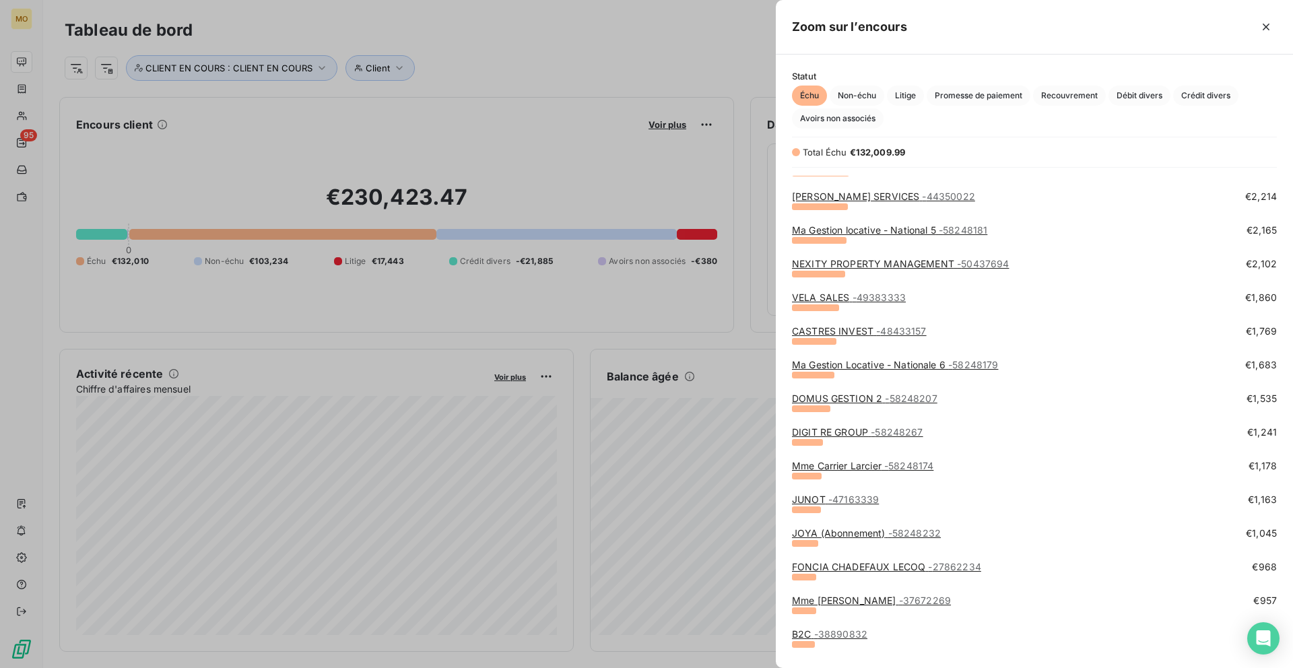
click at [864, 434] on link "DIGIT RE GROUP - 58248267" at bounding box center [857, 431] width 131 height 11
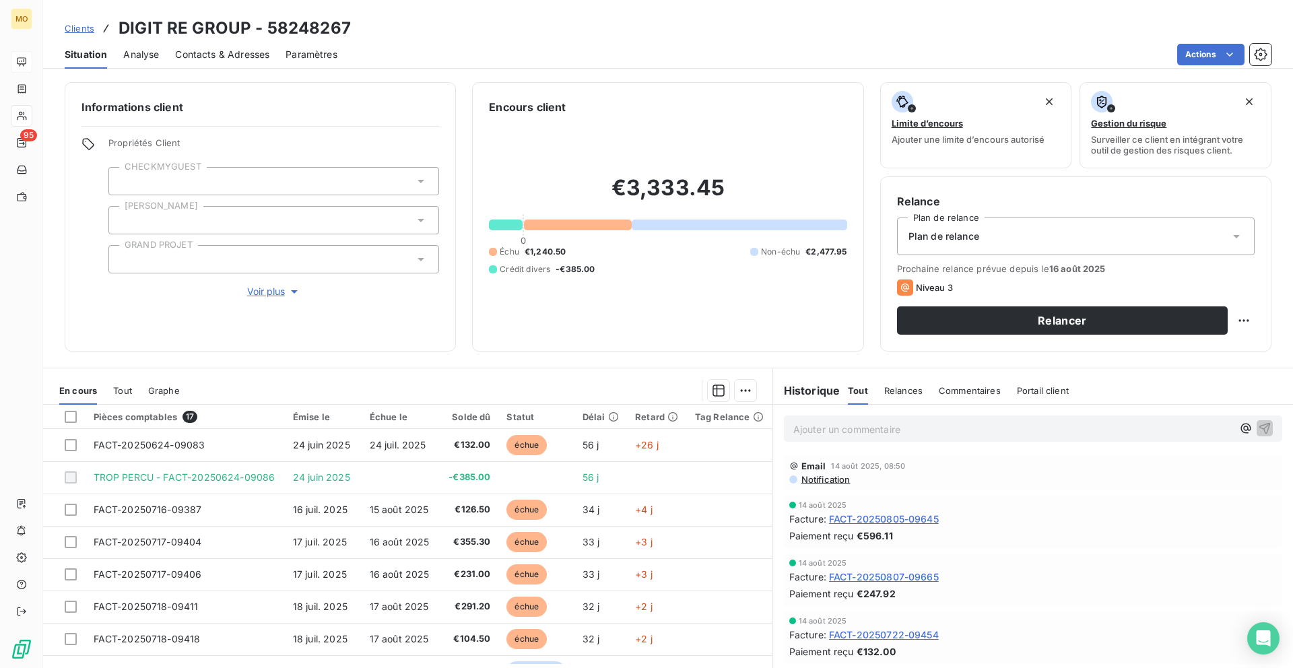
click at [242, 51] on span "Contacts & Adresses" at bounding box center [222, 54] width 94 height 13
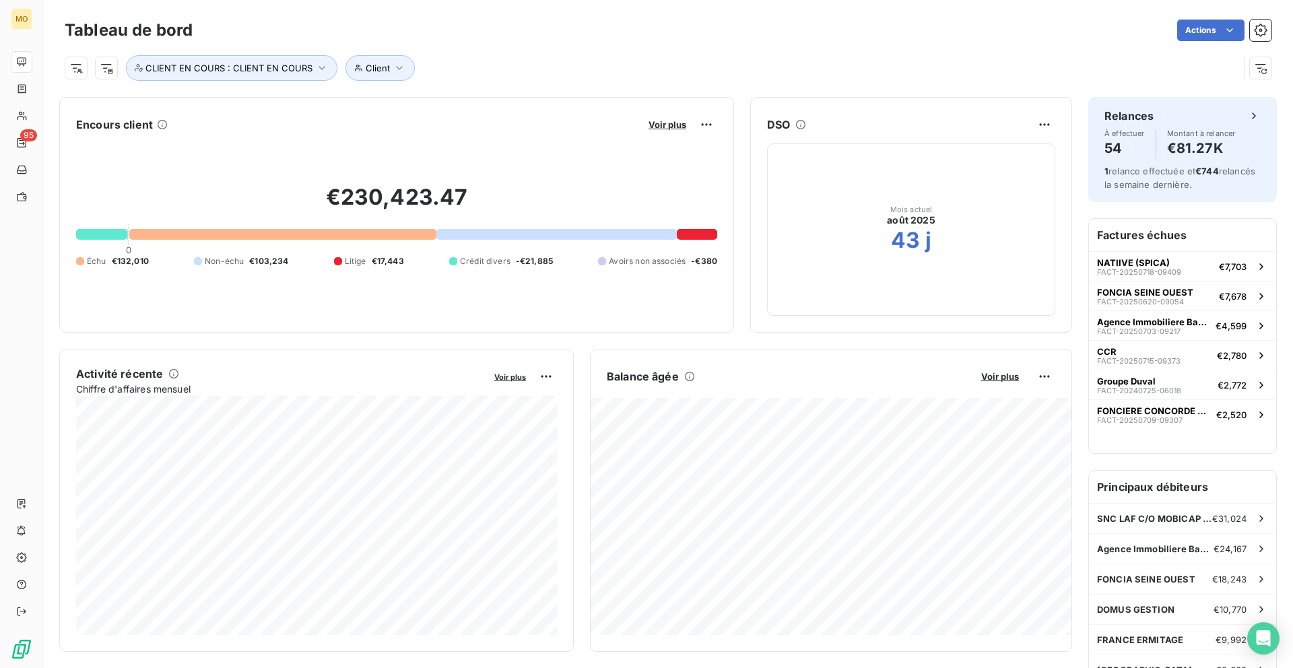
click at [653, 134] on div "Voir plus" at bounding box center [680, 125] width 73 height 22
click at [654, 131] on div "Voir plus" at bounding box center [680, 125] width 73 height 22
click at [660, 128] on span "Voir plus" at bounding box center [667, 124] width 38 height 11
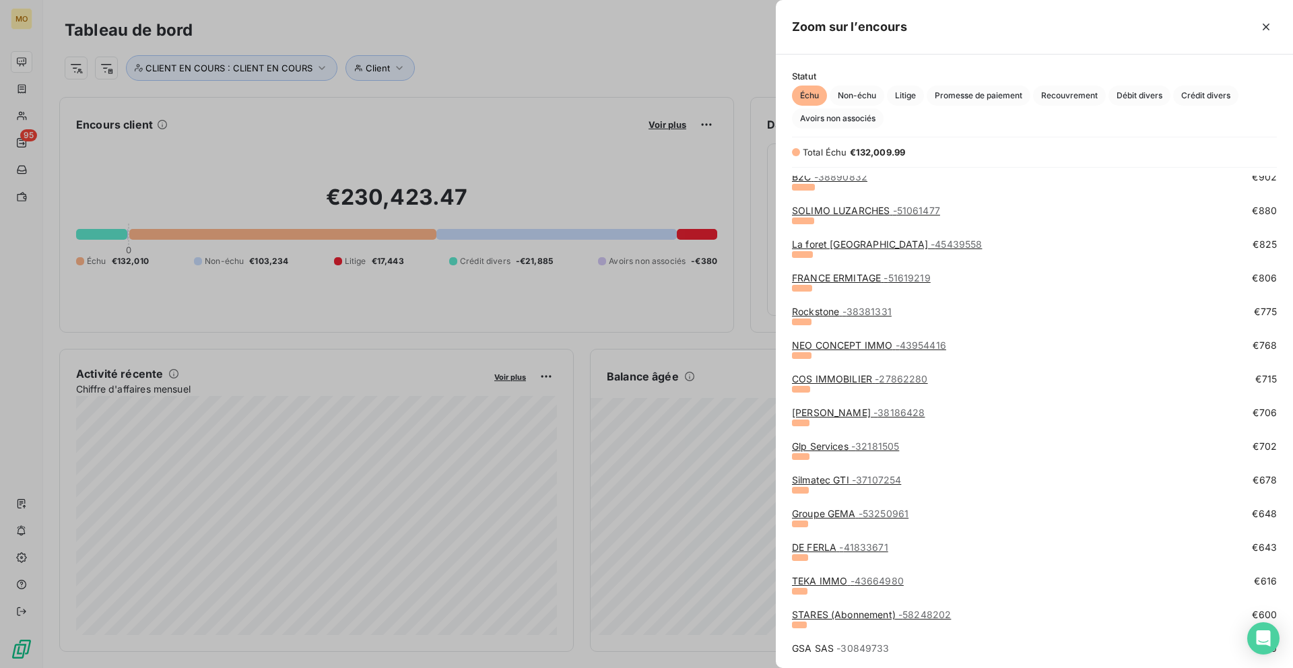
scroll to position [984, 0]
click at [819, 611] on link "STARES (Abonnement) - 58248202" at bounding box center [871, 612] width 159 height 11
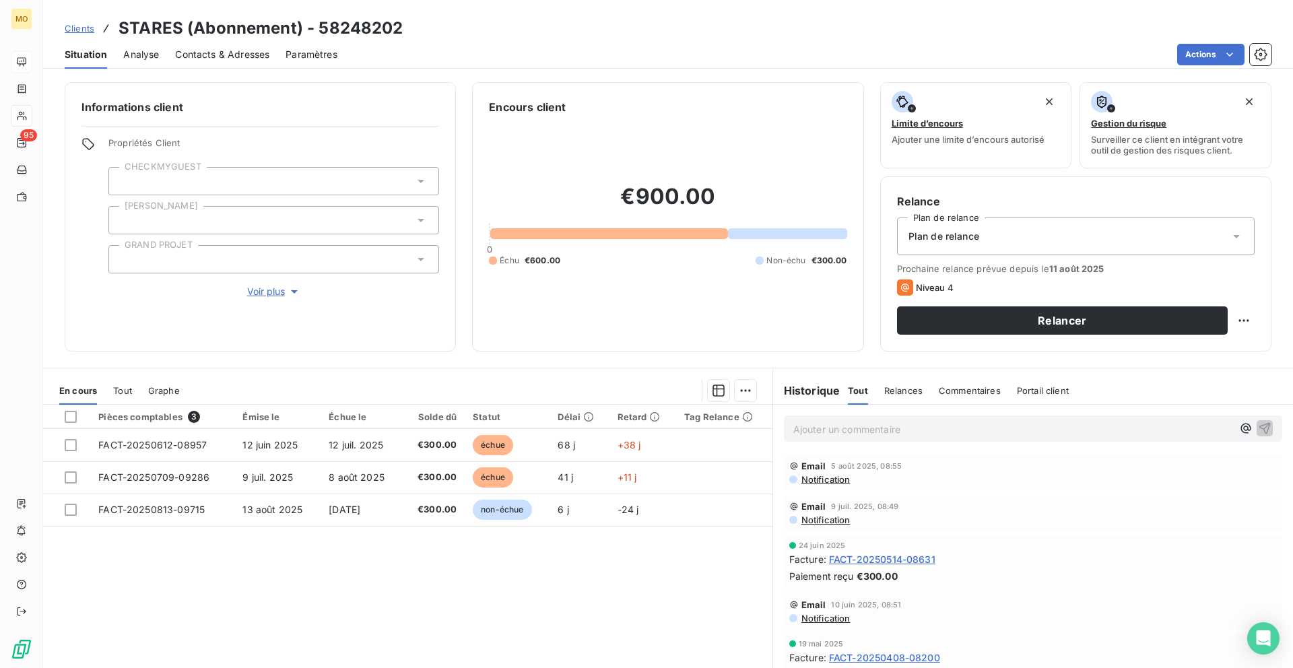
click at [238, 60] on span "Contacts & Adresses" at bounding box center [222, 54] width 94 height 13
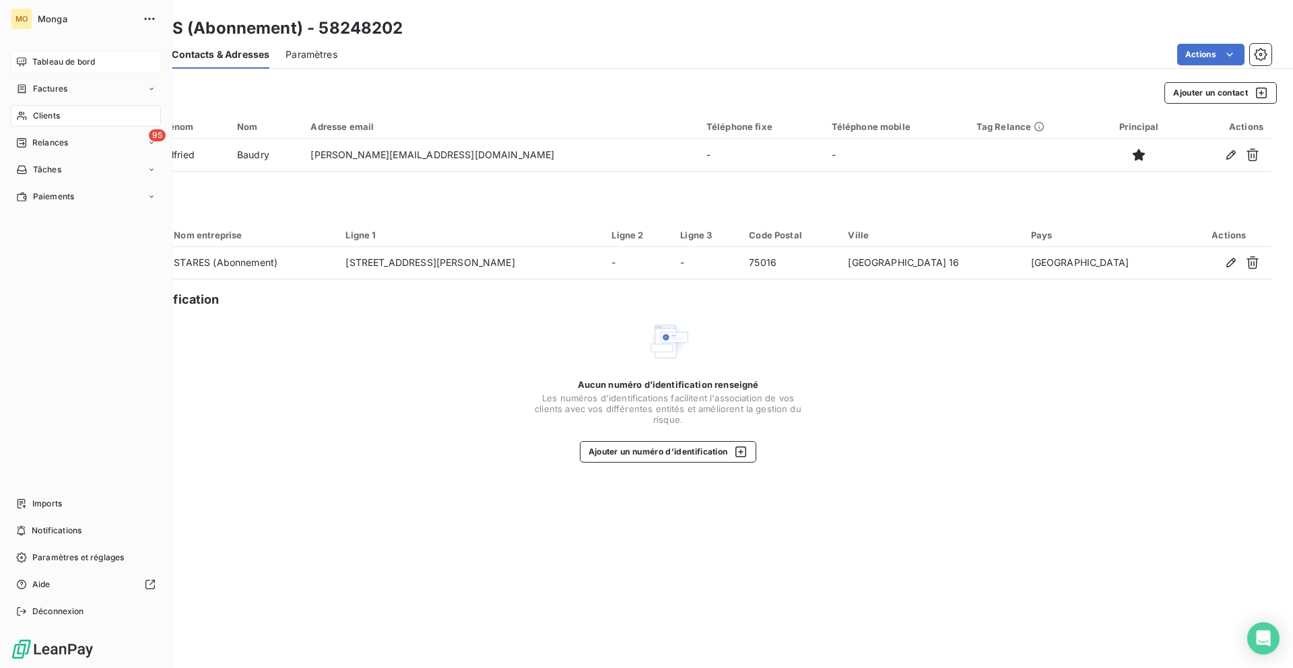
click at [21, 116] on icon at bounding box center [21, 116] width 9 height 9
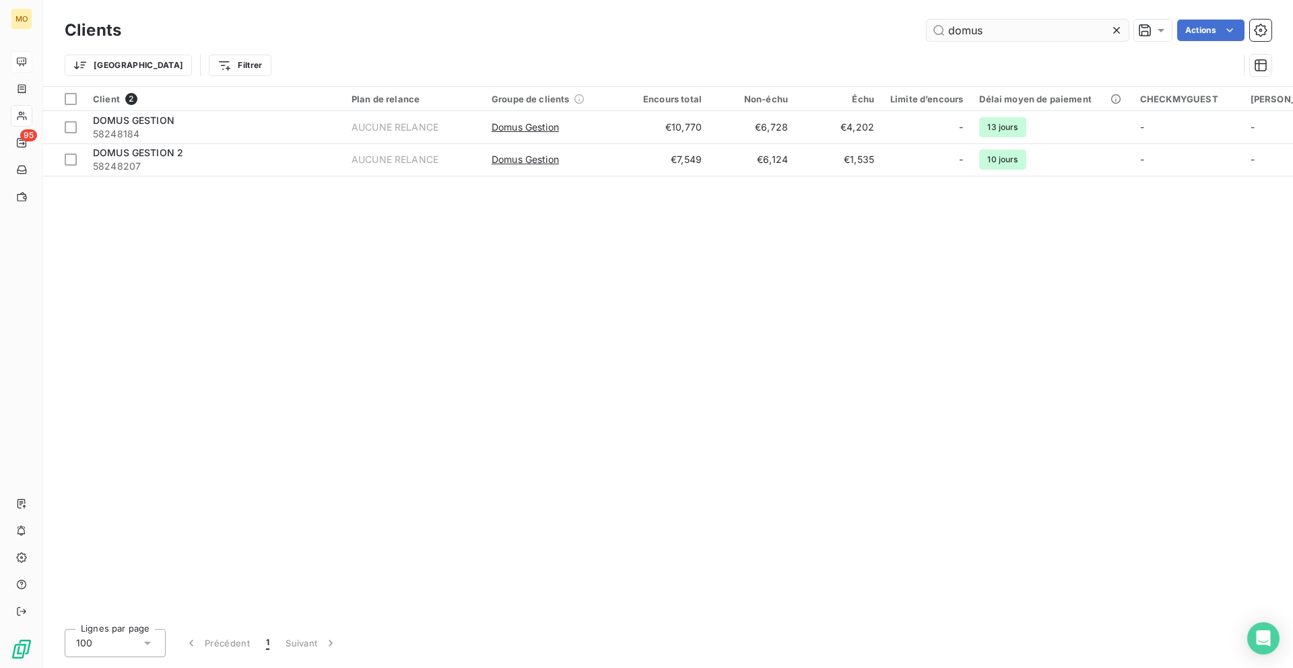
click at [961, 23] on input "domus" at bounding box center [1027, 31] width 202 height 22
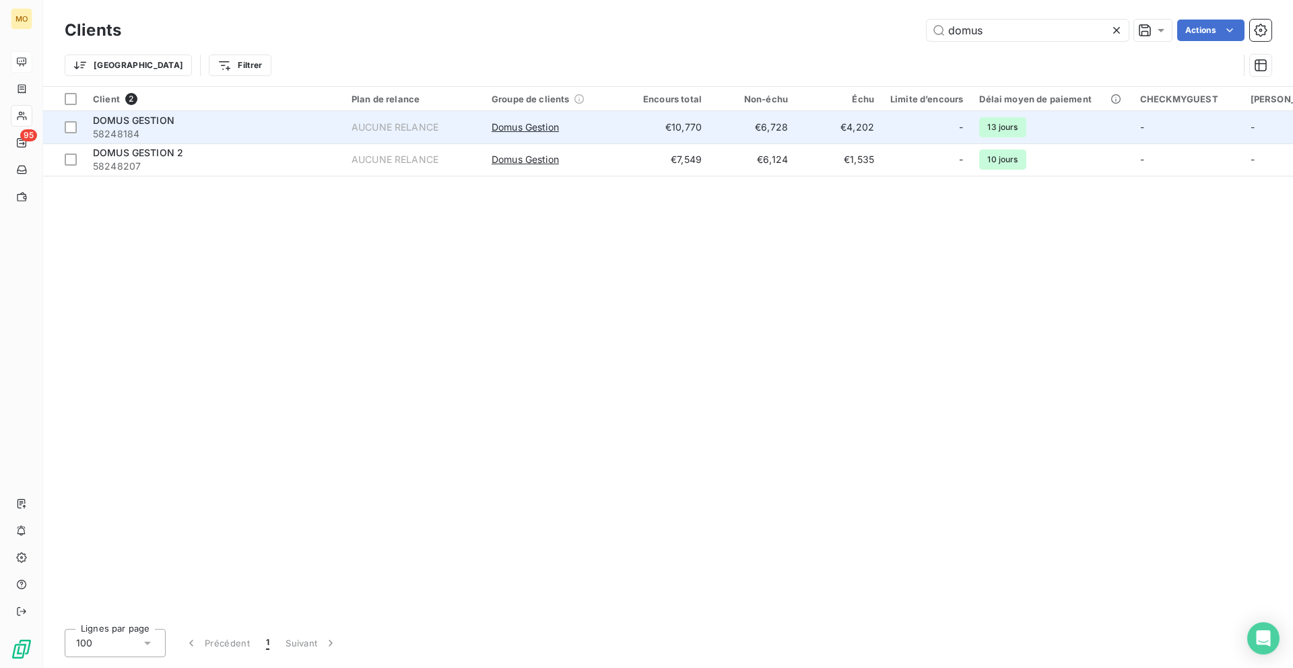
click at [253, 129] on span "58248184" at bounding box center [214, 133] width 242 height 13
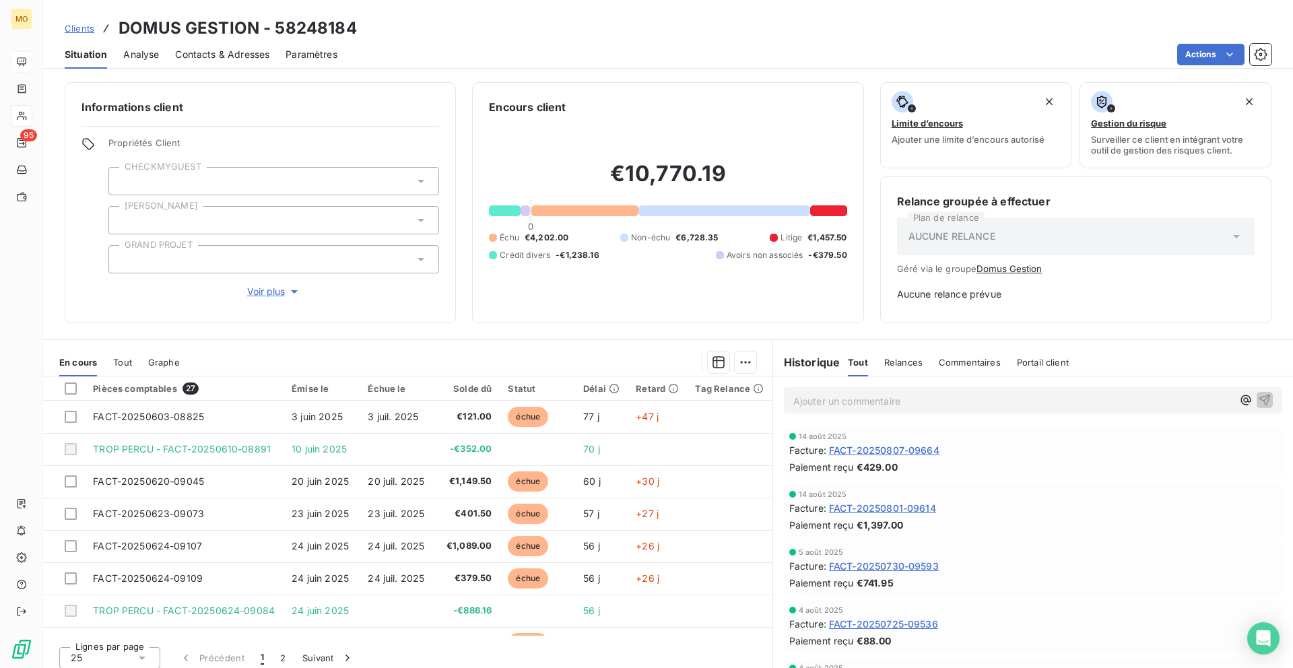
click at [209, 61] on span "Contacts & Adresses" at bounding box center [222, 54] width 94 height 13
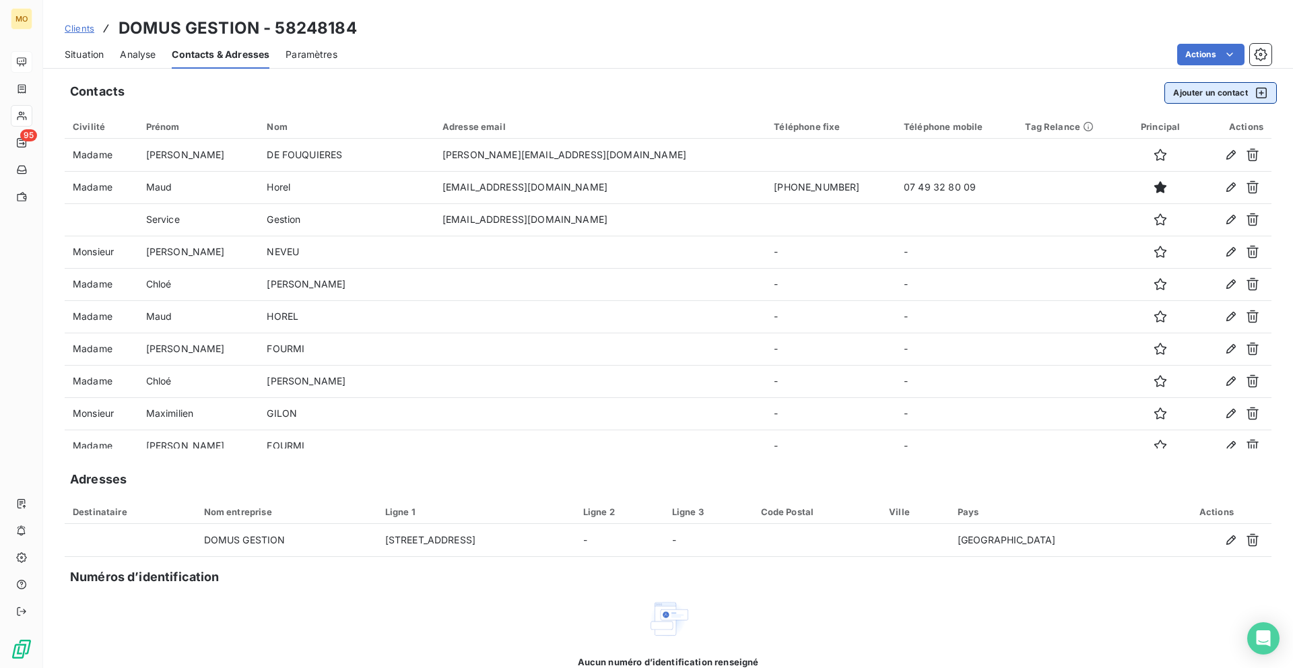
click at [1209, 90] on button "Ajouter un contact" at bounding box center [1220, 93] width 112 height 22
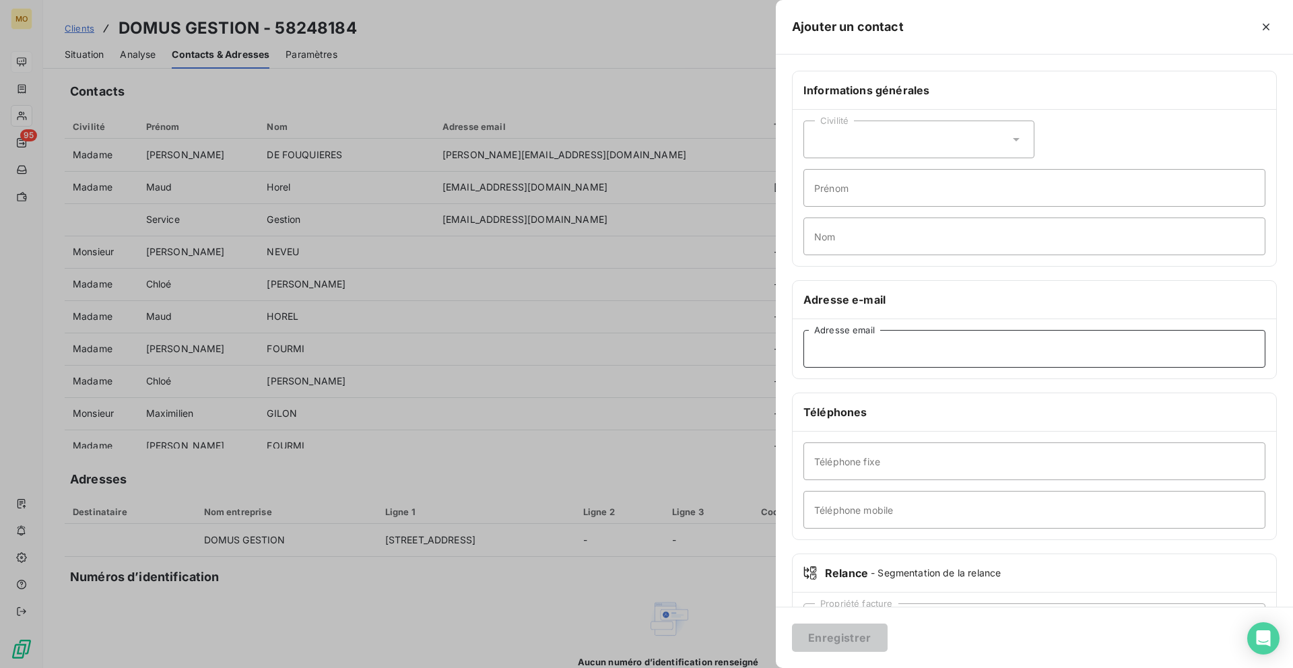
click at [835, 349] on input "Adresse email" at bounding box center [1034, 349] width 462 height 38
paste input "[PERSON_NAME][EMAIL_ADDRESS][DOMAIN_NAME]"
type input "[PERSON_NAME][EMAIL_ADDRESS][DOMAIN_NAME]"
click at [852, 189] on input "Prénom" at bounding box center [1034, 188] width 462 height 38
type input "V"
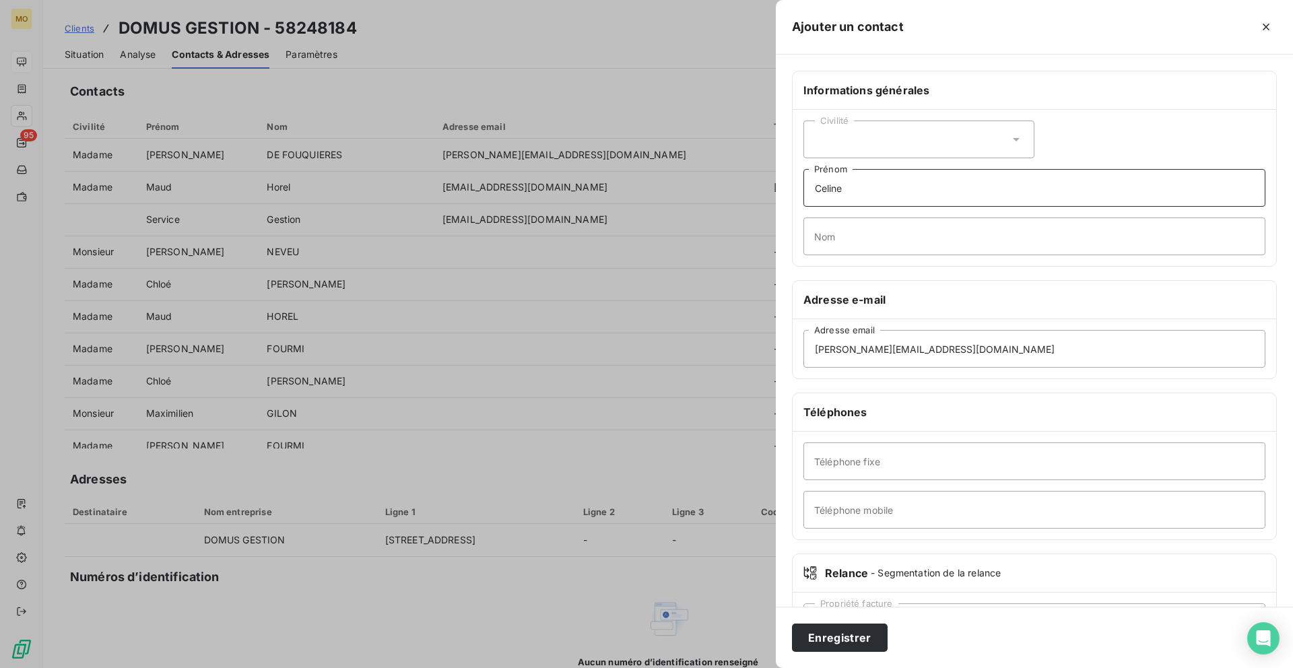
type input "Celine"
click at [852, 215] on div "Civilité Celine Prénom Nom" at bounding box center [1033, 188] width 483 height 156
click at [849, 228] on input "Nom" at bounding box center [1034, 236] width 462 height 38
type input "Fourmi"
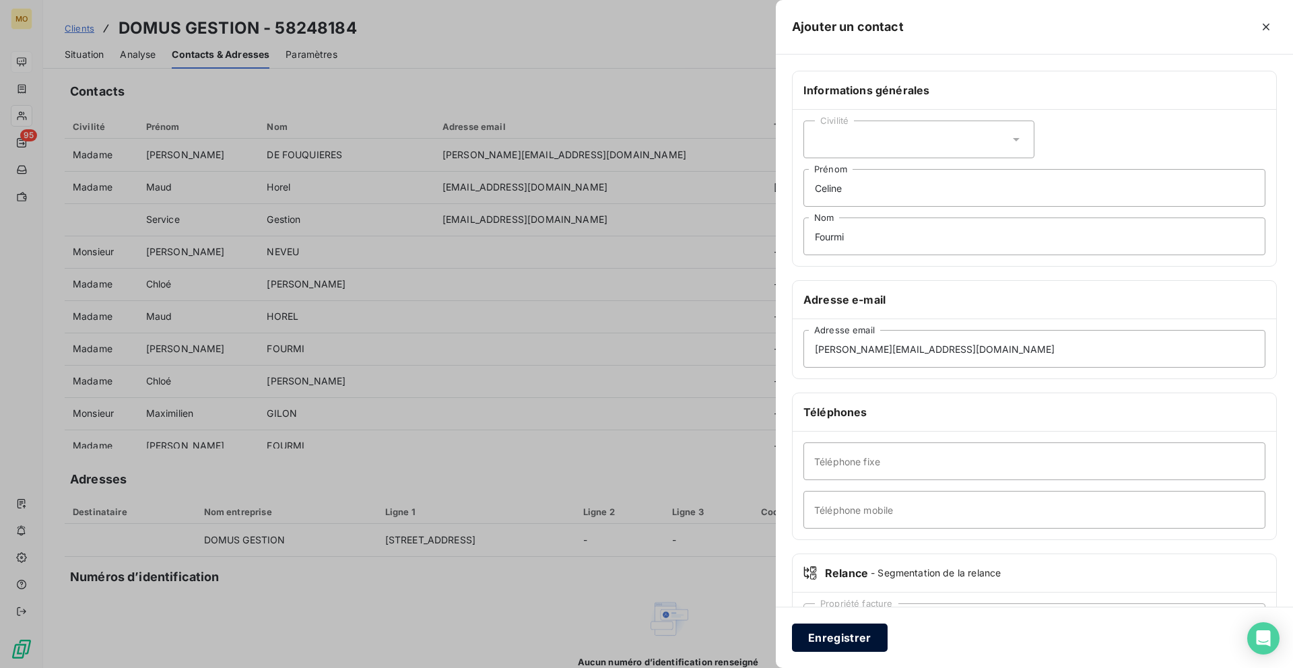
click at [821, 648] on button "Enregistrer" at bounding box center [840, 637] width 96 height 28
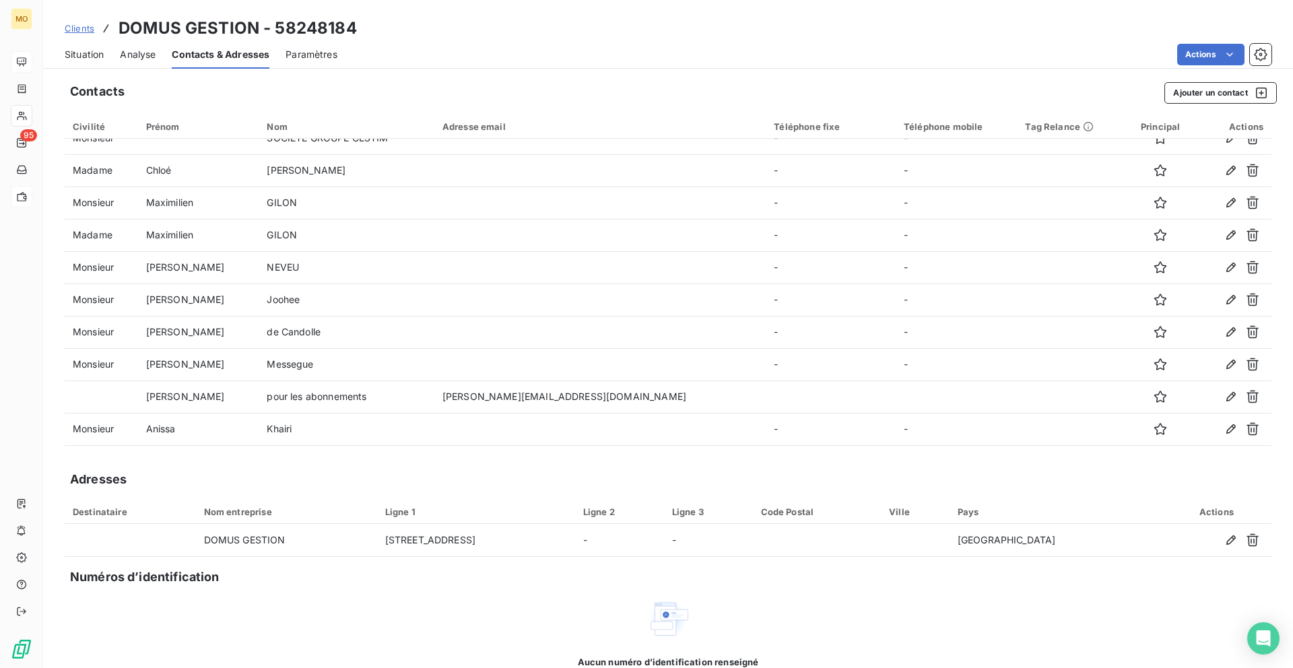
scroll to position [531, 0]
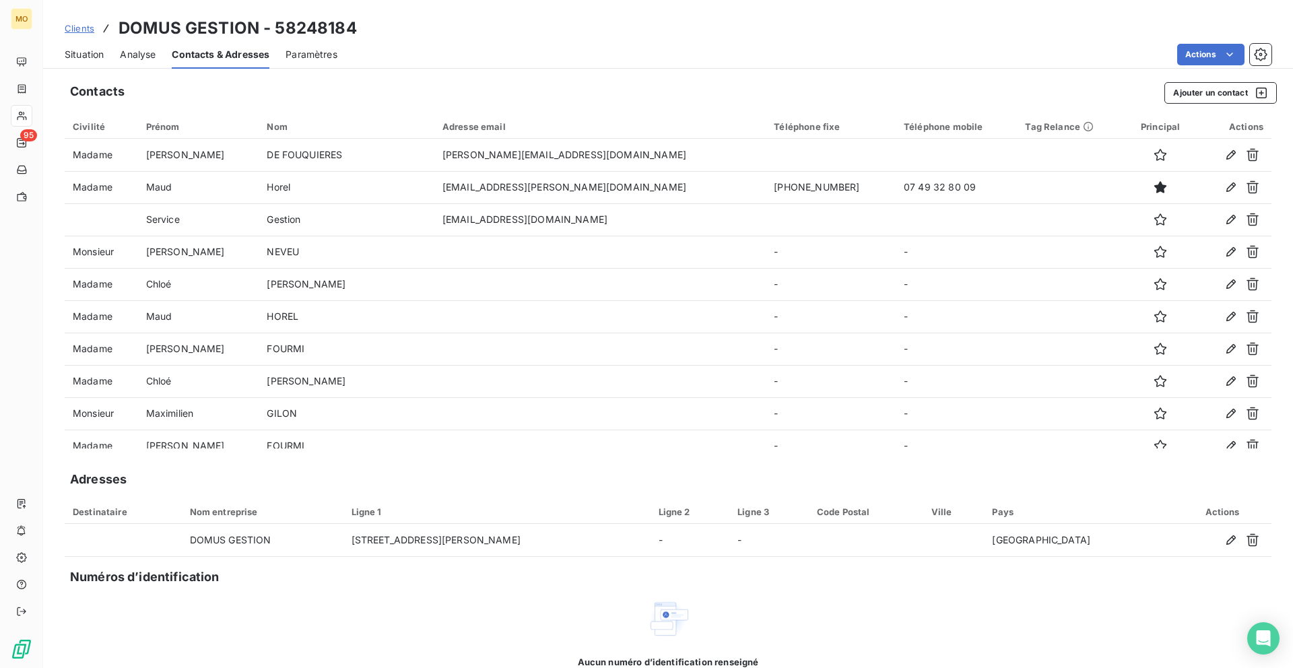
scroll to position [531, 0]
